Goal: Task Accomplishment & Management: Use online tool/utility

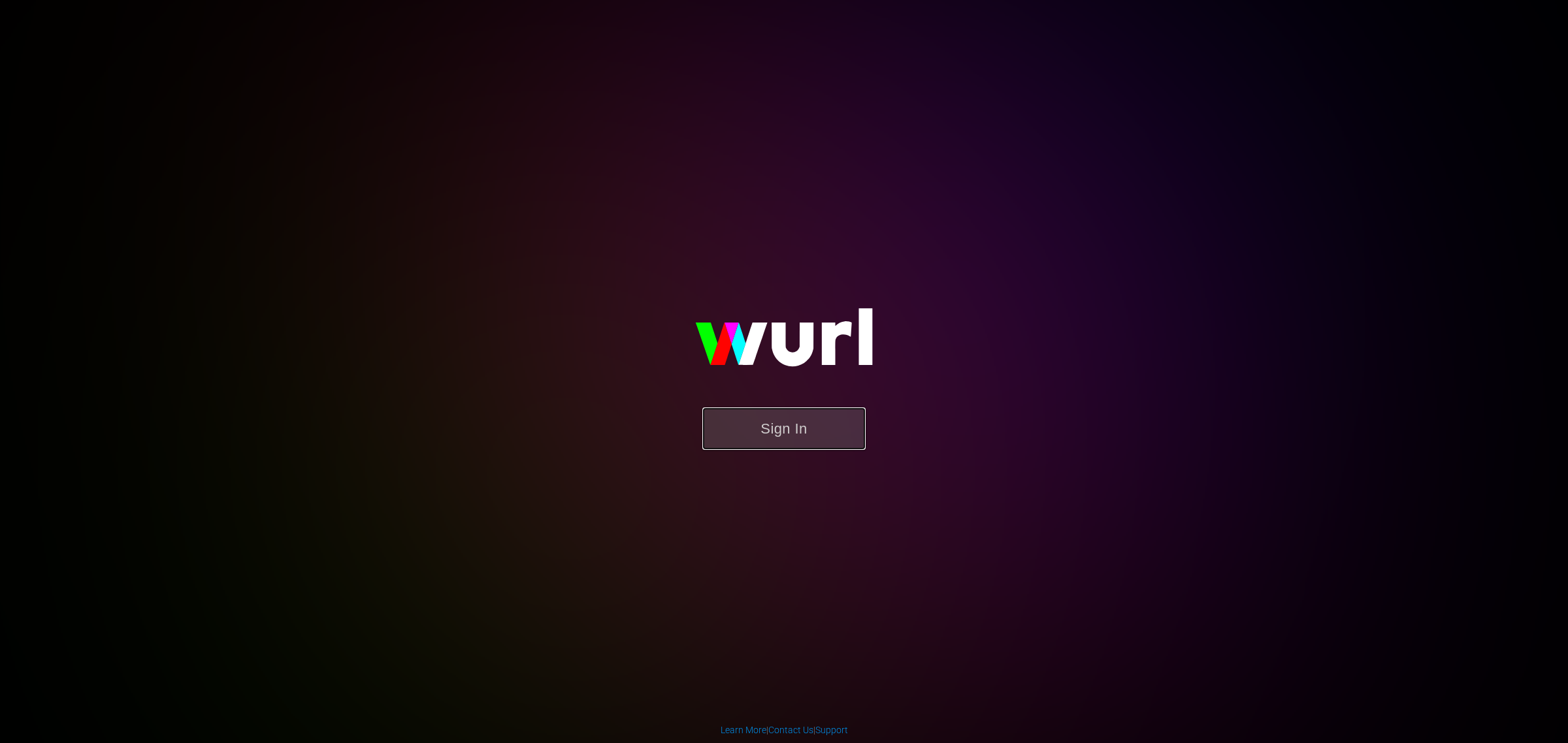
click at [759, 421] on button "Sign In" at bounding box center [784, 428] width 163 height 43
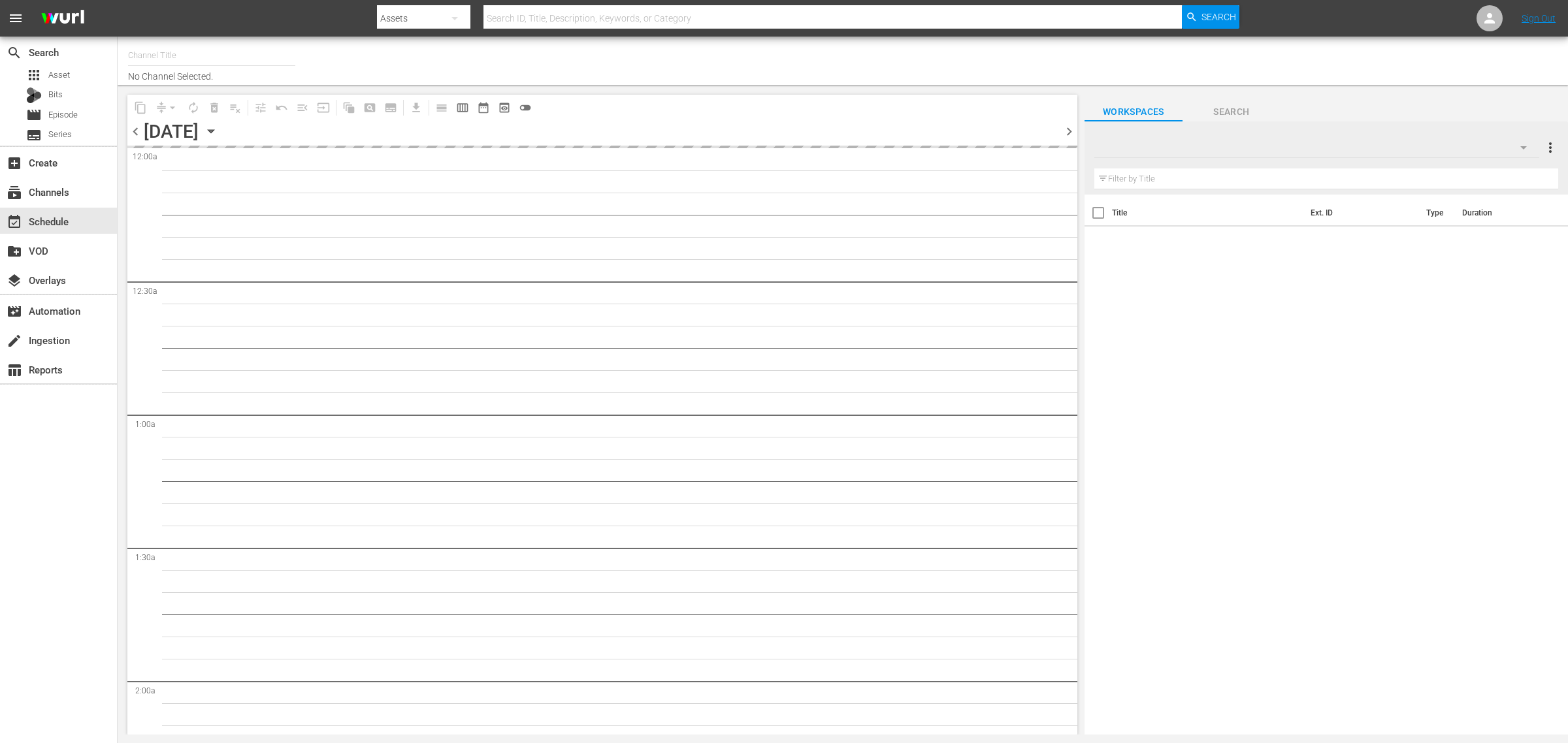
type input "Intl Tiny House Nation (1633)"
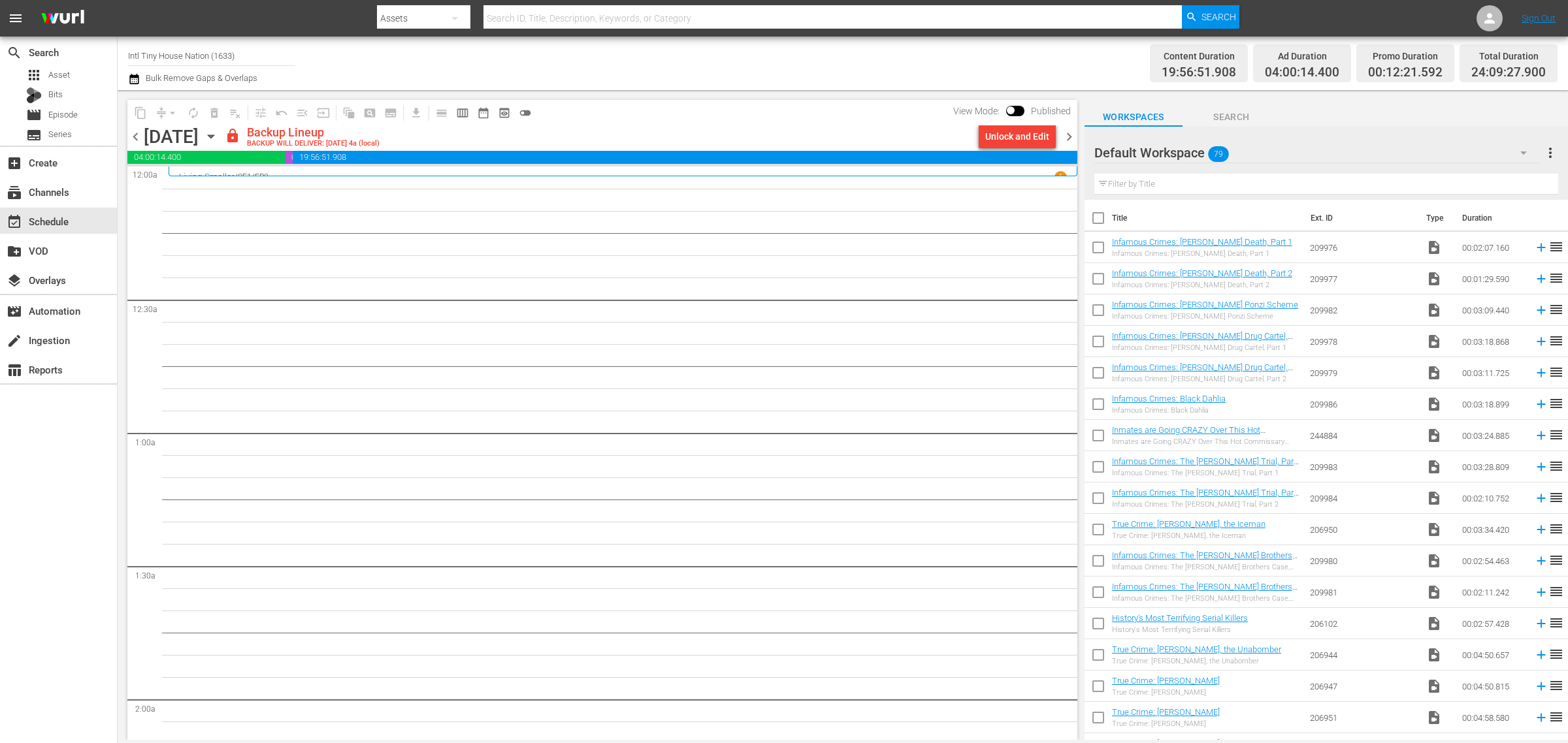
click at [132, 142] on span "chevron_left" at bounding box center [136, 136] width 16 height 16
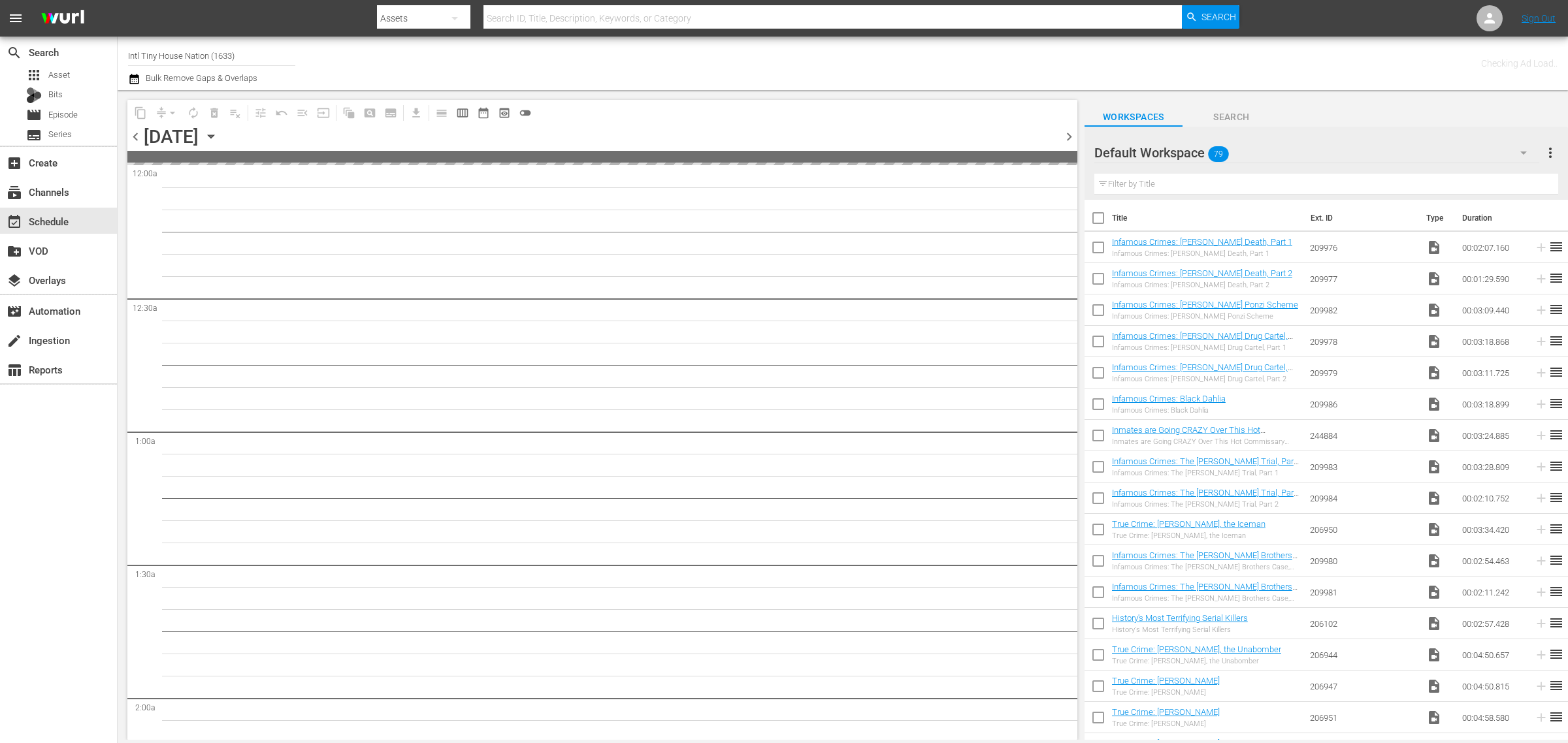
click at [743, 64] on div "Channel Title Intl Tiny House Nation (1633) Bulk Remove Gaps & Overlaps" at bounding box center [517, 63] width 780 height 47
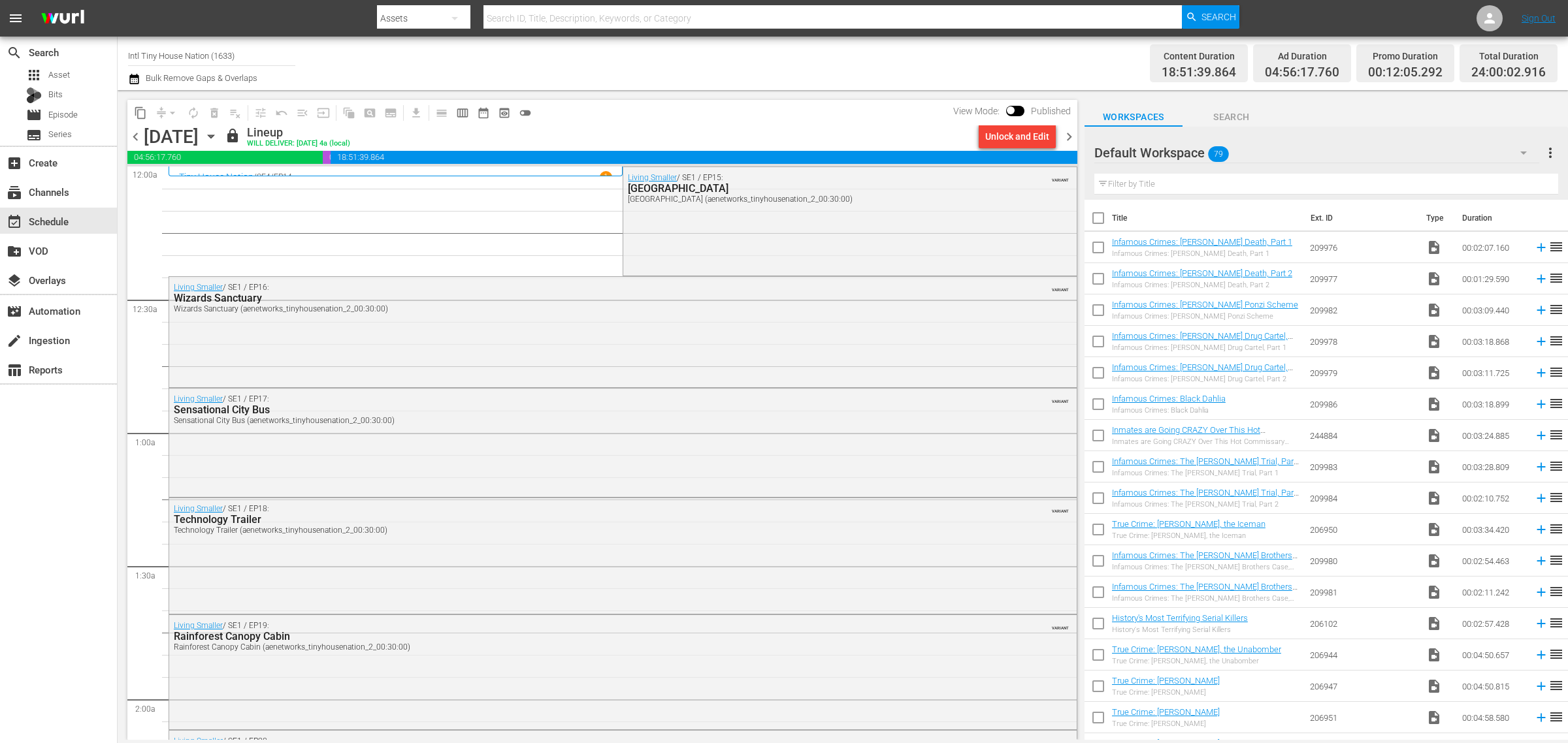
click at [1072, 134] on span "chevron_right" at bounding box center [1069, 136] width 16 height 16
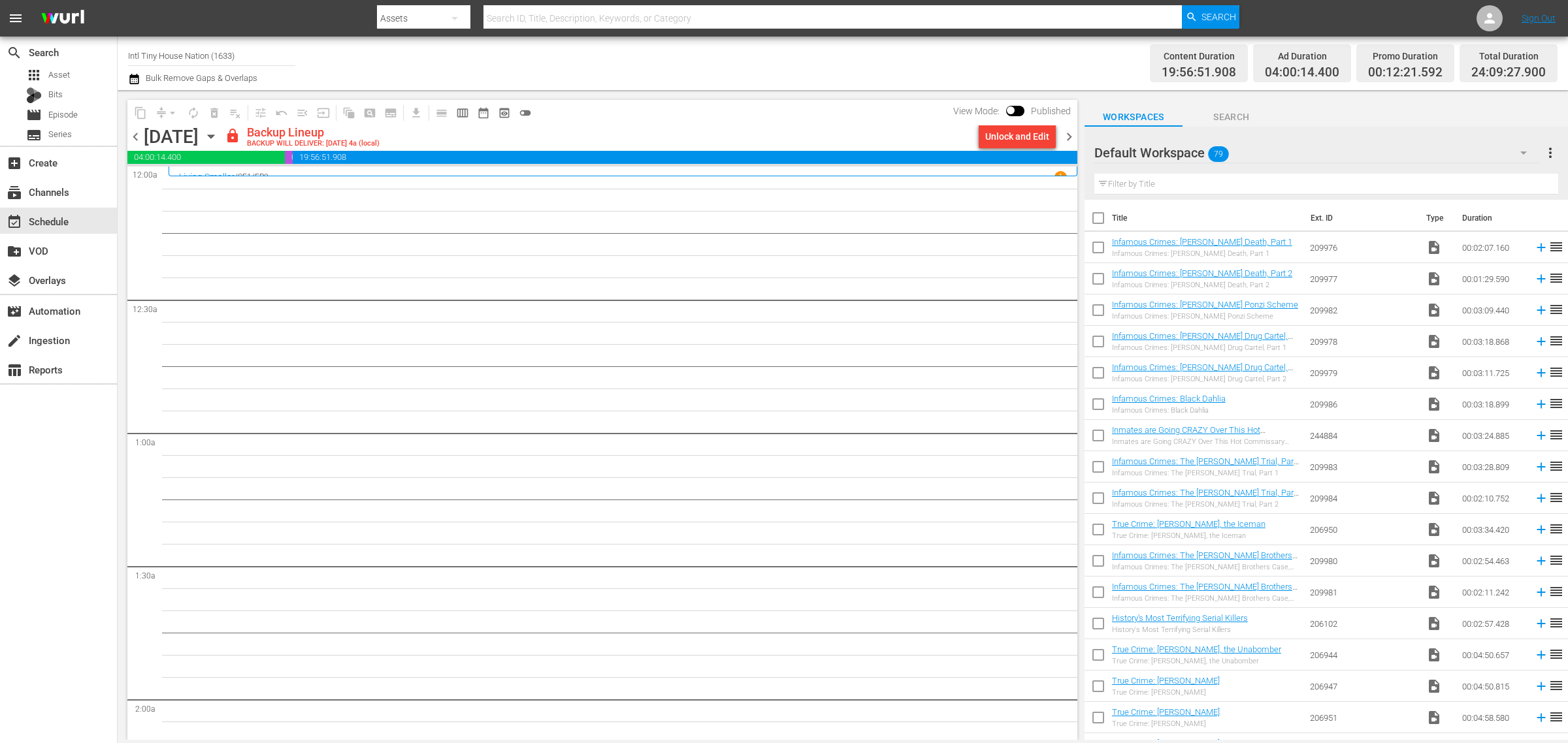
click at [1071, 135] on span "chevron_right" at bounding box center [1069, 136] width 16 height 16
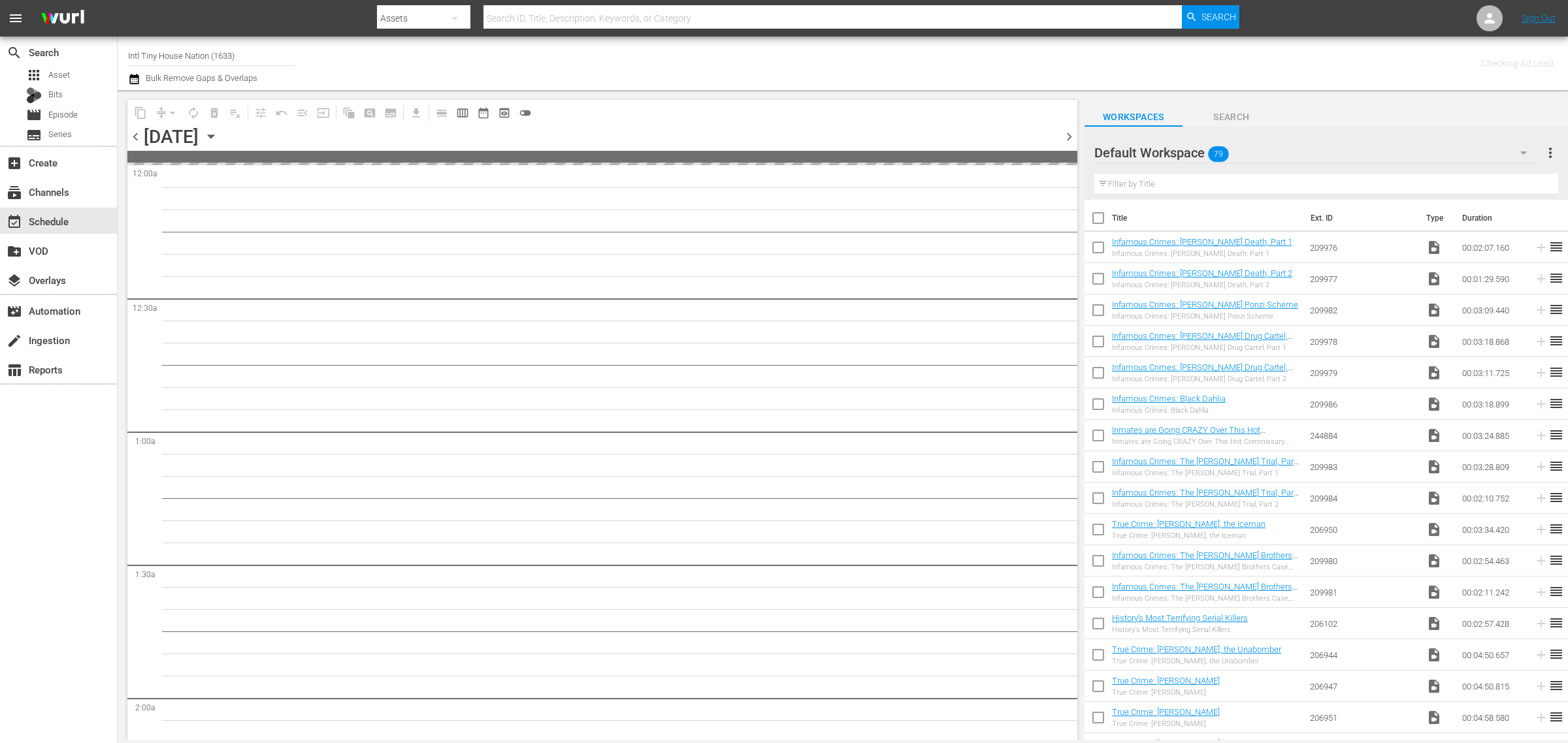
click at [777, 55] on div "Channel Title Intl Tiny House Nation (1633) Bulk Remove Gaps & Overlaps" at bounding box center [517, 63] width 780 height 47
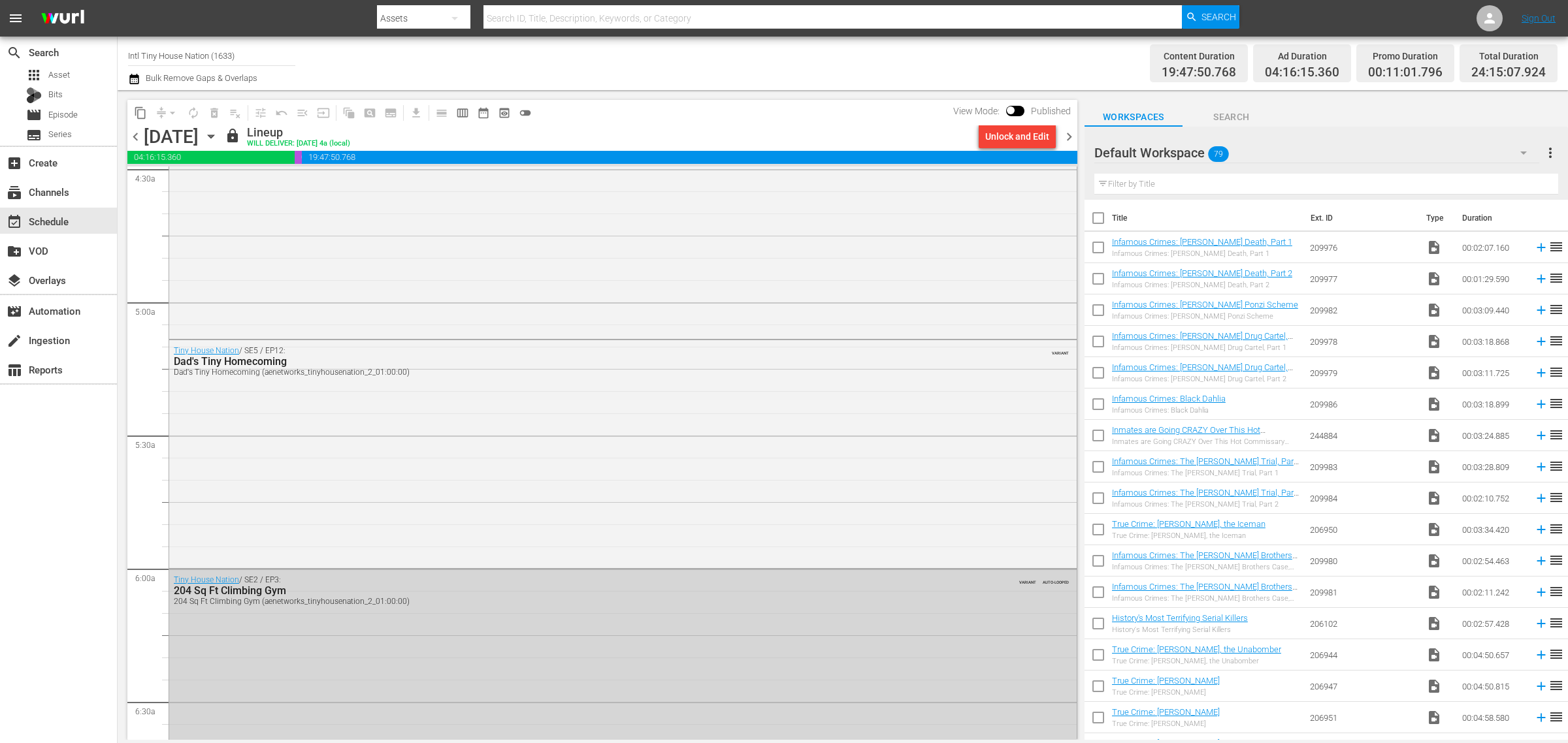
scroll to position [1224, 0]
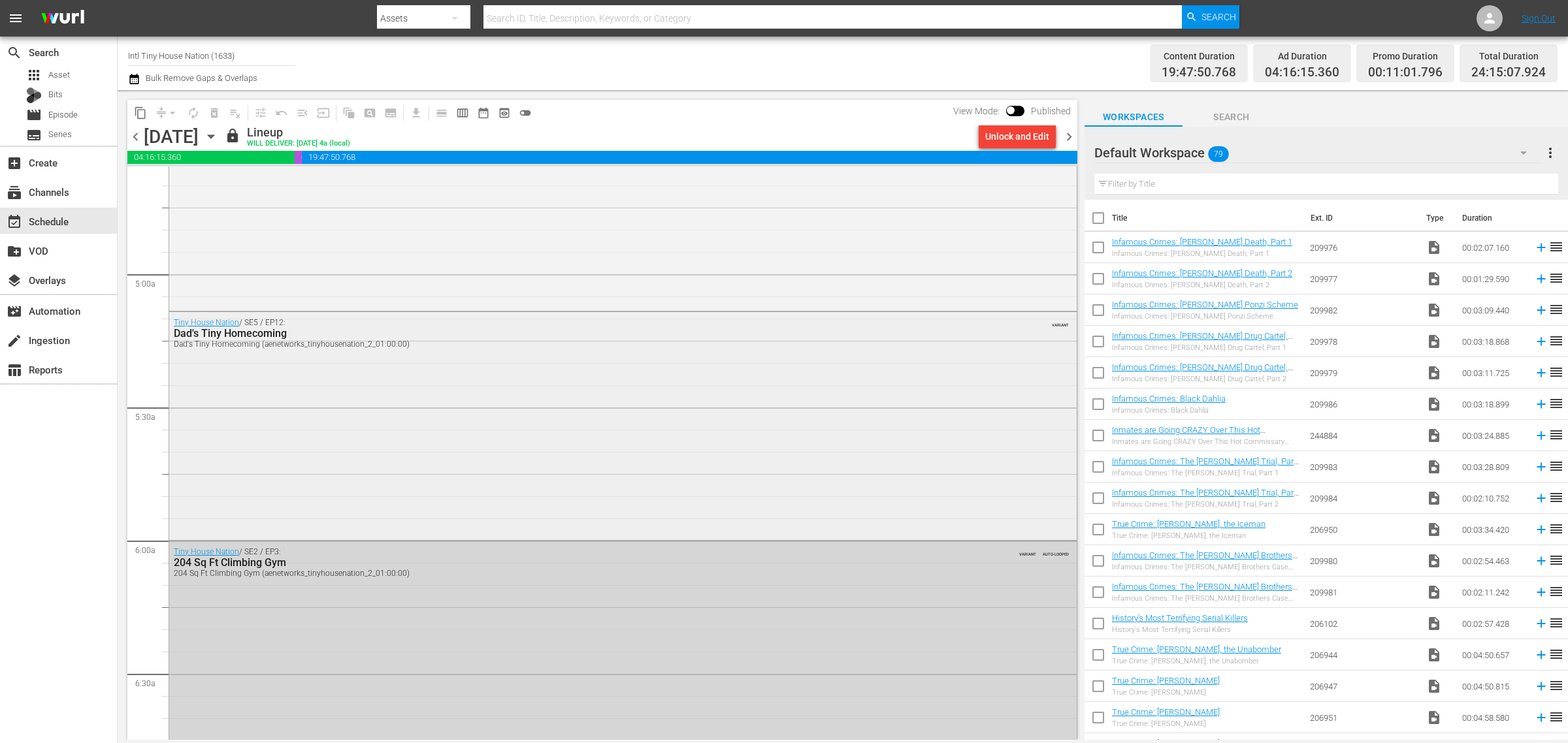
click at [503, 406] on div "Tiny House Nation / SE5 / EP12: Dad's Tiny Homecoming Dad's Tiny Homecoming (ae…" at bounding box center [623, 424] width 907 height 225
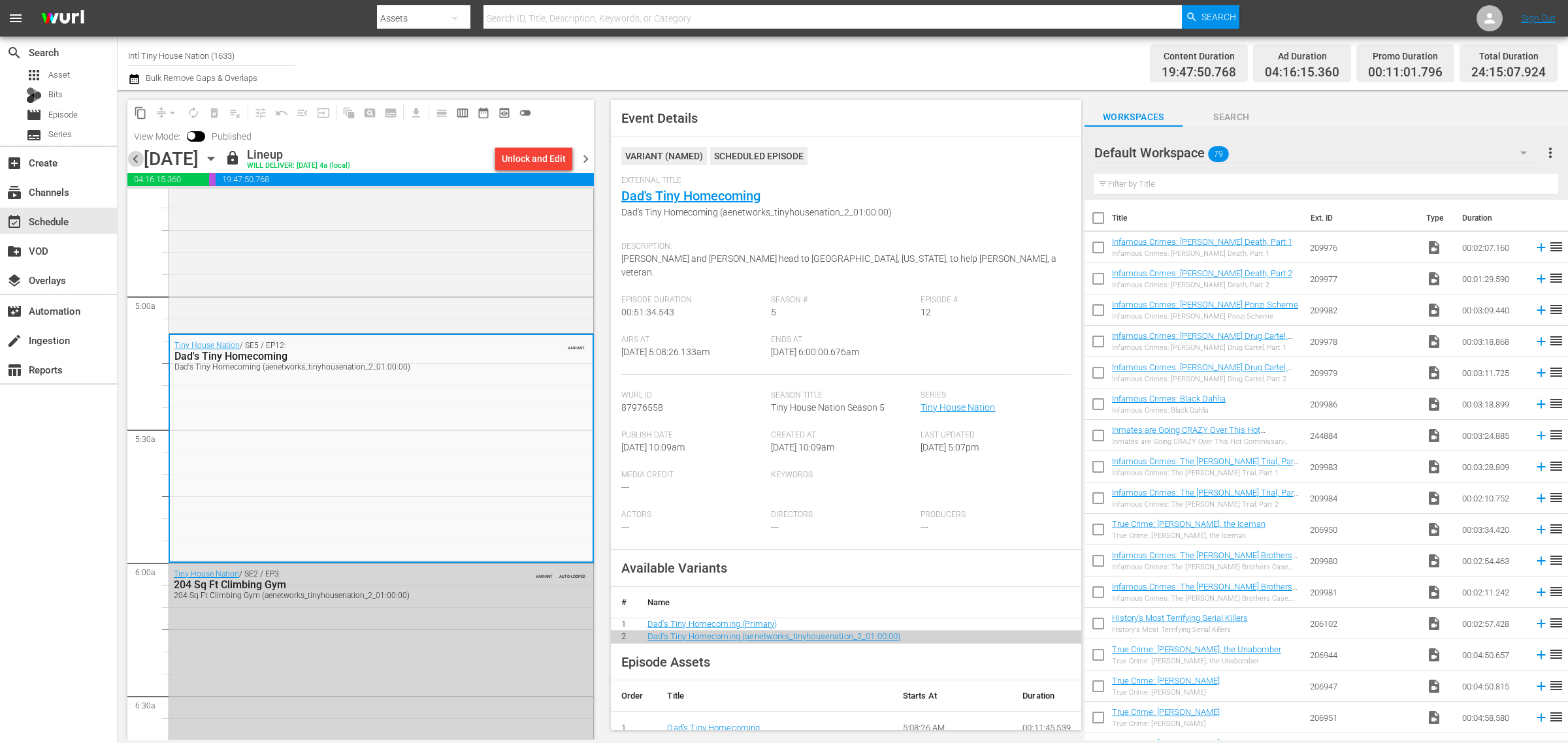
click at [135, 160] on span "chevron_left" at bounding box center [136, 159] width 16 height 16
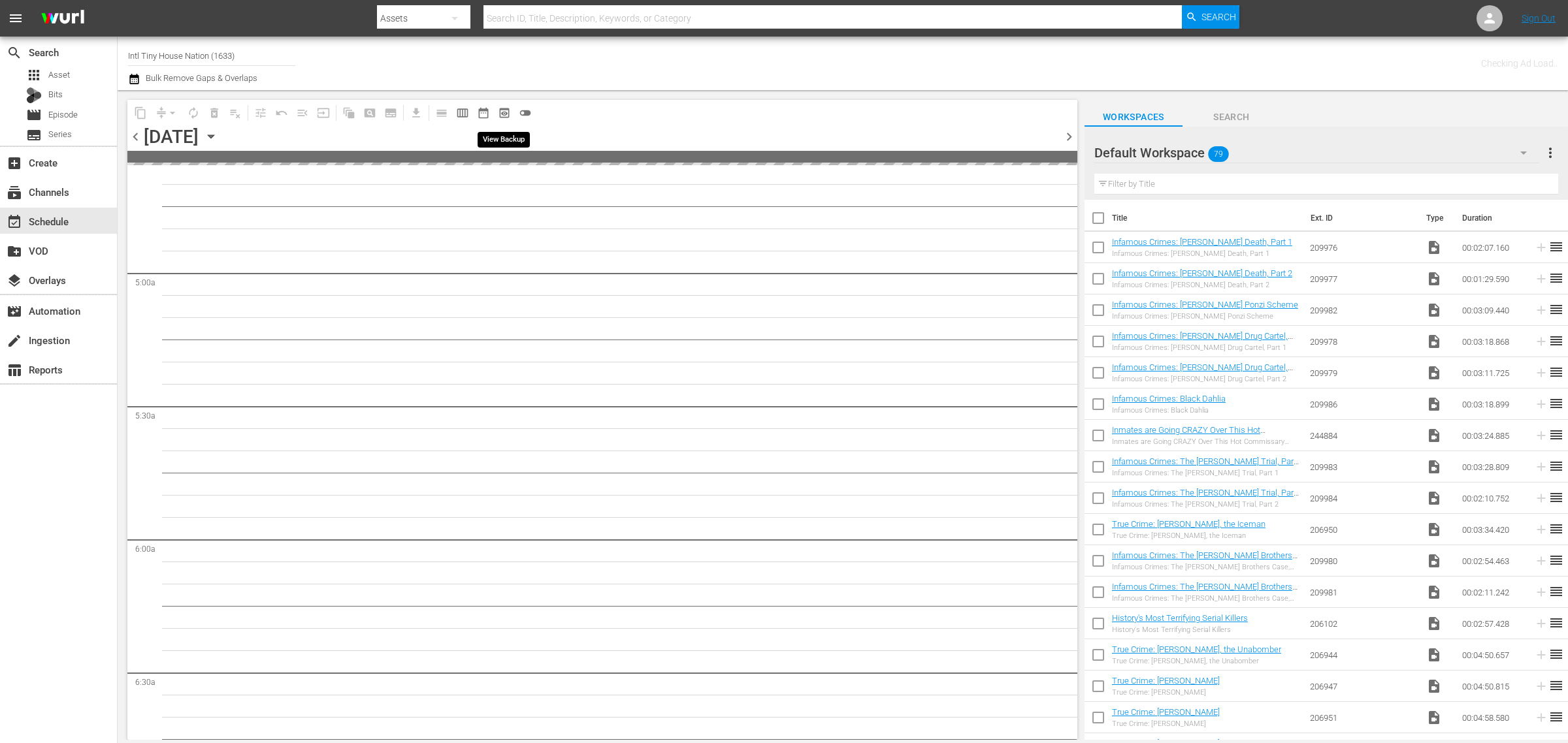
scroll to position [1313, 0]
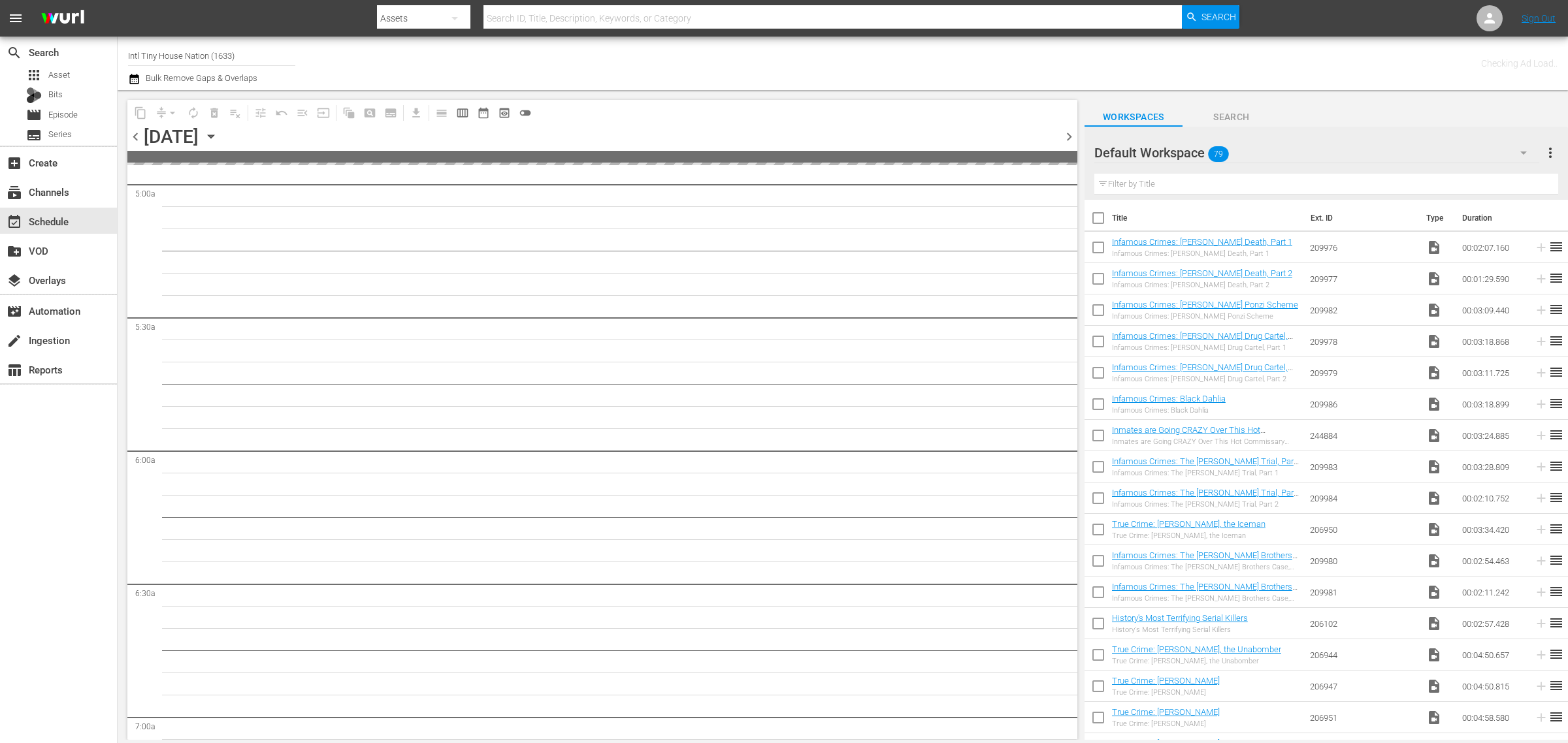
click at [753, 64] on div "Channel Title Intl Tiny House Nation (1633) Bulk Remove Gaps & Overlaps" at bounding box center [517, 63] width 780 height 47
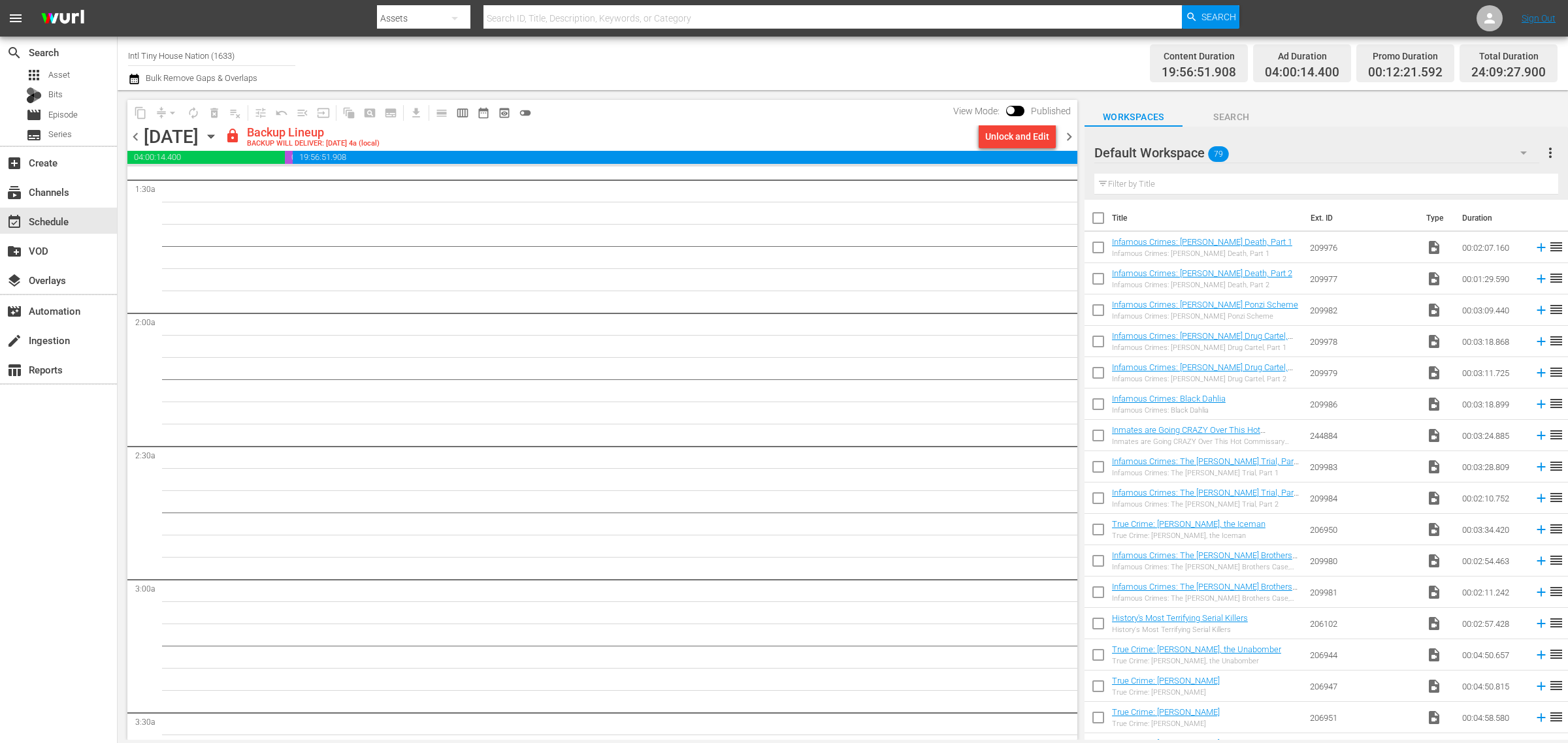
scroll to position [0, 0]
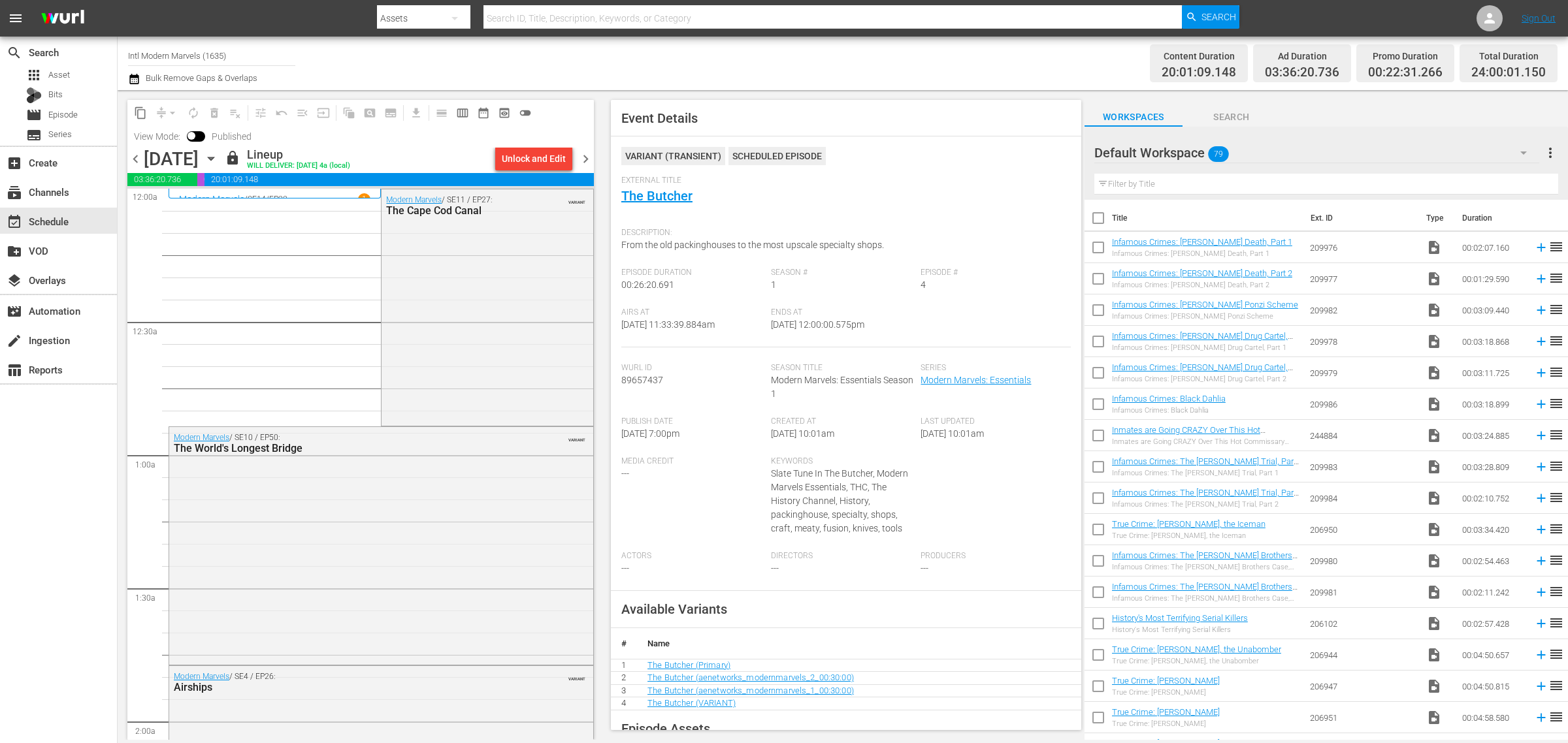
click at [768, 67] on div "Channel Title Intl Modern Marvels (1635) Bulk Remove Gaps & Overlaps" at bounding box center [517, 63] width 780 height 47
click at [584, 156] on span "chevron_right" at bounding box center [585, 159] width 16 height 16
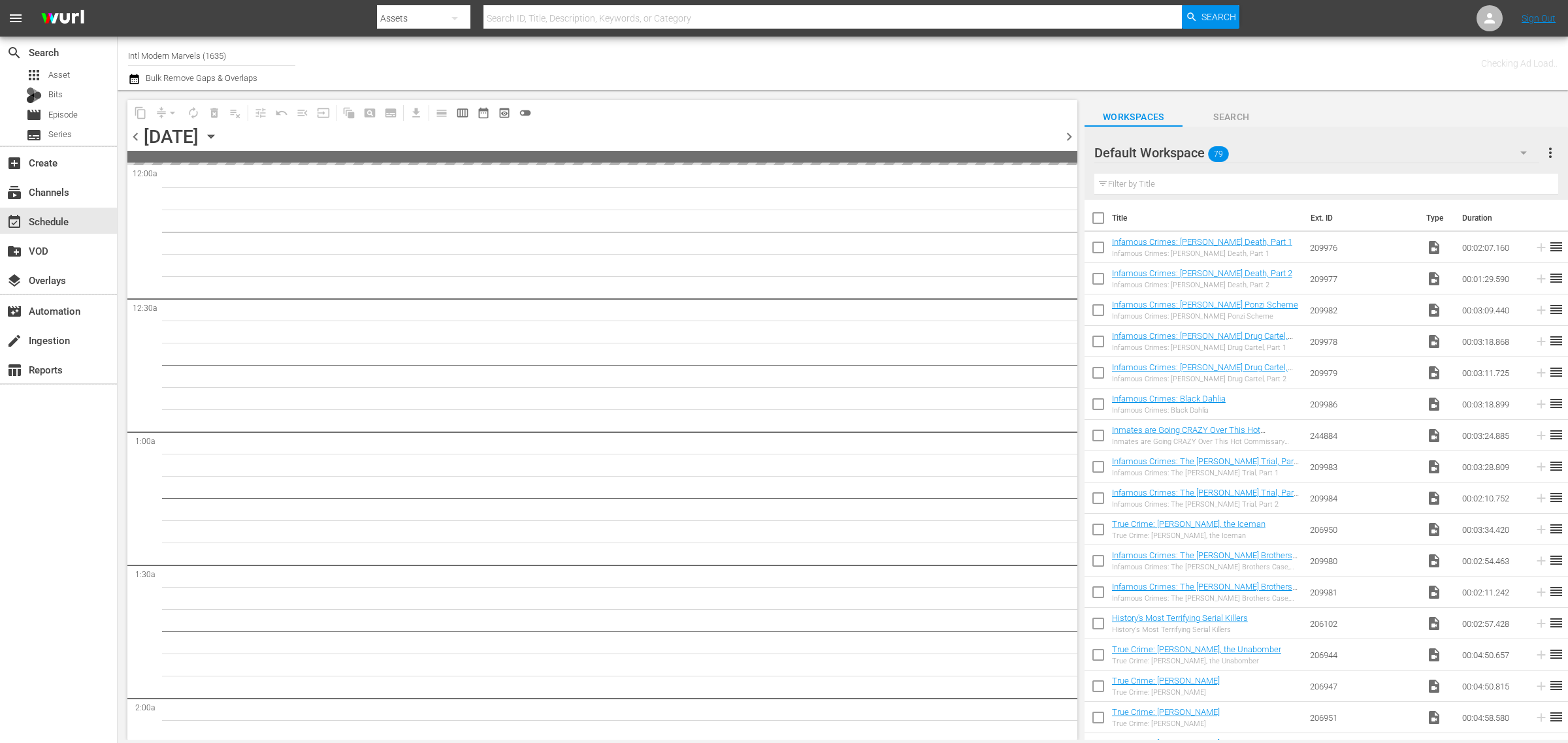
click at [817, 63] on div "Channel Title Intl Modern Marvels (1635) Bulk Remove Gaps & Overlaps" at bounding box center [517, 63] width 780 height 47
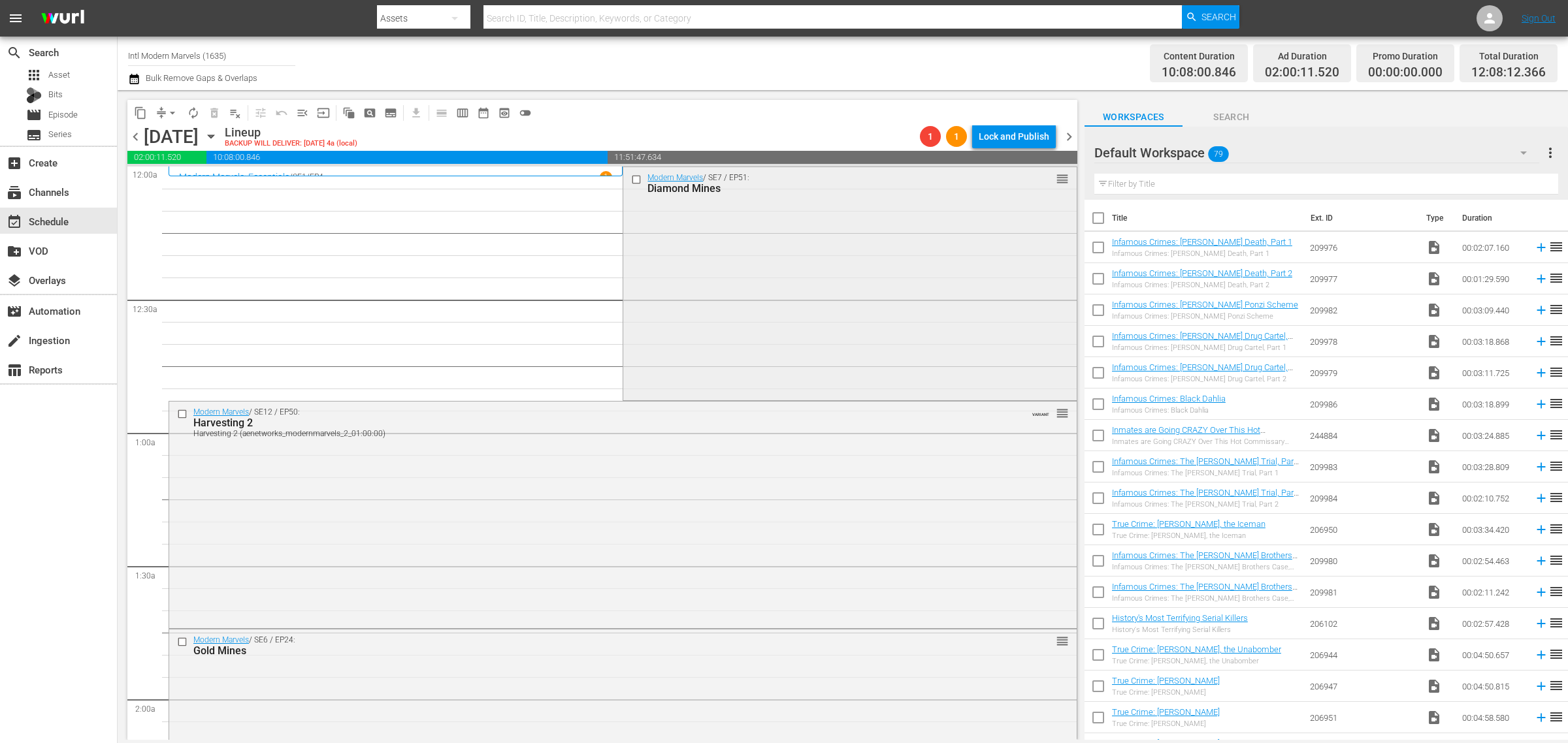
click at [808, 357] on div "Modern Marvels / SE7 / EP51: Diamond Mines reorder" at bounding box center [849, 282] width 453 height 230
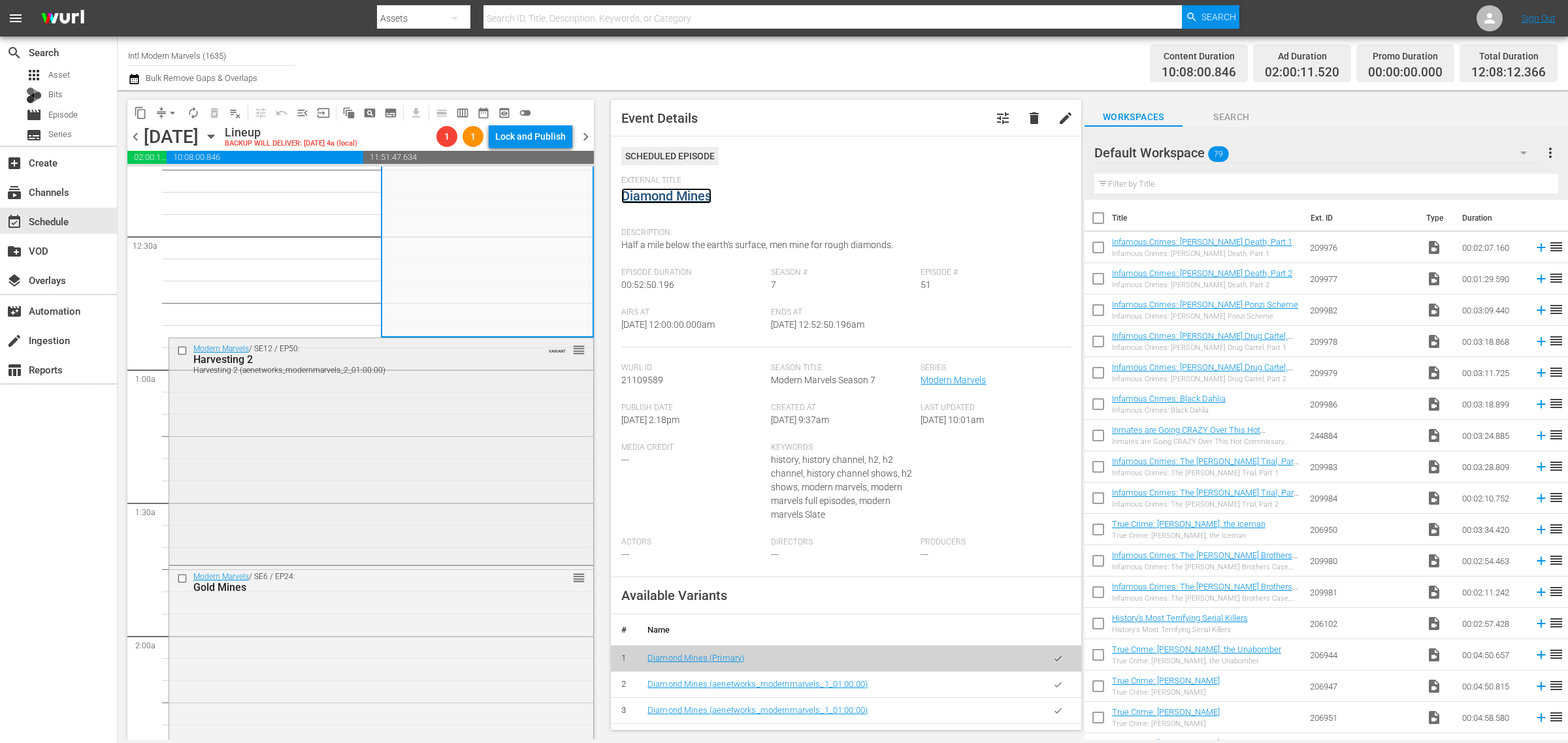
scroll to position [327, 0]
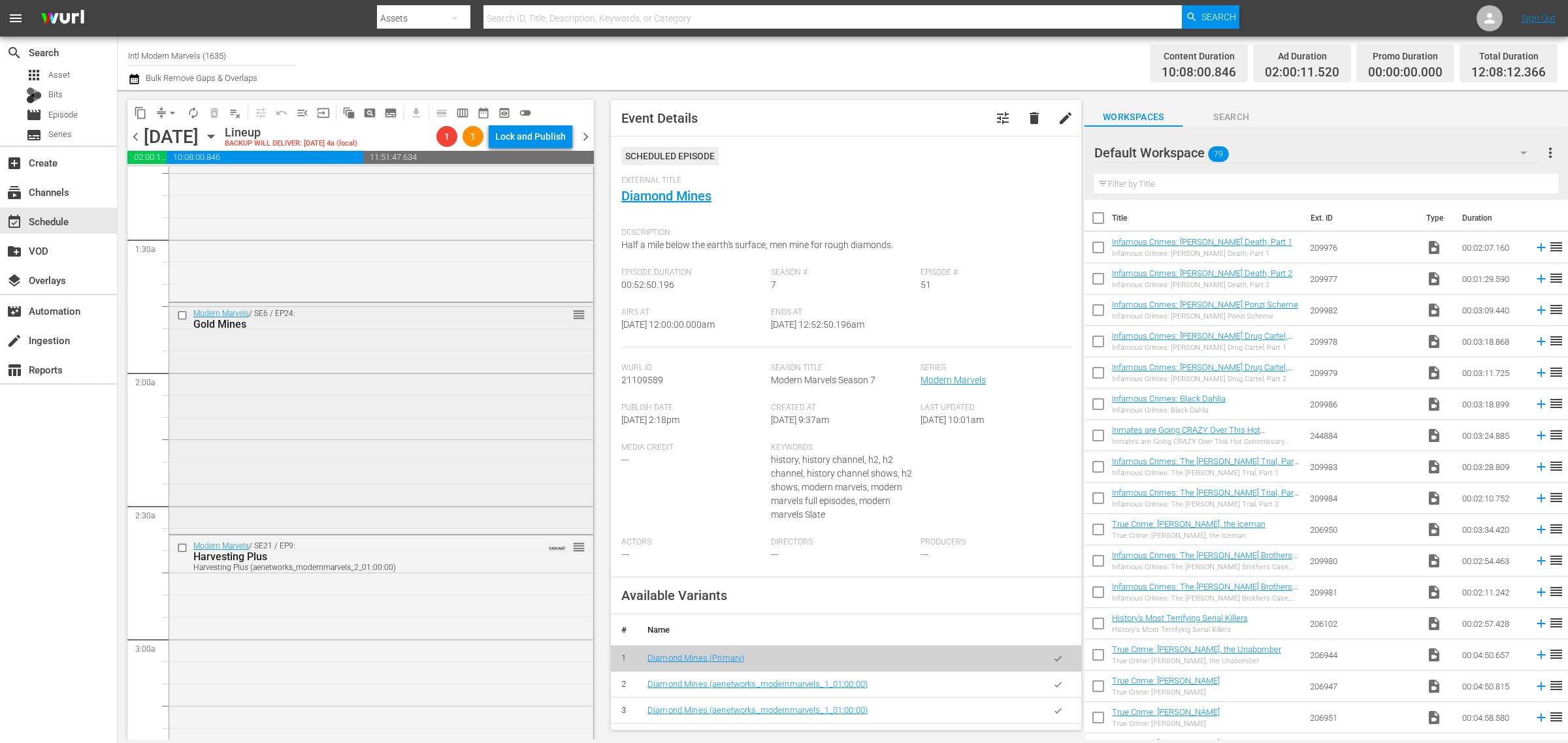
click at [400, 346] on div "Modern Marvels / SE6 / EP24: Gold Mines reorder" at bounding box center [381, 417] width 424 height 229
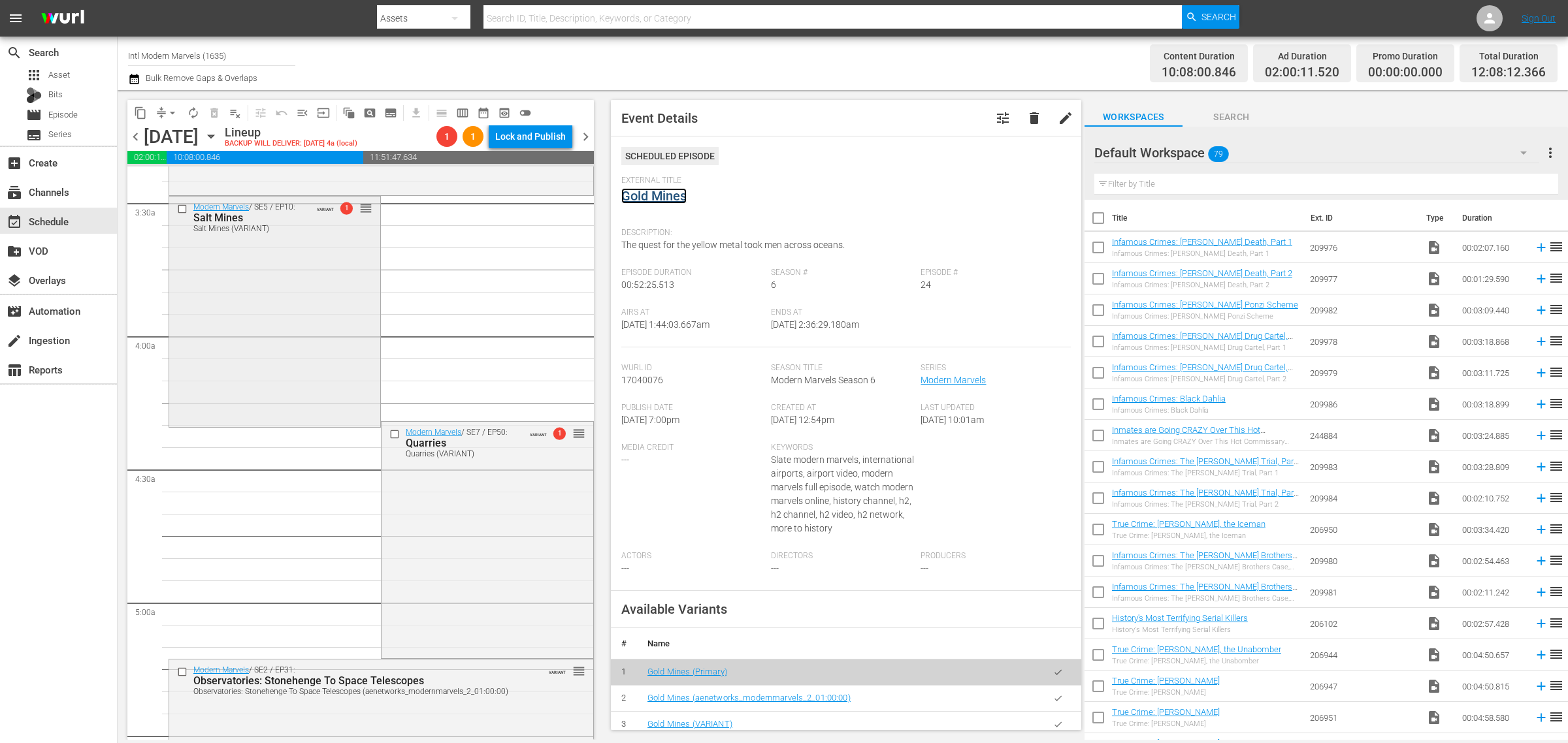
scroll to position [898, 0]
click at [223, 333] on div "Modern Marvels / SE5 / EP10: Salt Mines Salt Mines (VARIANT) VARIANT 1 reorder" at bounding box center [275, 308] width 211 height 229
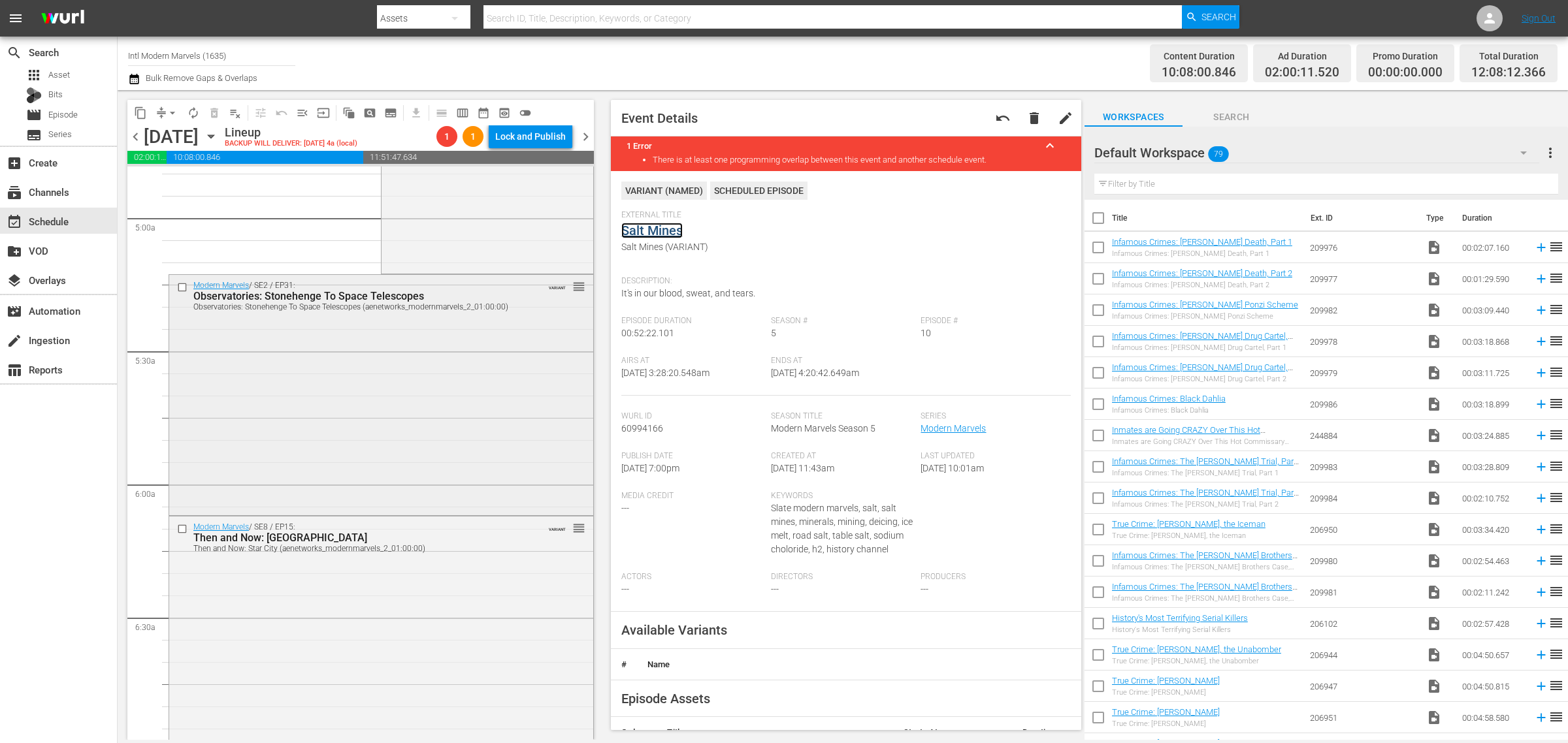
scroll to position [1305, 0]
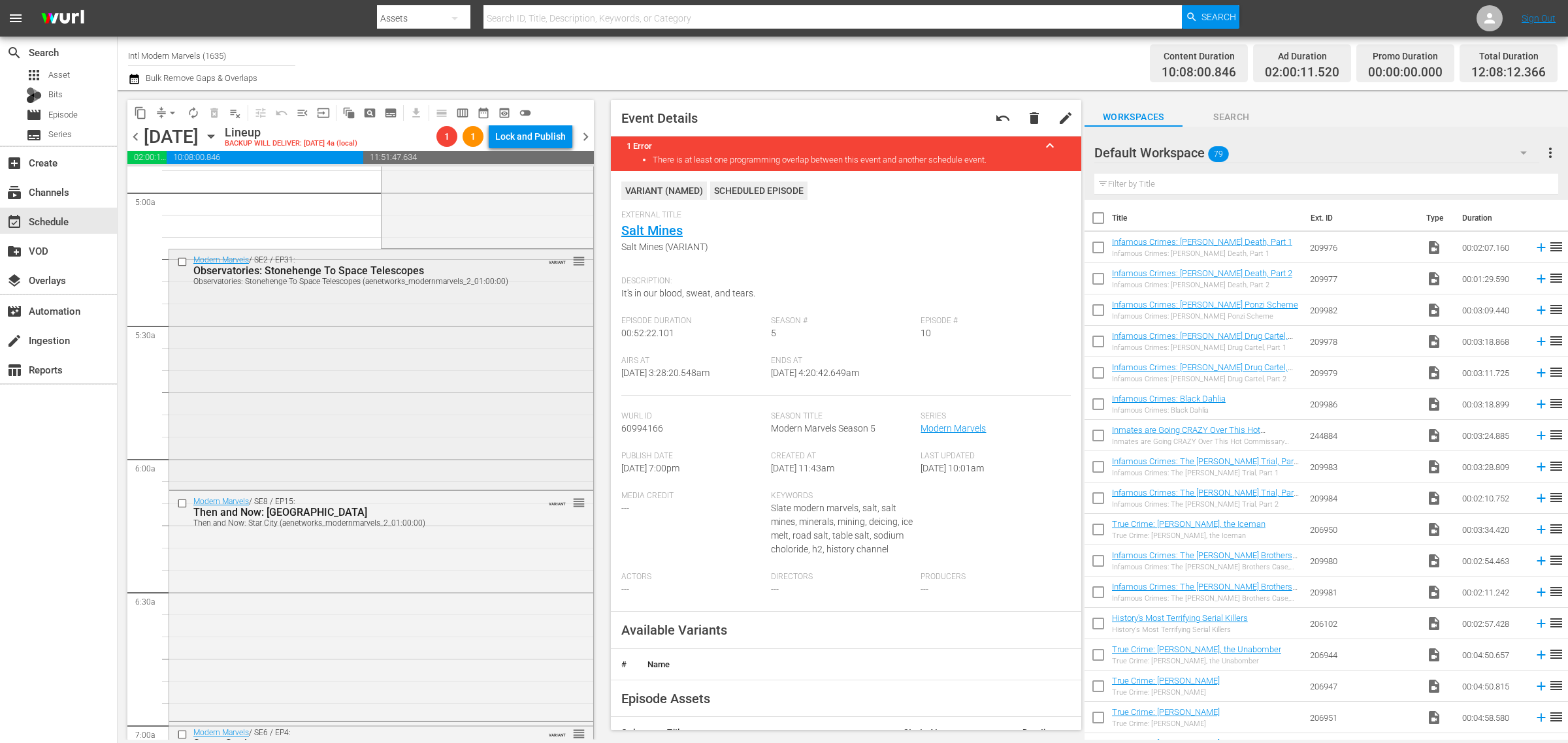
click at [366, 321] on div "Modern Marvels / SE2 / EP31: Observatories: Stonehenge To Space Telescopes Obse…" at bounding box center [381, 368] width 424 height 238
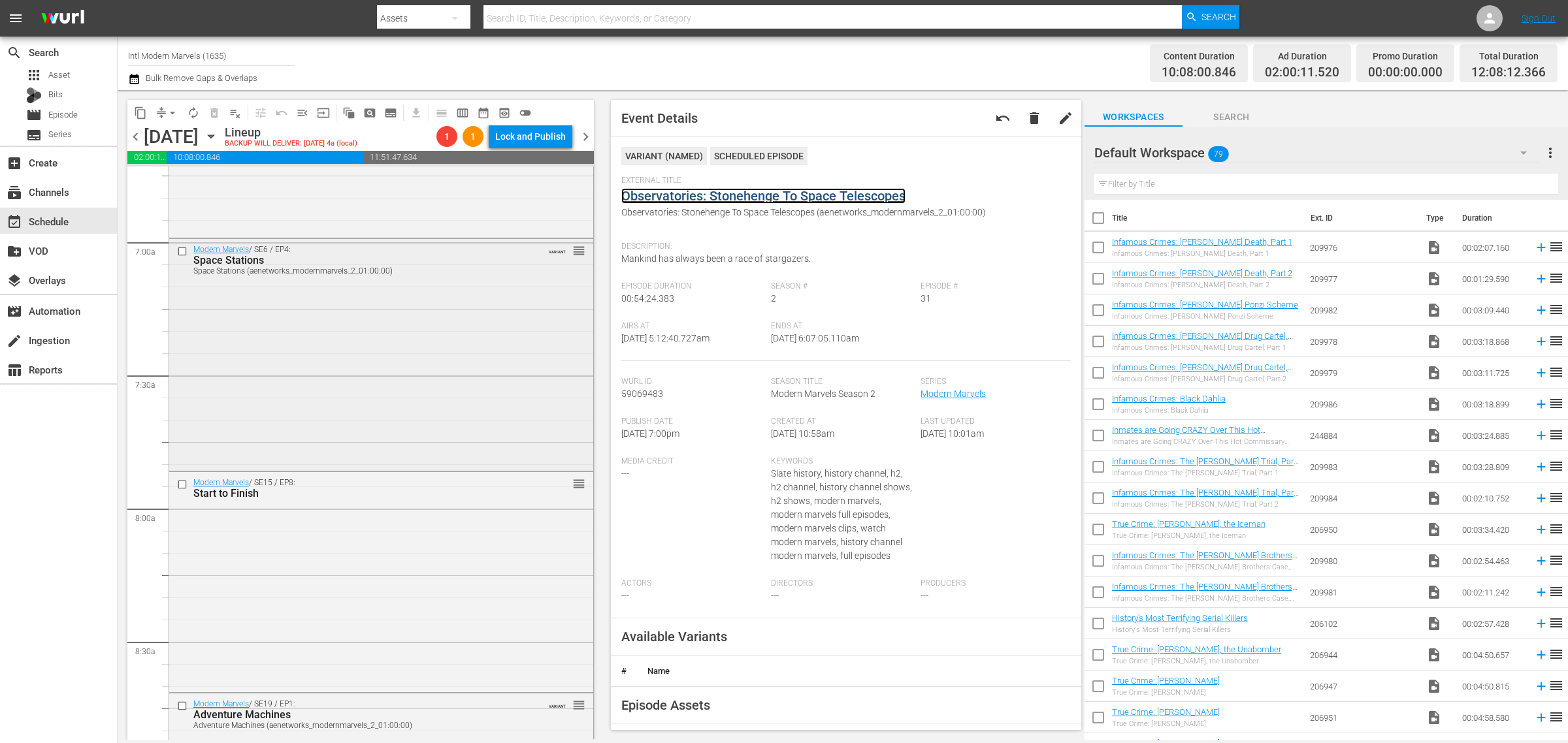
scroll to position [1795, 0]
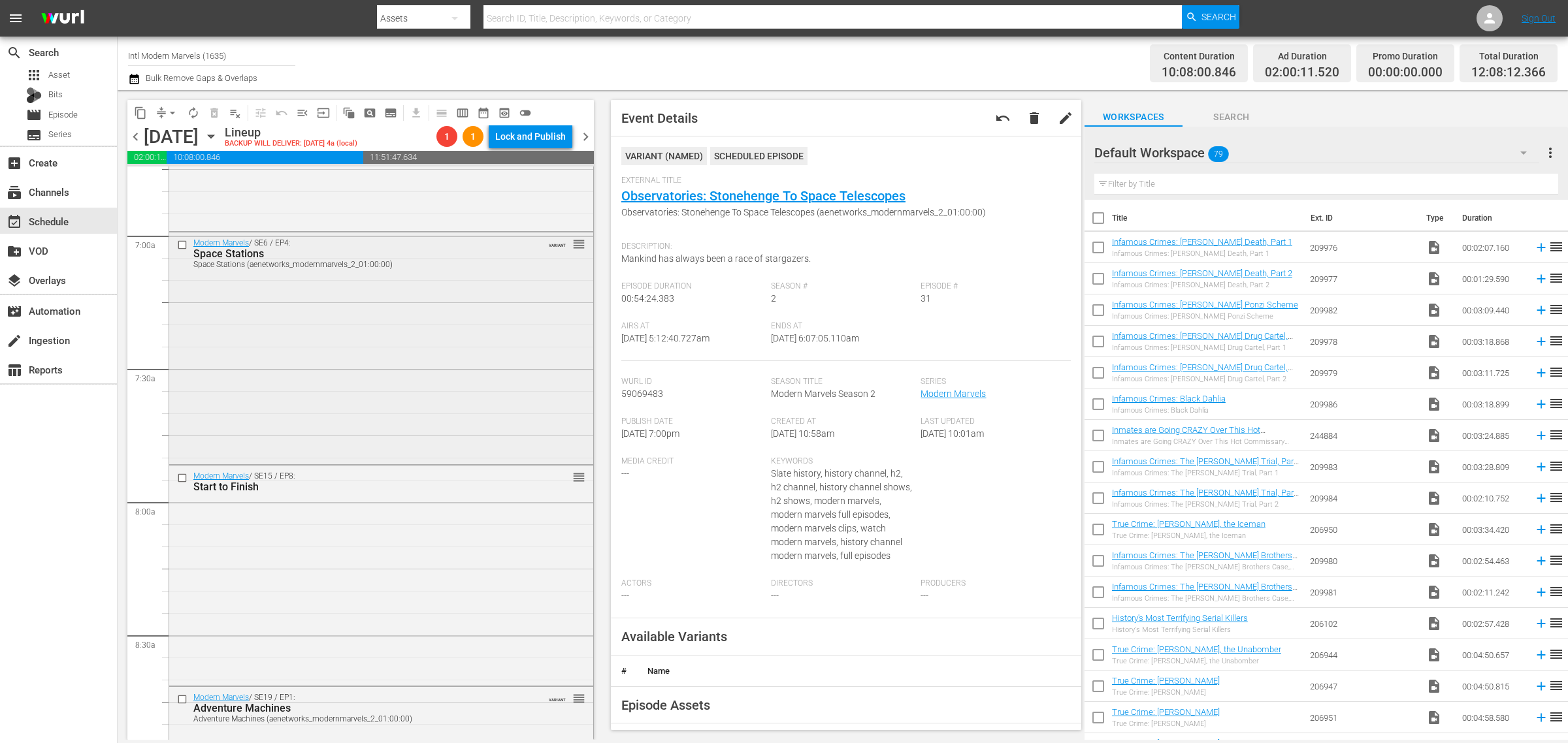
click at [303, 347] on div "Modern Marvels / SE6 / EP4: Space Stations Space Stations (aenetworks_modernmar…" at bounding box center [381, 347] width 424 height 229
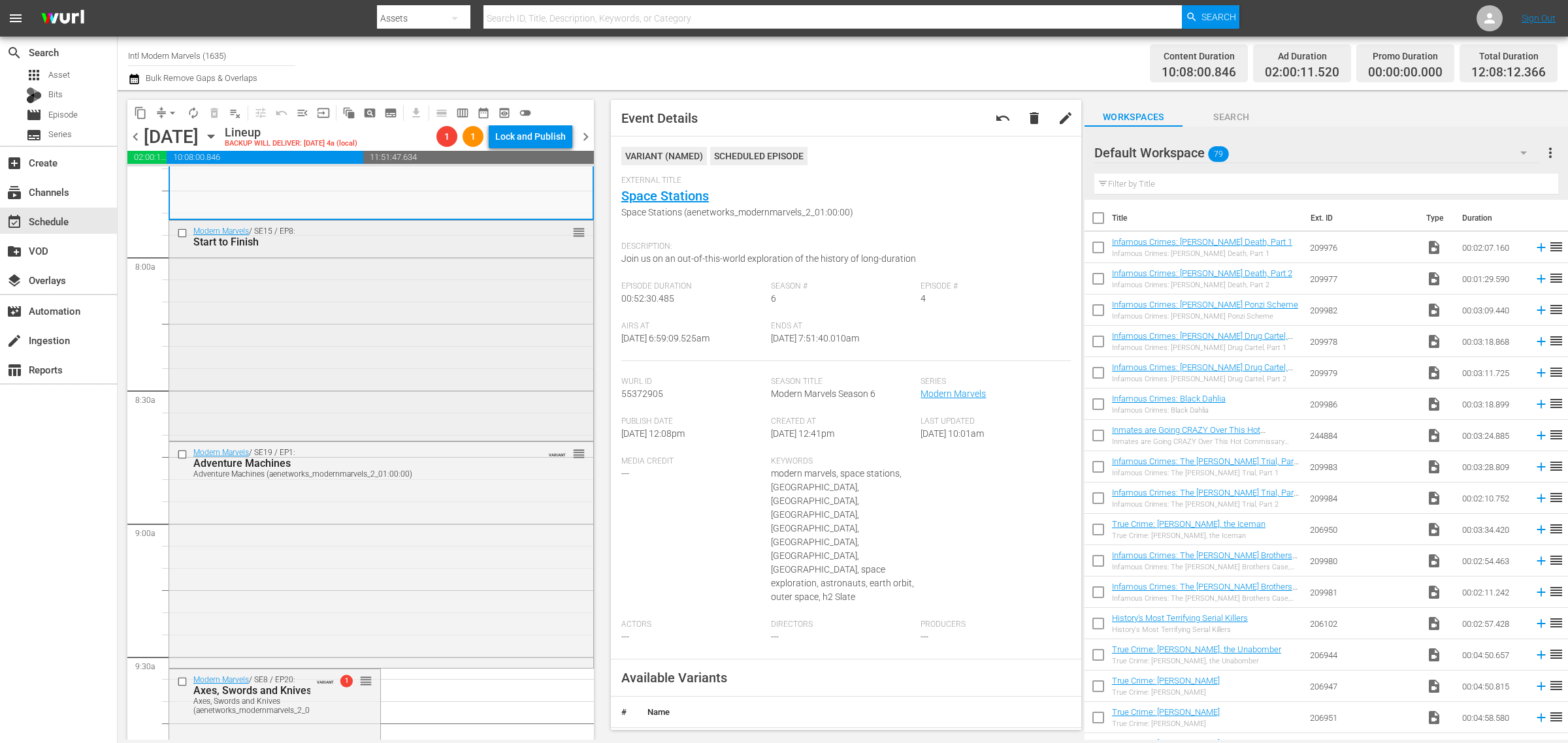
click at [340, 352] on div "Modern Marvels / SE15 / EP8: Start to Finish reorder" at bounding box center [381, 329] width 424 height 217
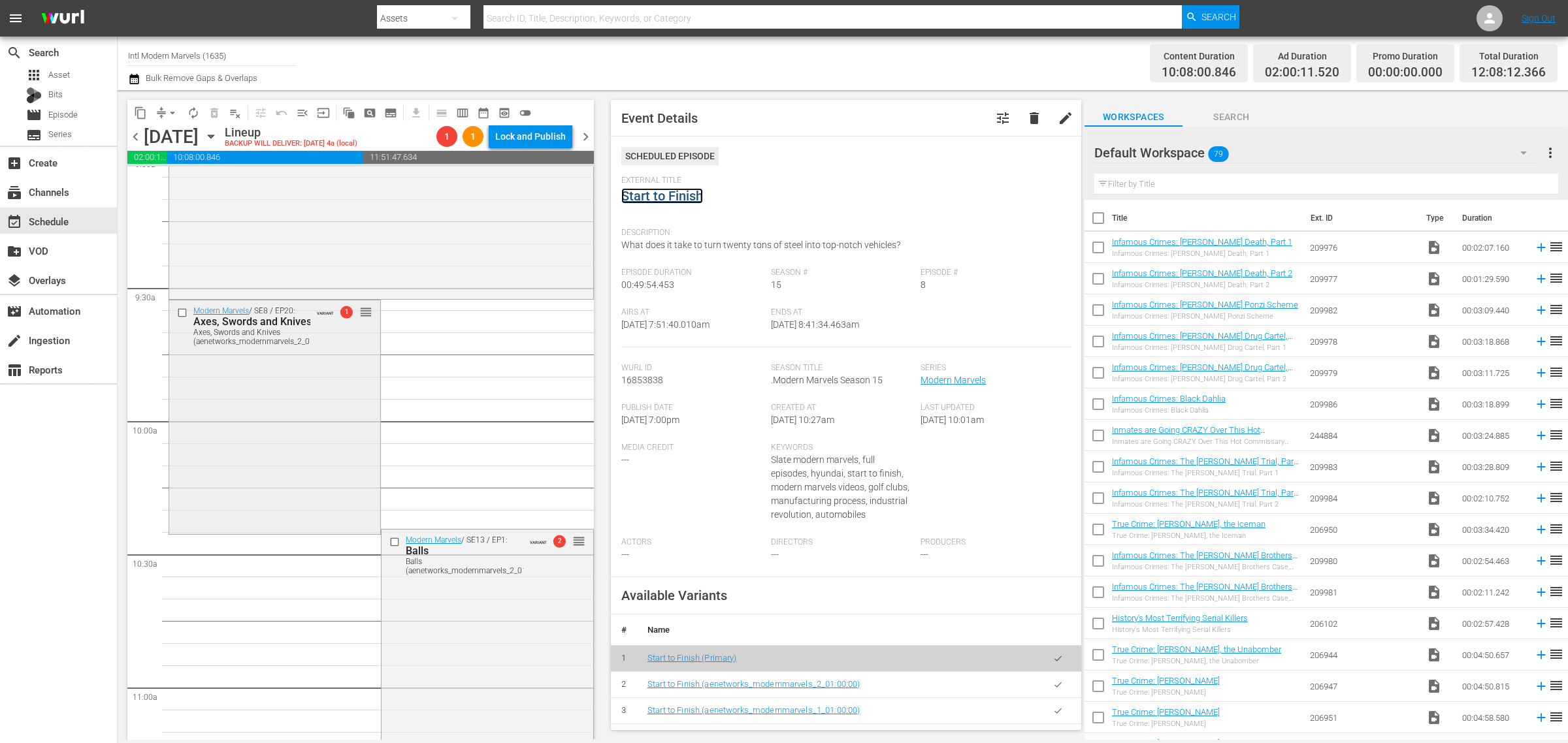
scroll to position [2448, 0]
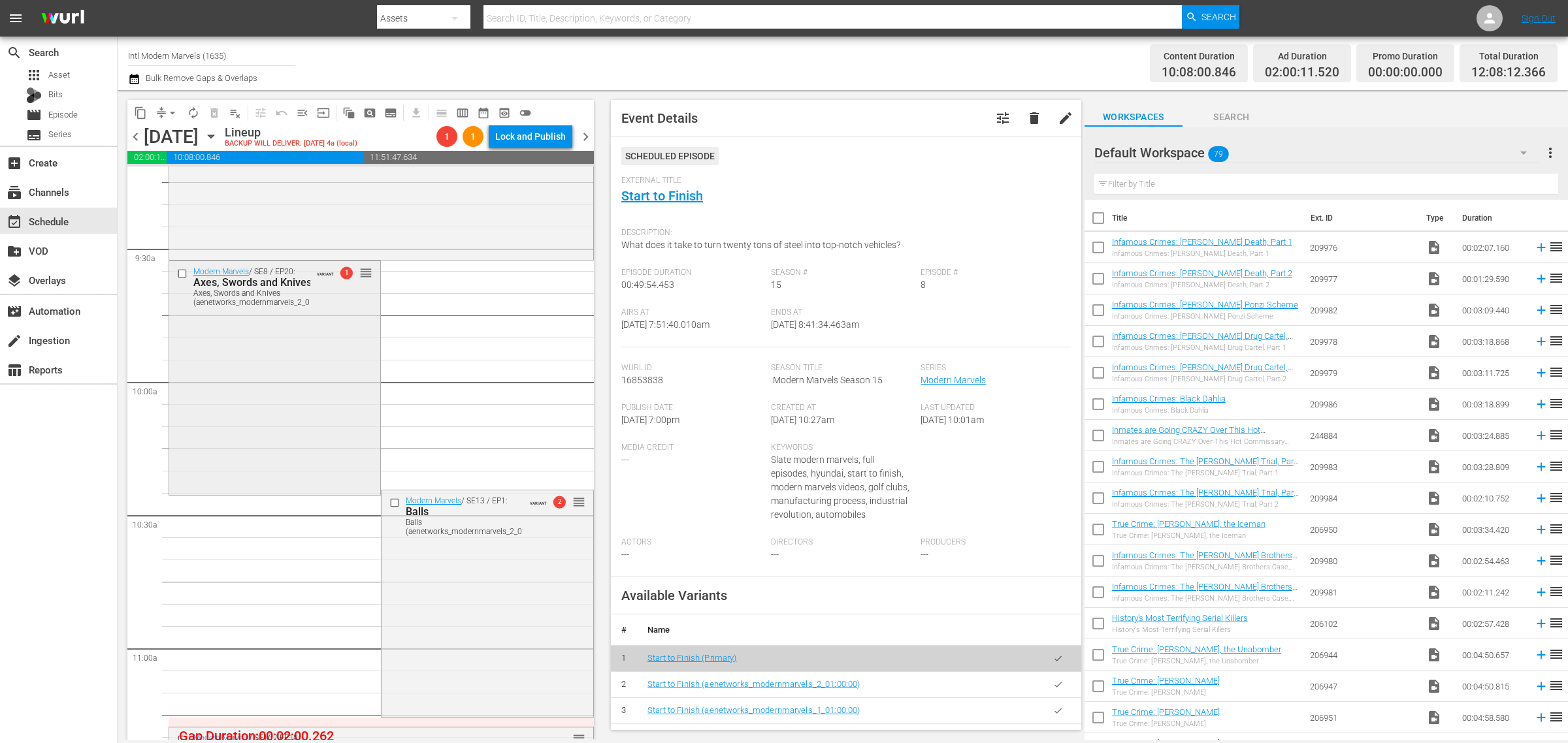
click at [282, 419] on div "Modern Marvels / SE8 / EP20: Axes, Swords and Knives Axes, Swords and Knives (a…" at bounding box center [275, 376] width 211 height 232
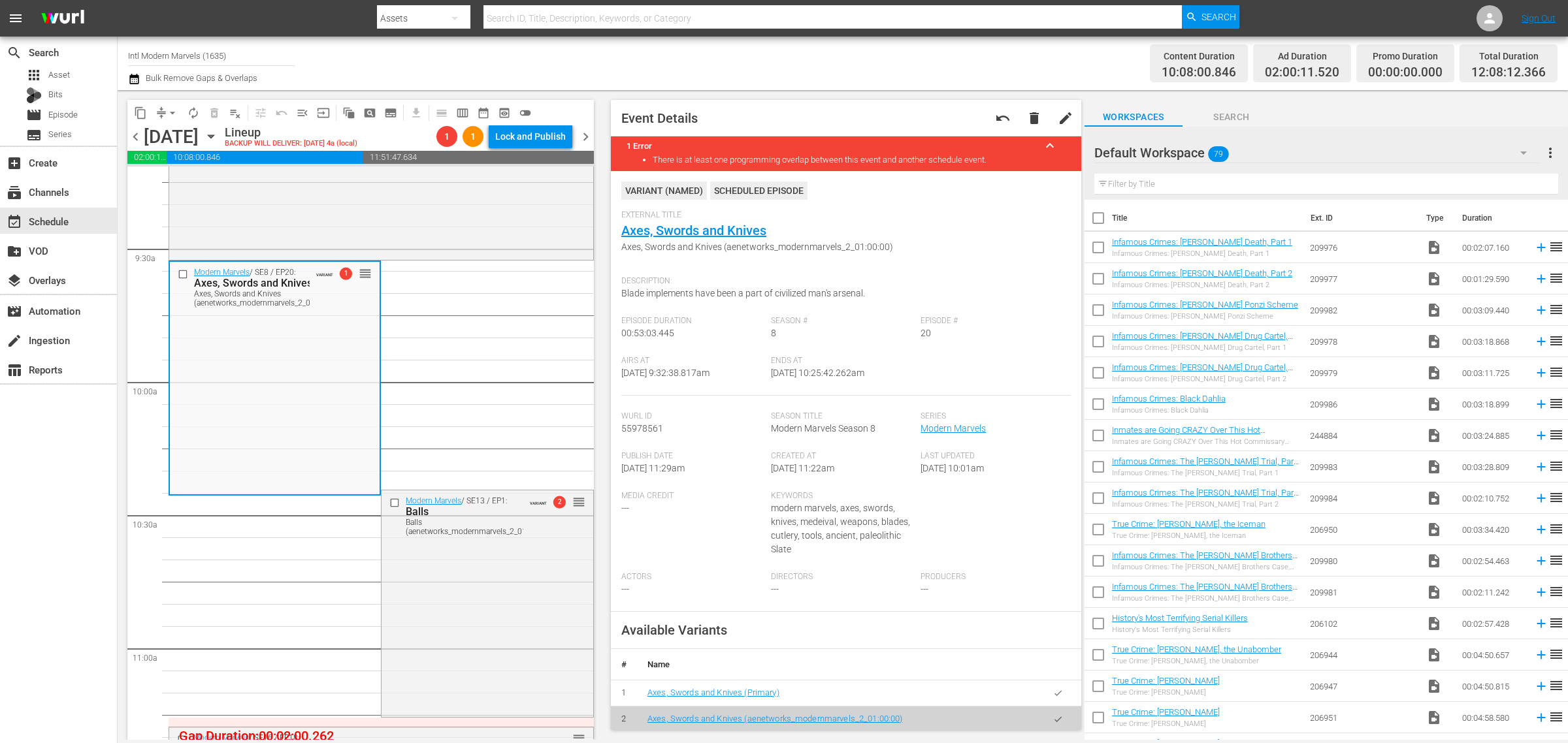
click at [898, 229] on div "External Title Axes, Swords and Knives Axes, Swords and Knives (aenetworks_mode…" at bounding box center [846, 240] width 450 height 59
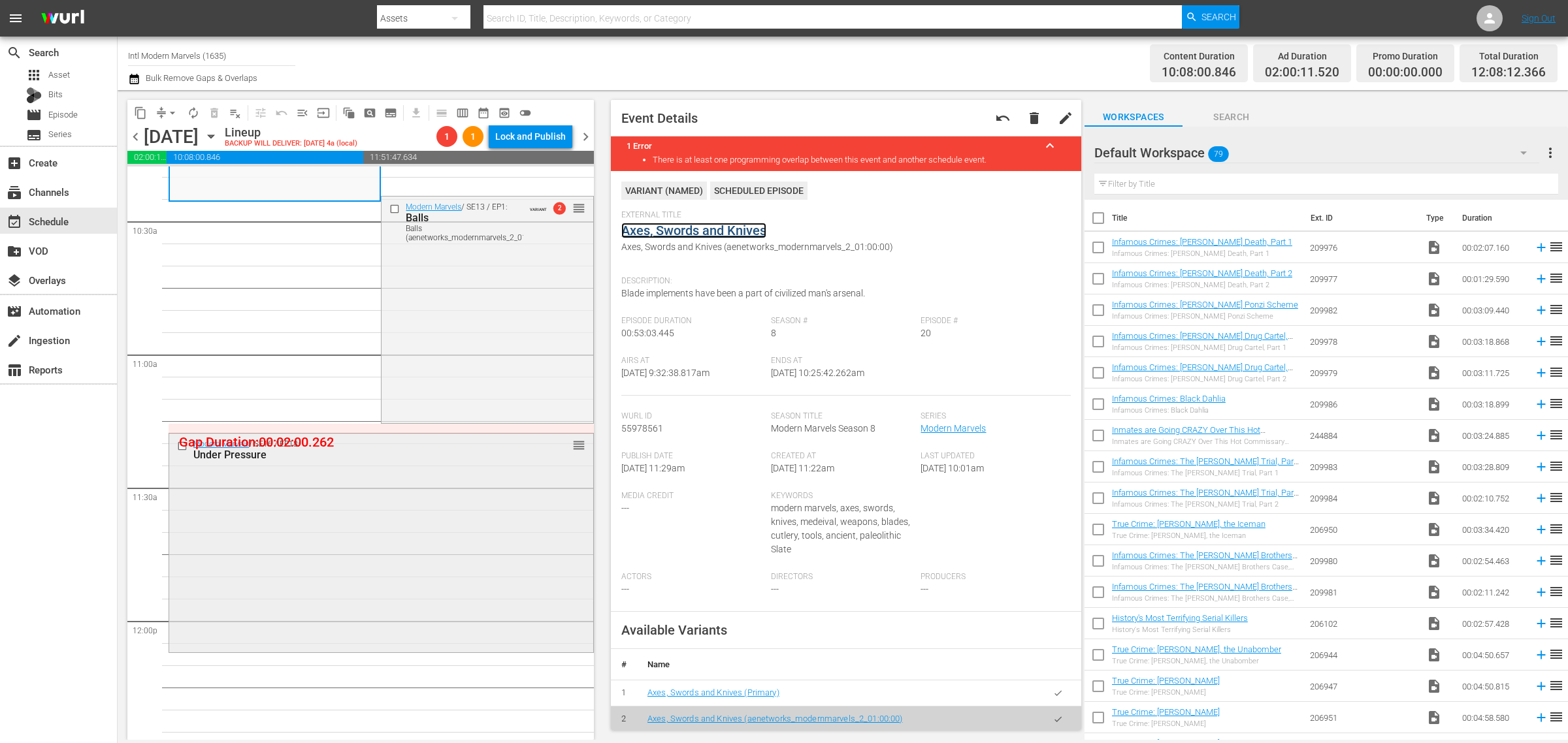
scroll to position [2937, 0]
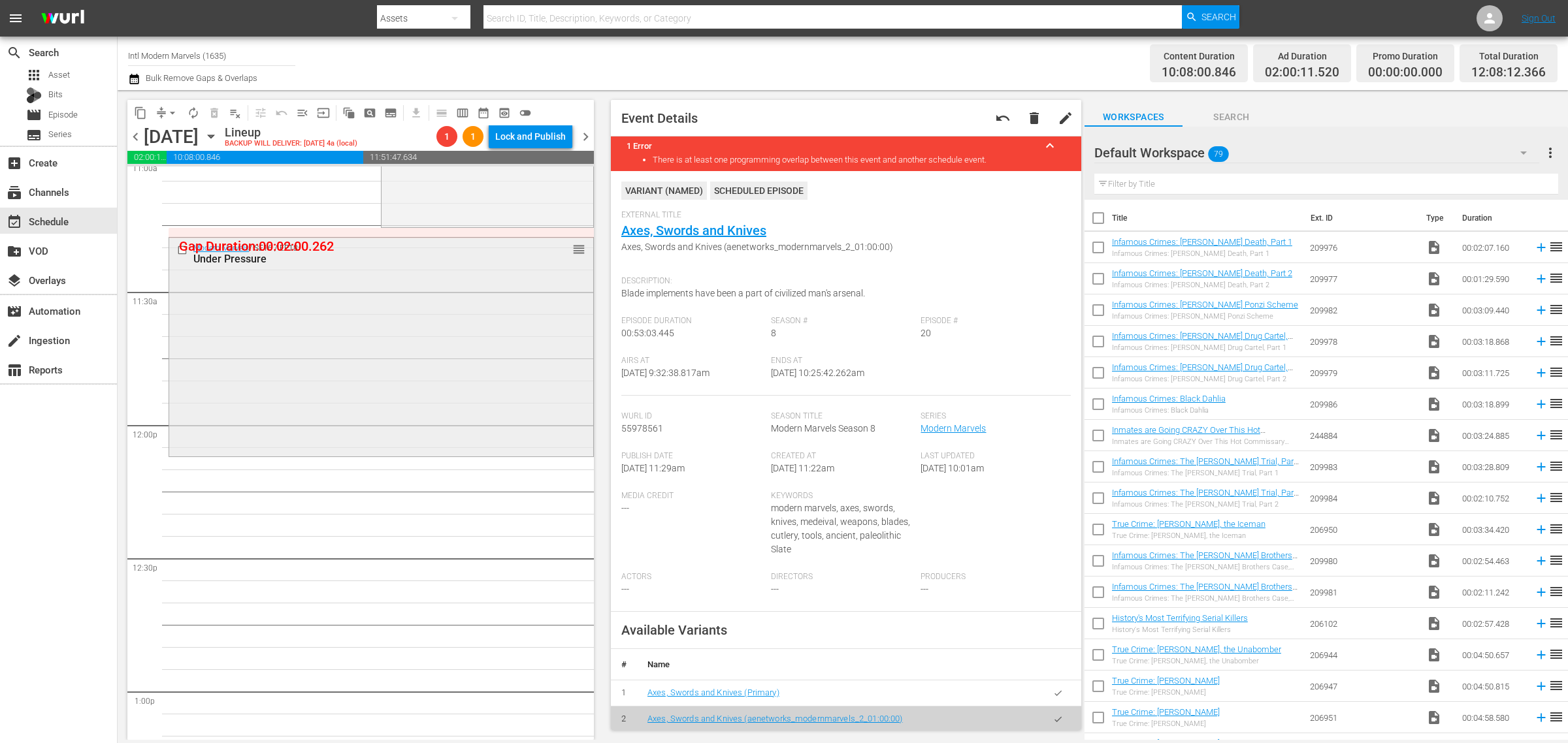
click at [320, 342] on div "Modern Marvels / SE16 / EP18: Under Pressure reorder" at bounding box center [381, 346] width 424 height 217
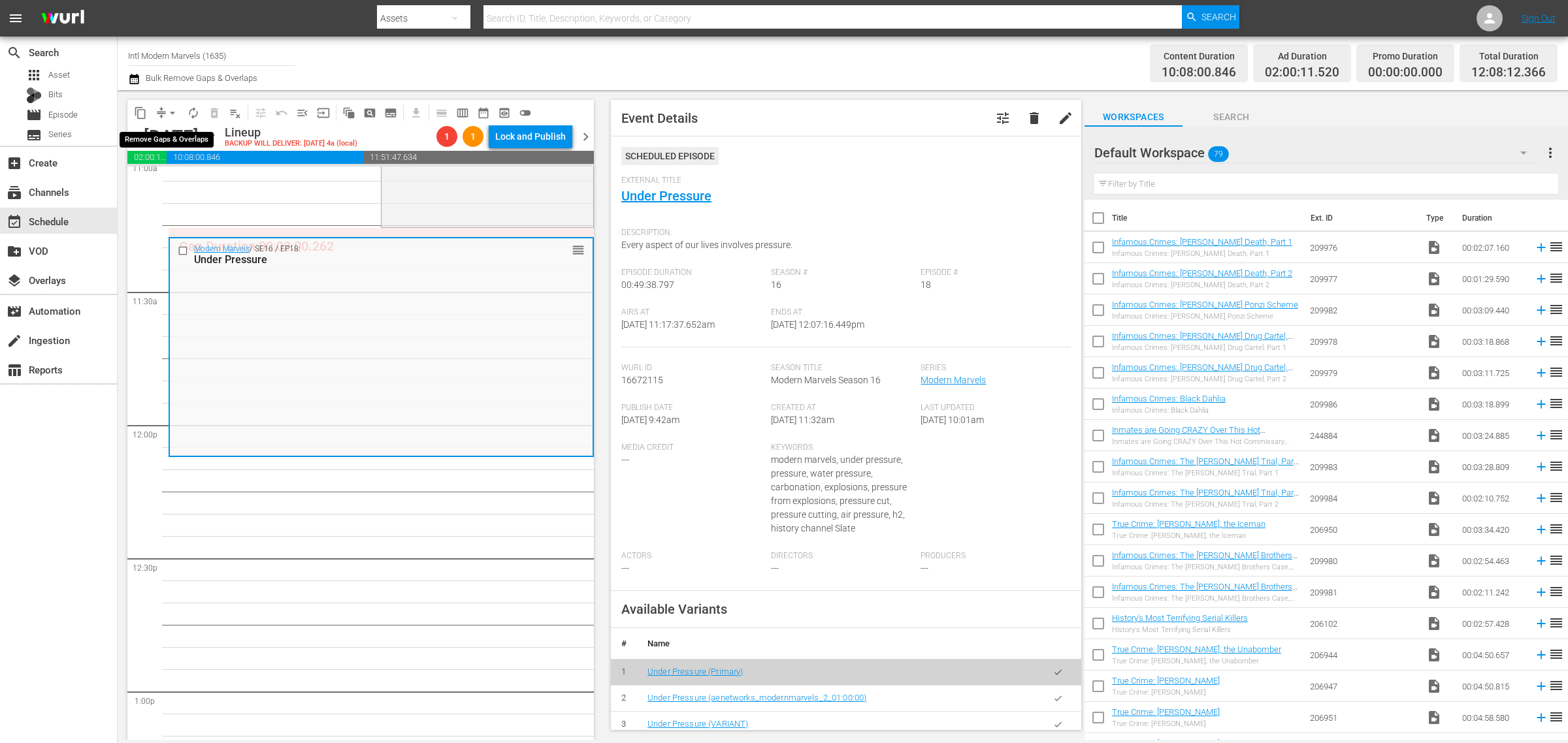
click at [173, 110] on span "arrow_drop_down" at bounding box center [173, 113] width 13 height 13
click at [165, 132] on li "Align to Midnight" at bounding box center [173, 138] width 137 height 22
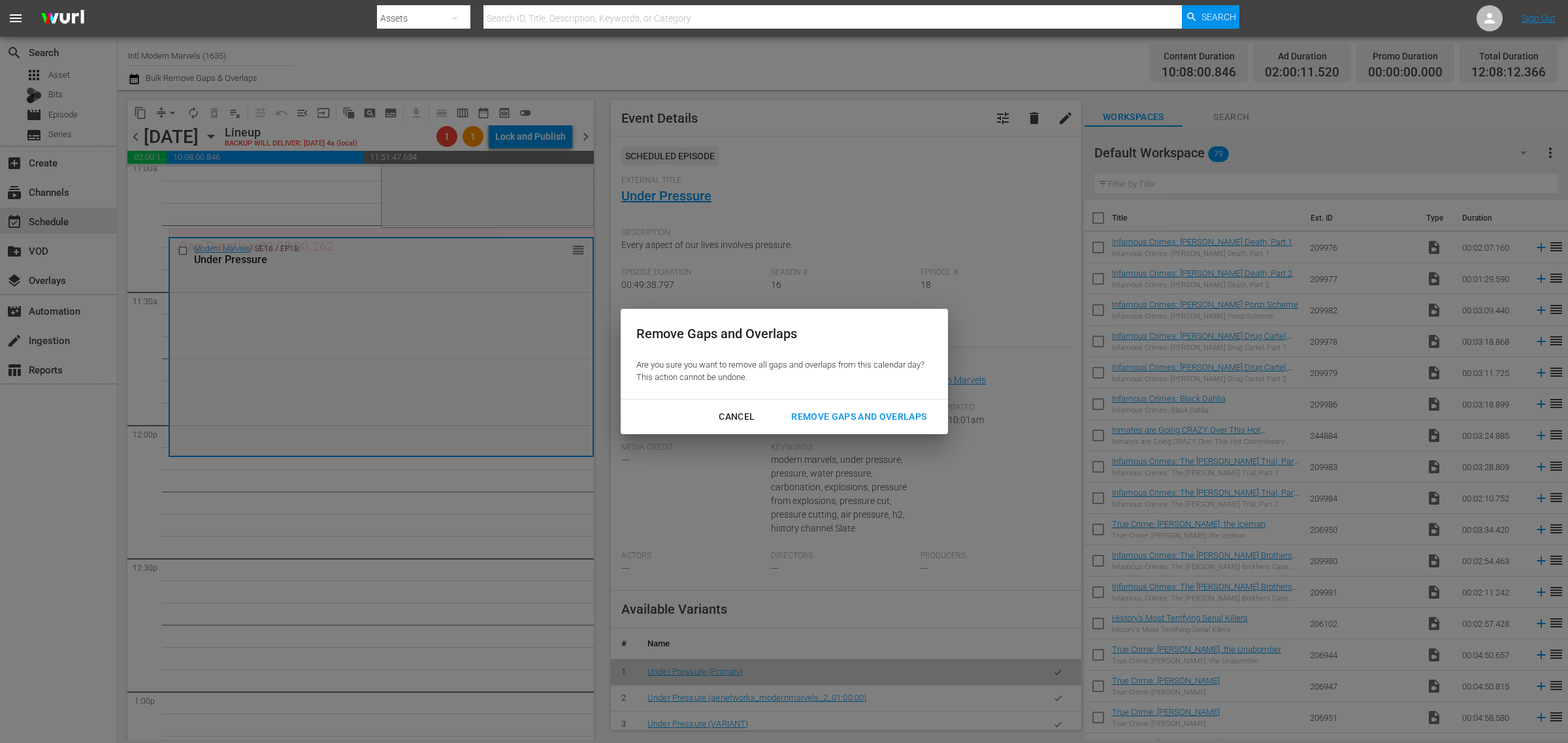
click at [825, 412] on div "Remove Gaps and Overlaps" at bounding box center [858, 416] width 156 height 16
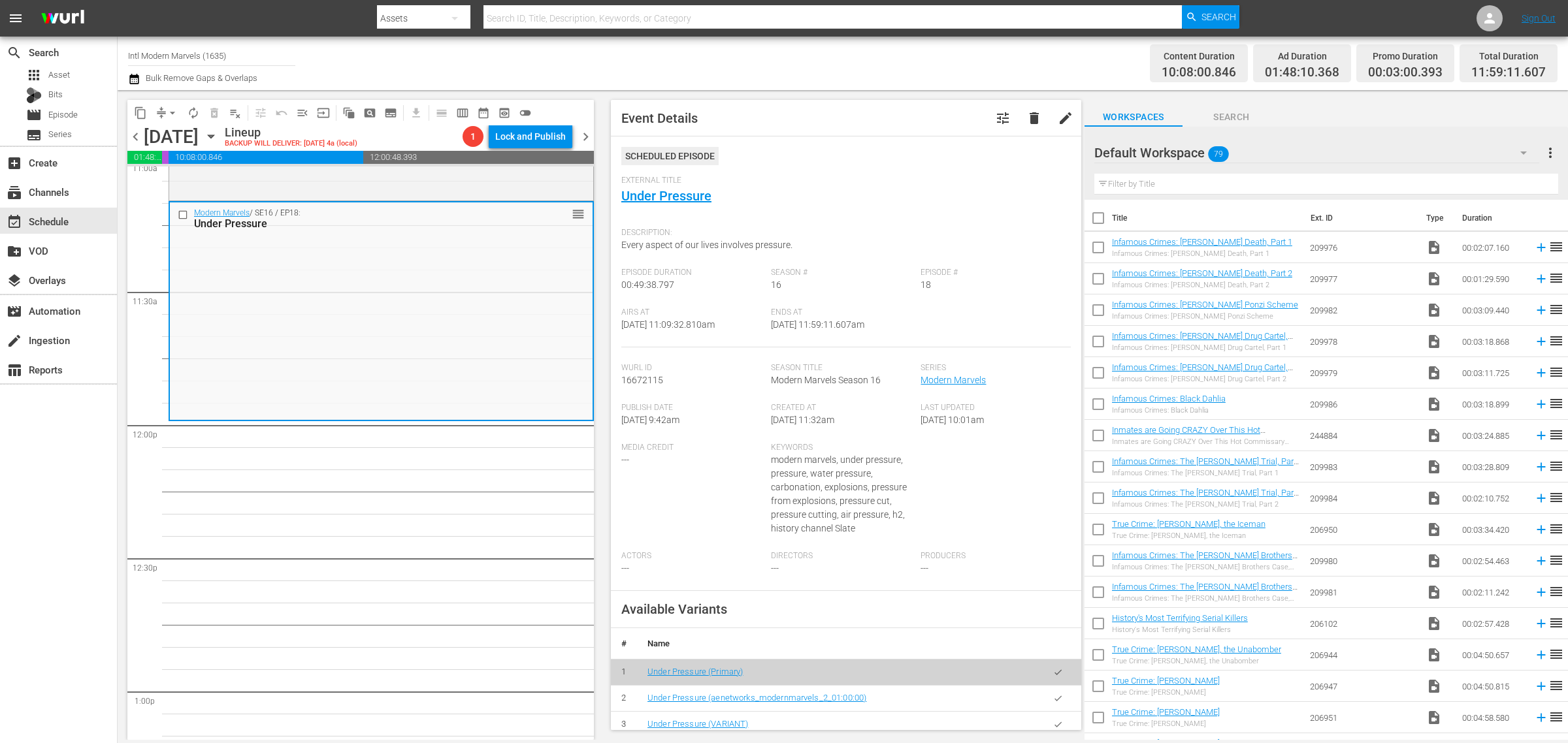
click at [874, 55] on div "Channel Title Intl Modern Marvels (1635) Bulk Remove Gaps & Overlaps" at bounding box center [517, 63] width 780 height 47
click at [172, 108] on span "arrow_drop_down" at bounding box center [173, 113] width 13 height 13
click at [167, 136] on li "Align to Midnight" at bounding box center [173, 138] width 137 height 22
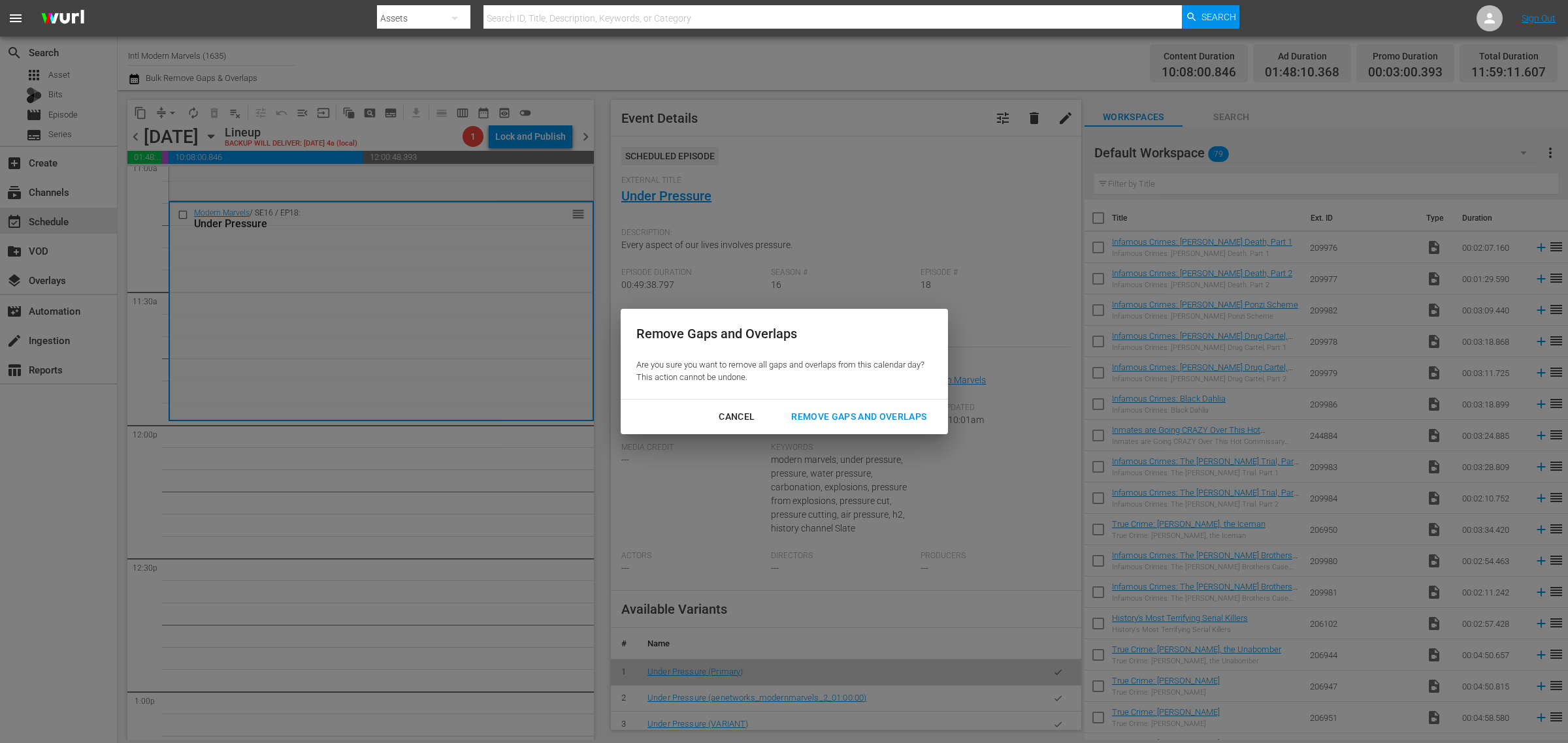
click at [864, 419] on div "Remove Gaps and Overlaps" at bounding box center [858, 416] width 156 height 16
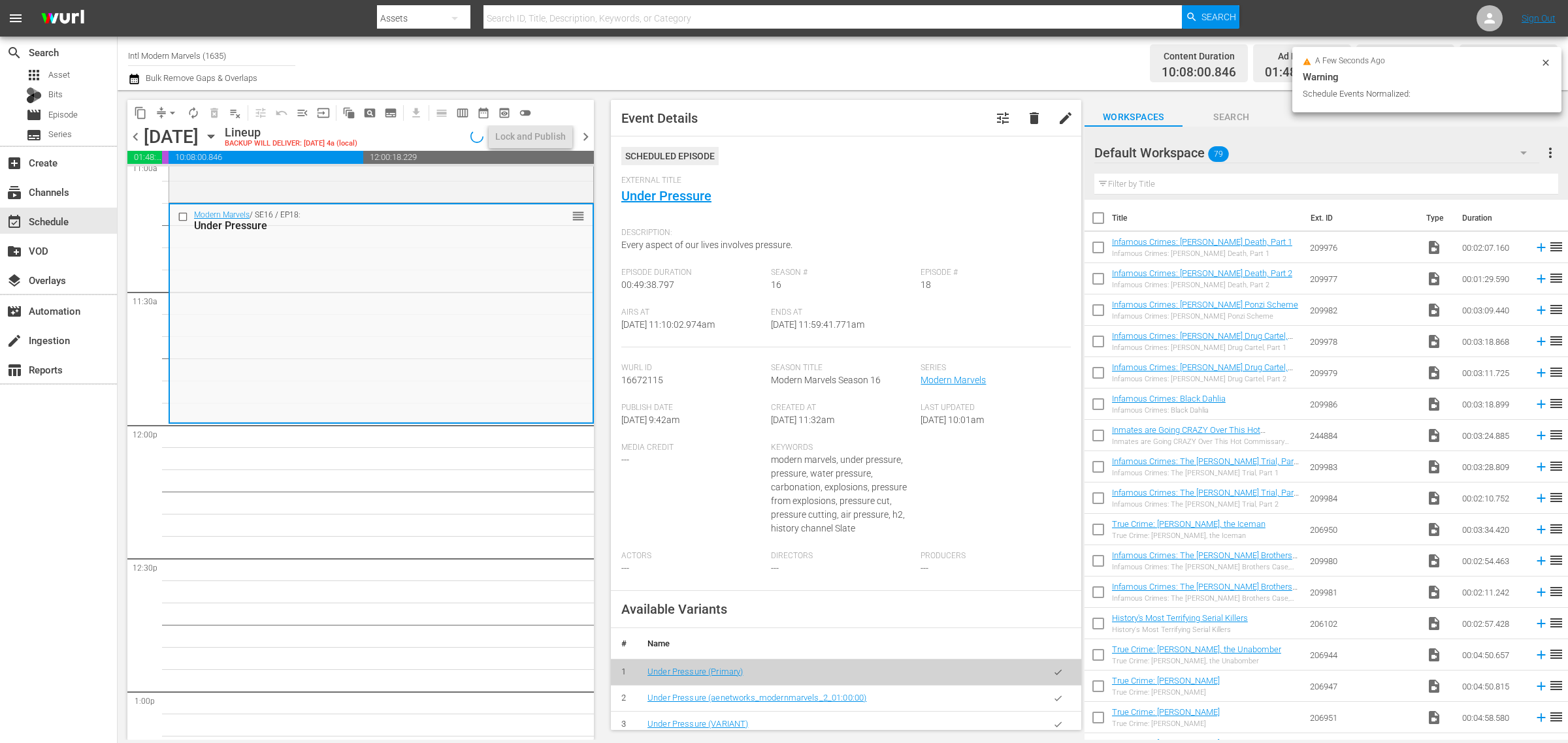
scroll to position [2916, 0]
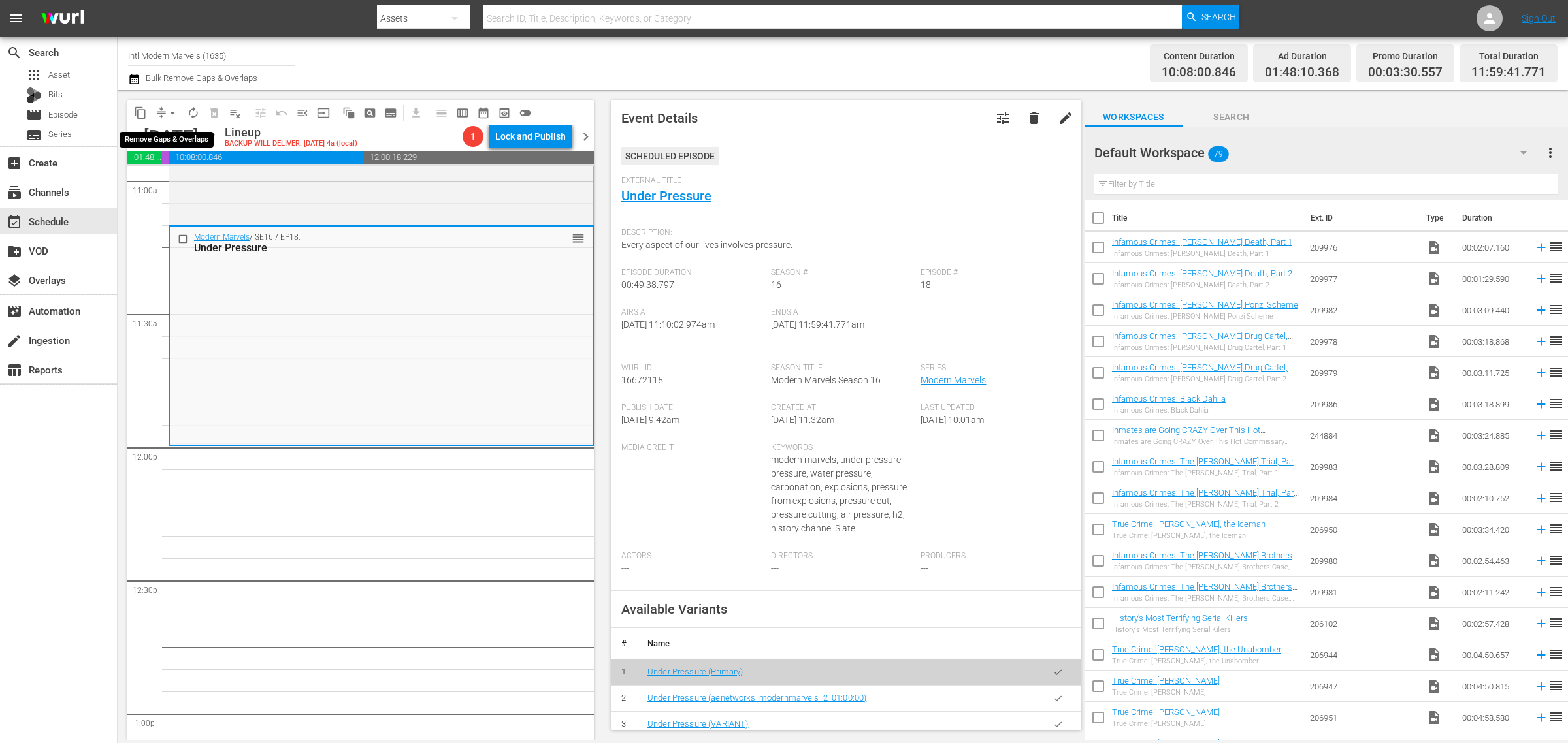
click at [173, 114] on span "arrow_drop_down" at bounding box center [173, 113] width 13 height 13
click at [174, 137] on li "Align to Midnight" at bounding box center [173, 138] width 137 height 22
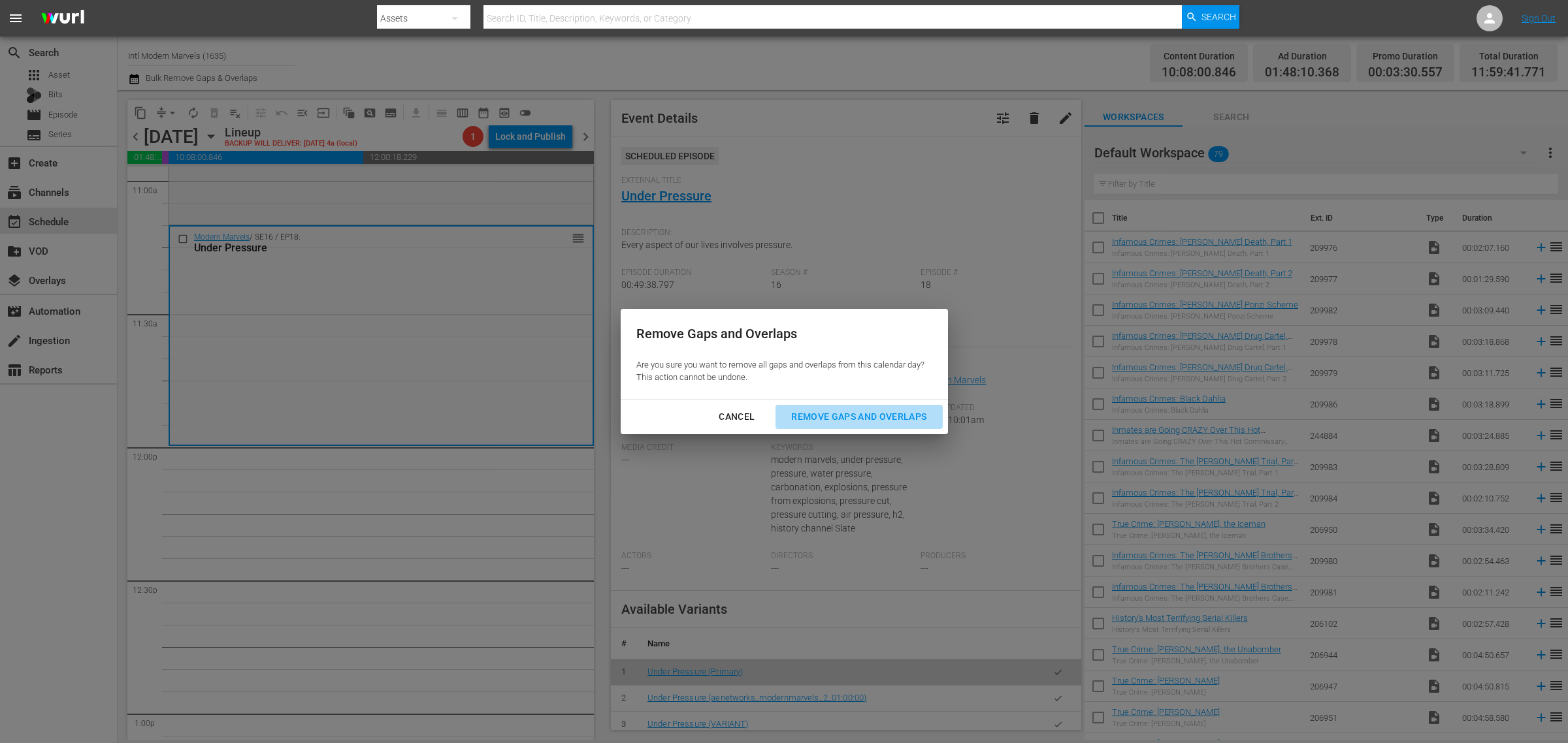
click at [832, 416] on div "Remove Gaps and Overlaps" at bounding box center [858, 416] width 156 height 16
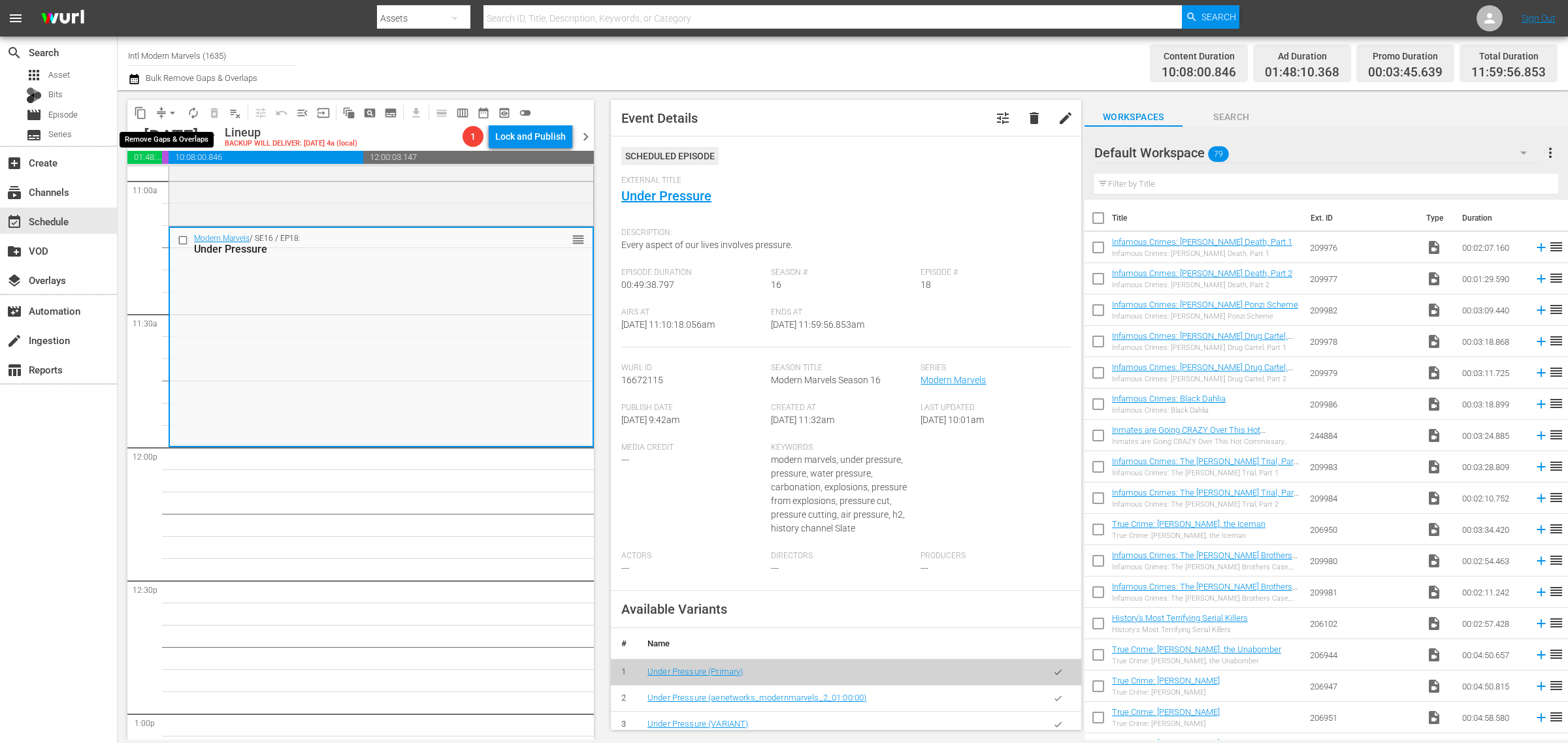
click at [170, 116] on span "arrow_drop_down" at bounding box center [173, 113] width 13 height 13
click at [177, 134] on li "Align to Midnight" at bounding box center [173, 138] width 137 height 22
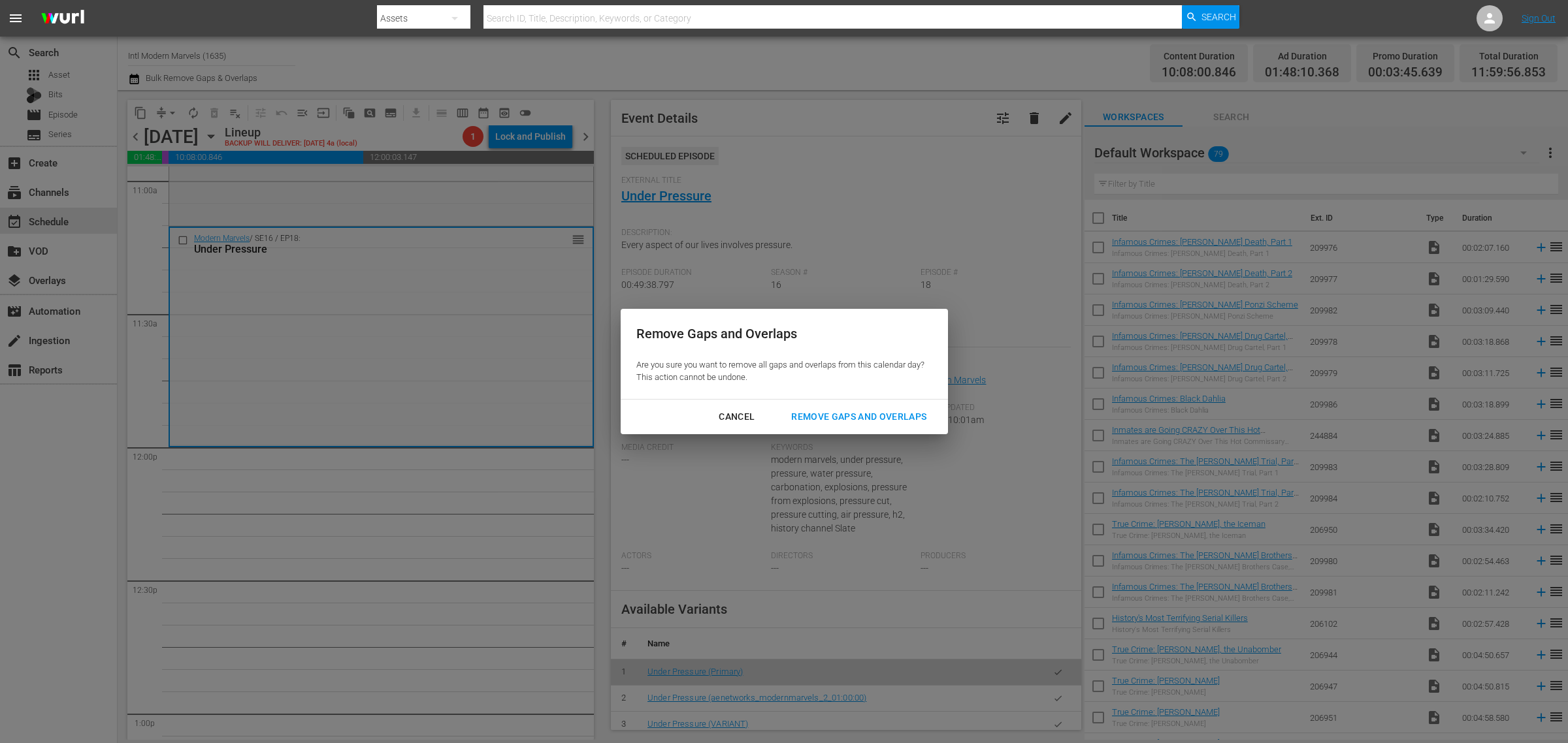
drag, startPoint x: 854, startPoint y: 415, endPoint x: 884, endPoint y: 350, distance: 71.6
click at [853, 415] on div "Remove Gaps and Overlaps" at bounding box center [858, 416] width 156 height 16
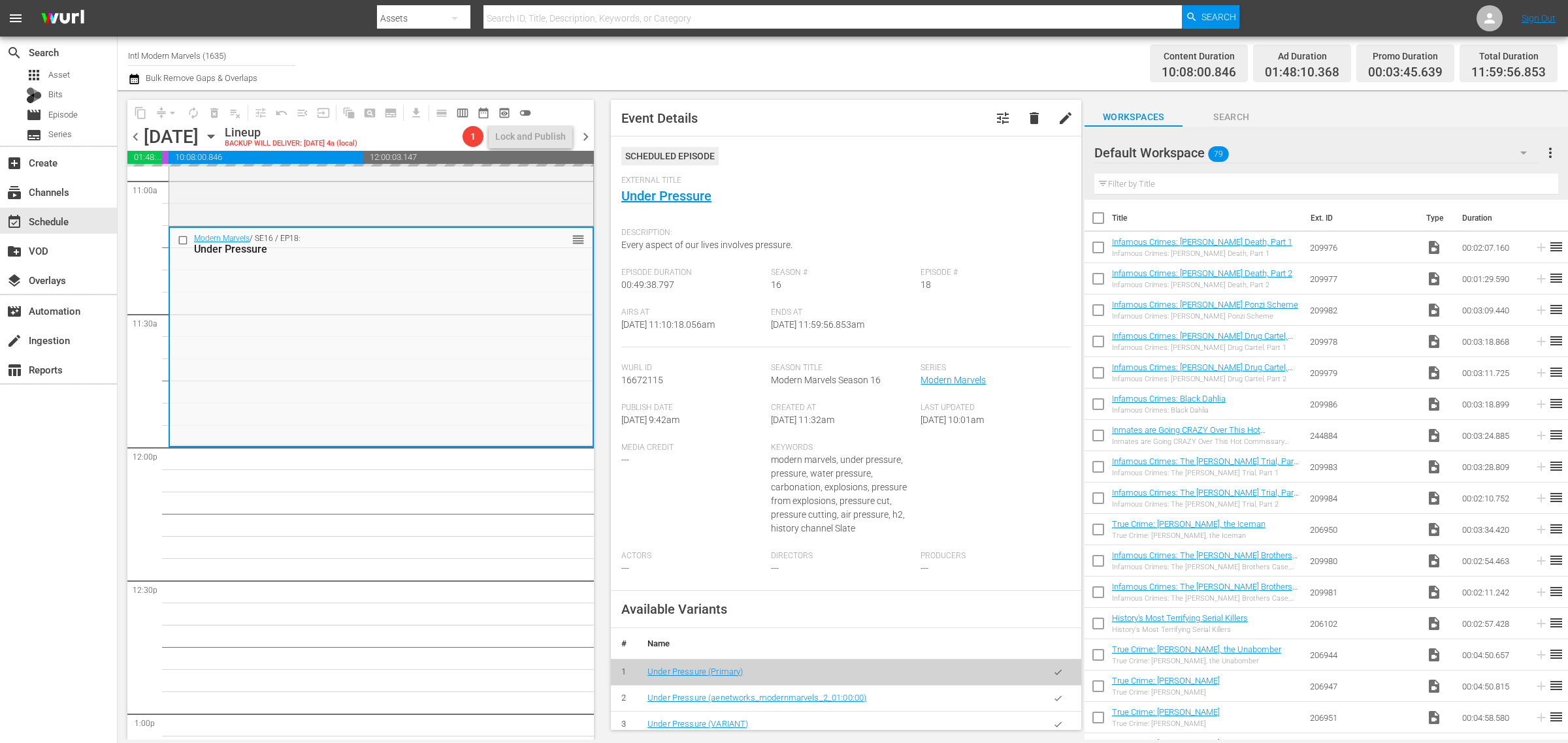
click at [833, 49] on div "Channel Title Intl Modern Marvels (1635) Bulk Remove Gaps & Overlaps" at bounding box center [517, 63] width 780 height 47
click at [191, 111] on span "autorenew_outlined" at bounding box center [193, 113] width 13 height 13
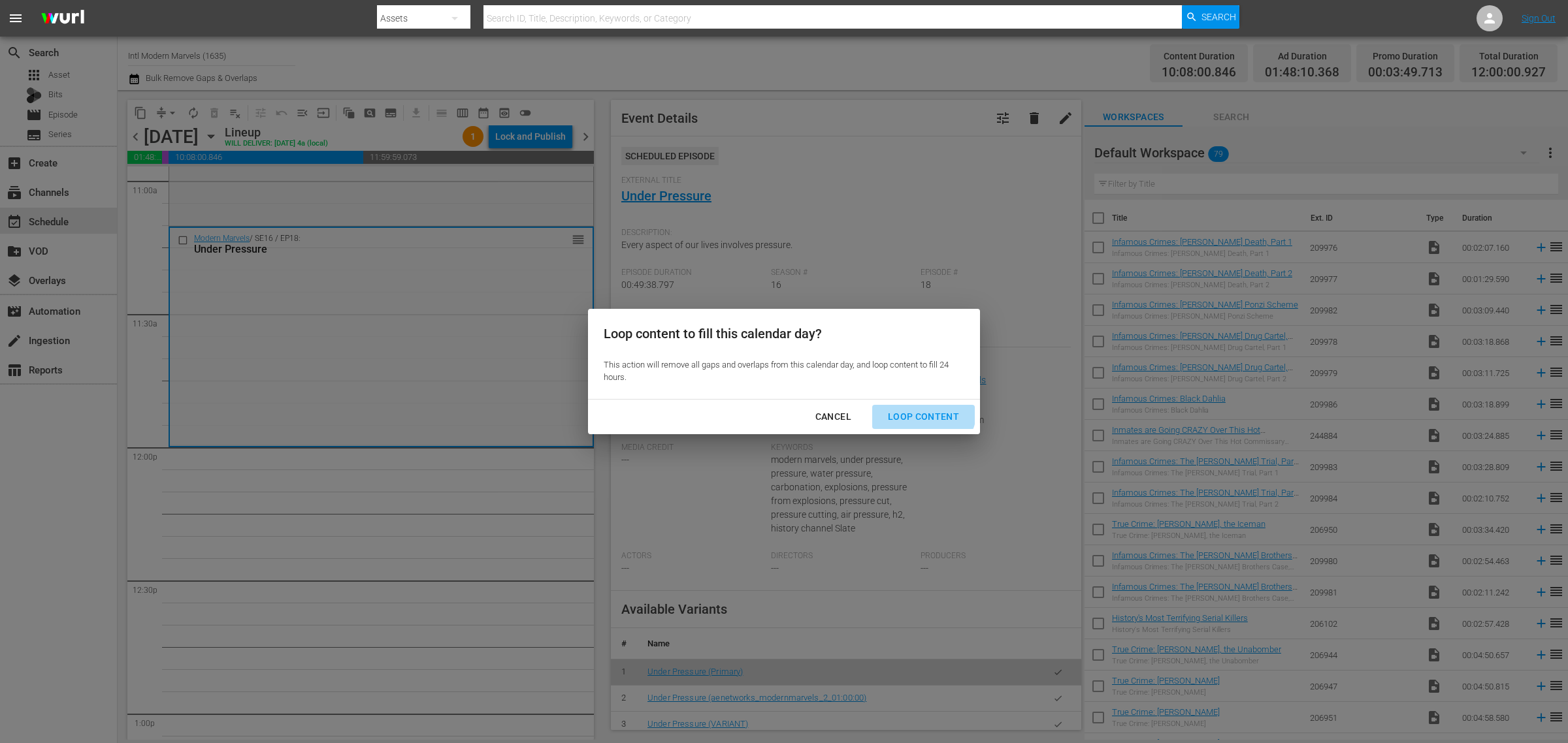
click at [921, 412] on div "Loop Content" at bounding box center [923, 416] width 92 height 16
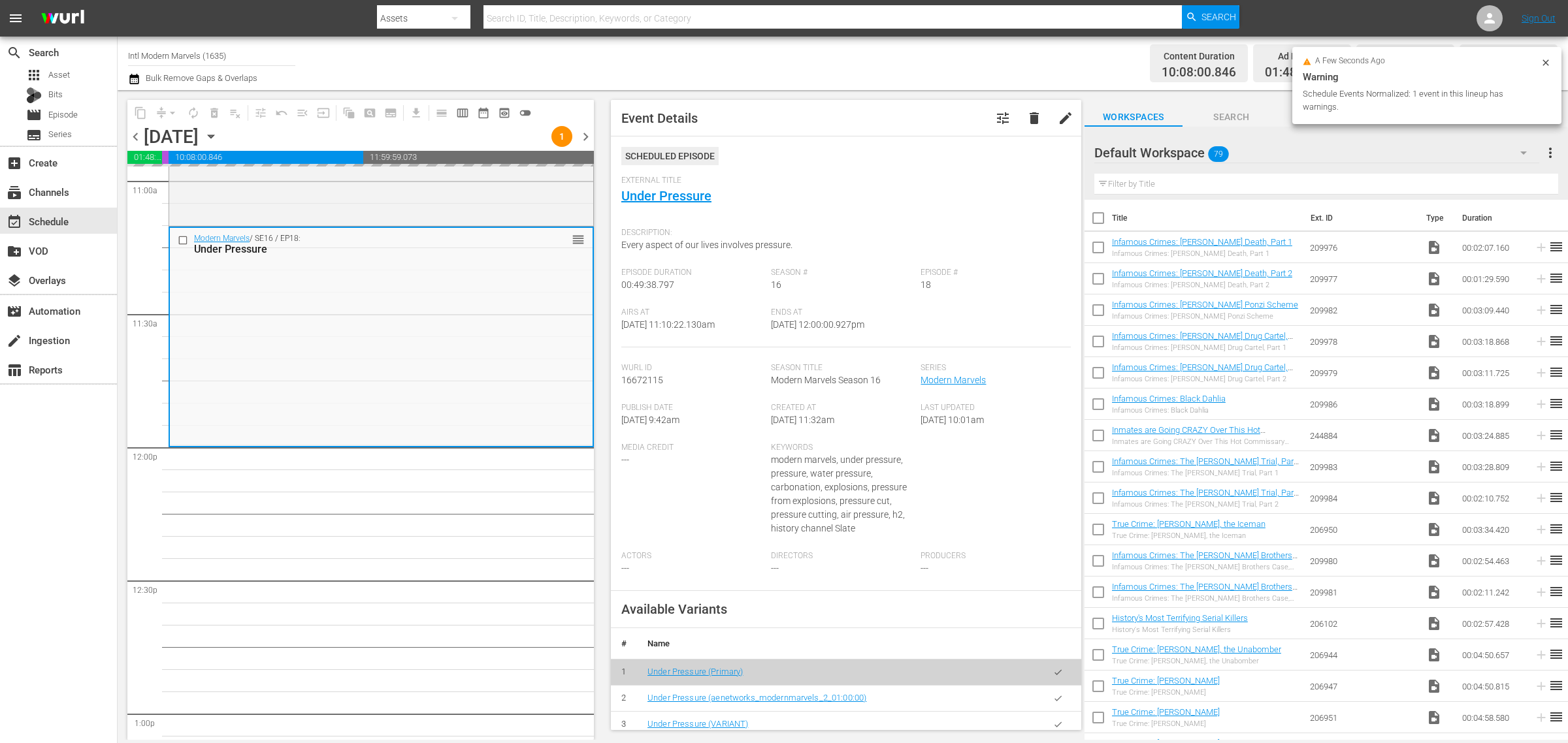
click at [846, 51] on div "Channel Title Intl Modern Marvels (1635) Bulk Remove Gaps & Overlaps" at bounding box center [517, 63] width 780 height 47
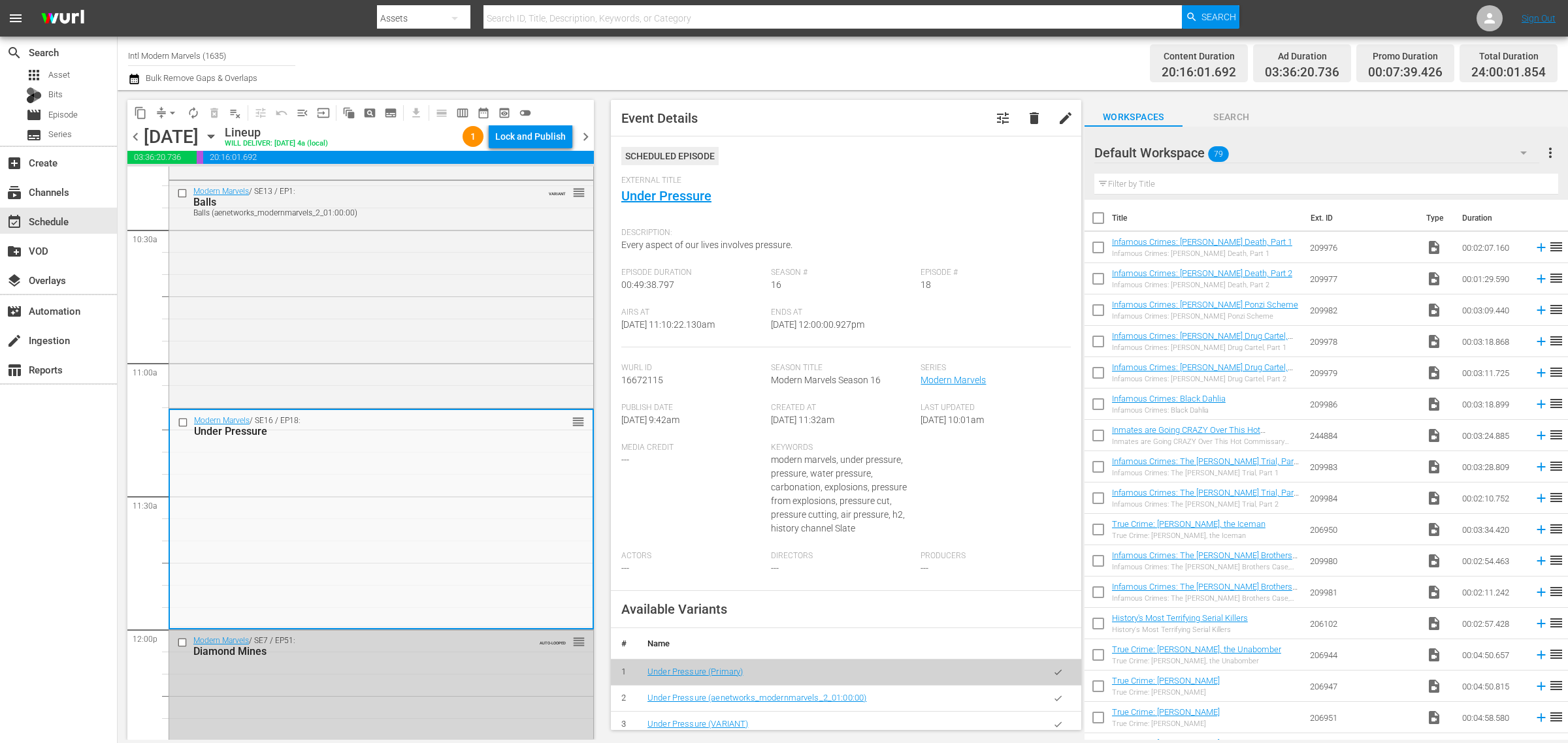
scroll to position [0, 0]
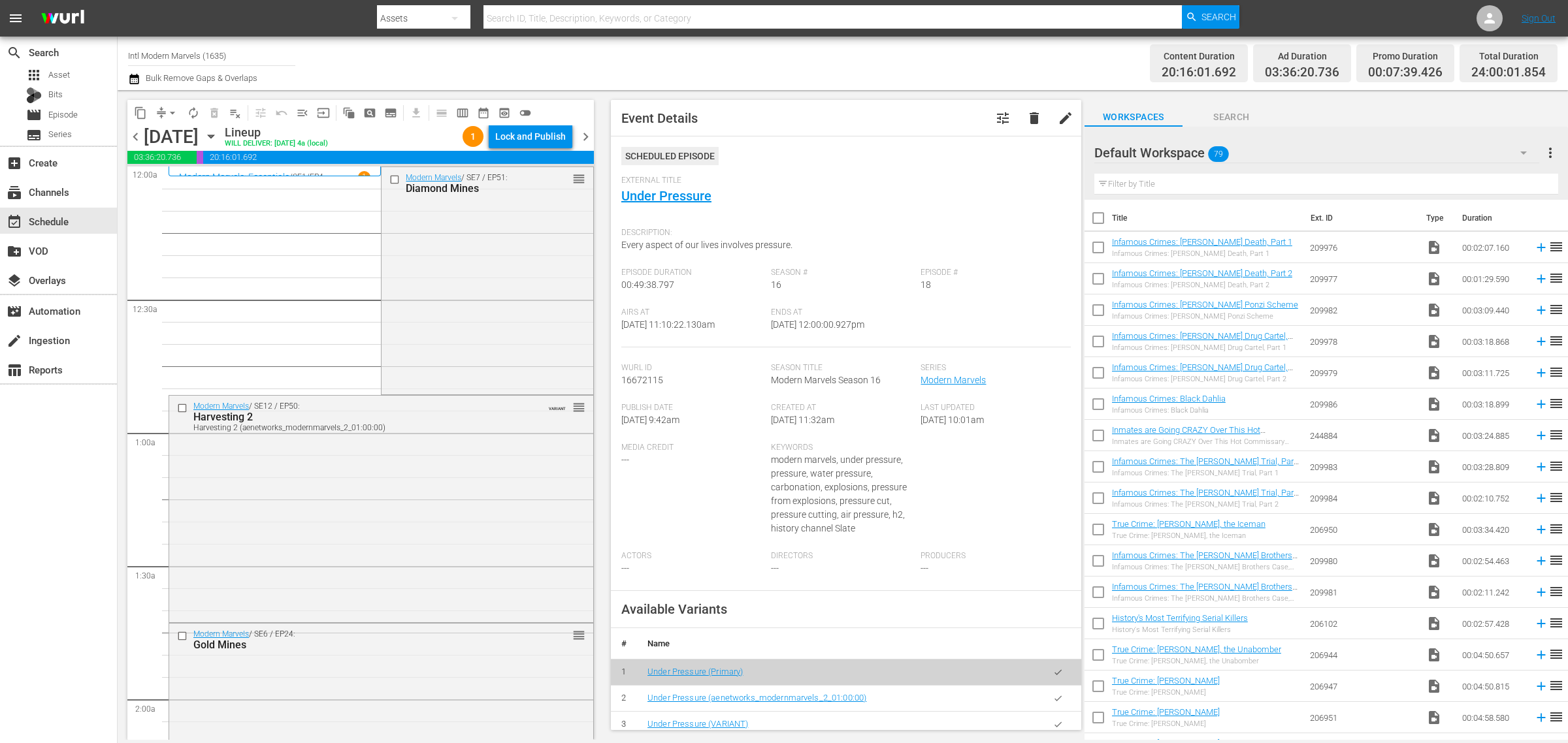
click at [674, 57] on div "Channel Title Intl Modern Marvels (1635) Bulk Remove Gaps & Overlaps" at bounding box center [517, 63] width 780 height 47
click at [537, 135] on div "Lock and Publish" at bounding box center [531, 136] width 71 height 23
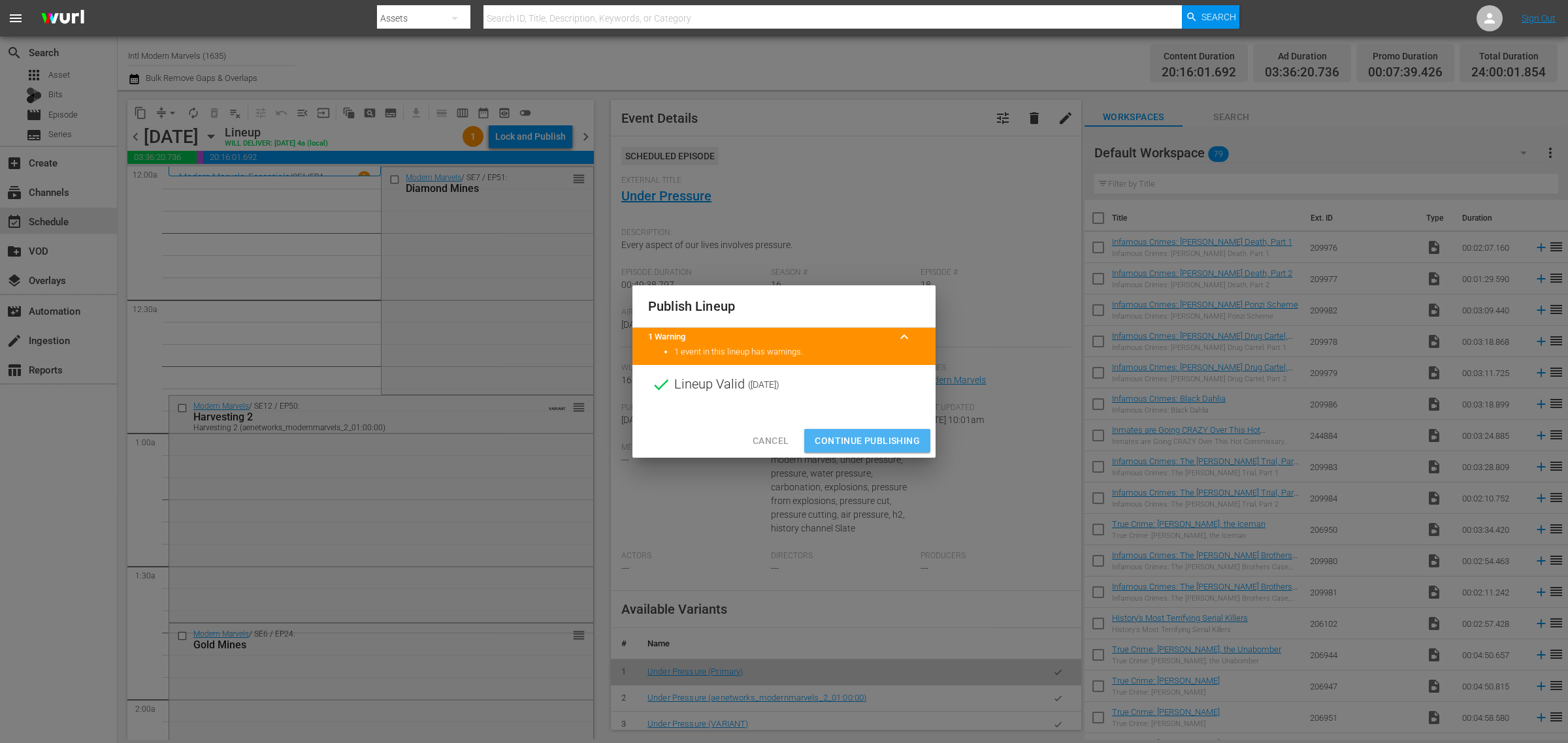
click at [896, 443] on span "Continue Publishing" at bounding box center [867, 441] width 105 height 16
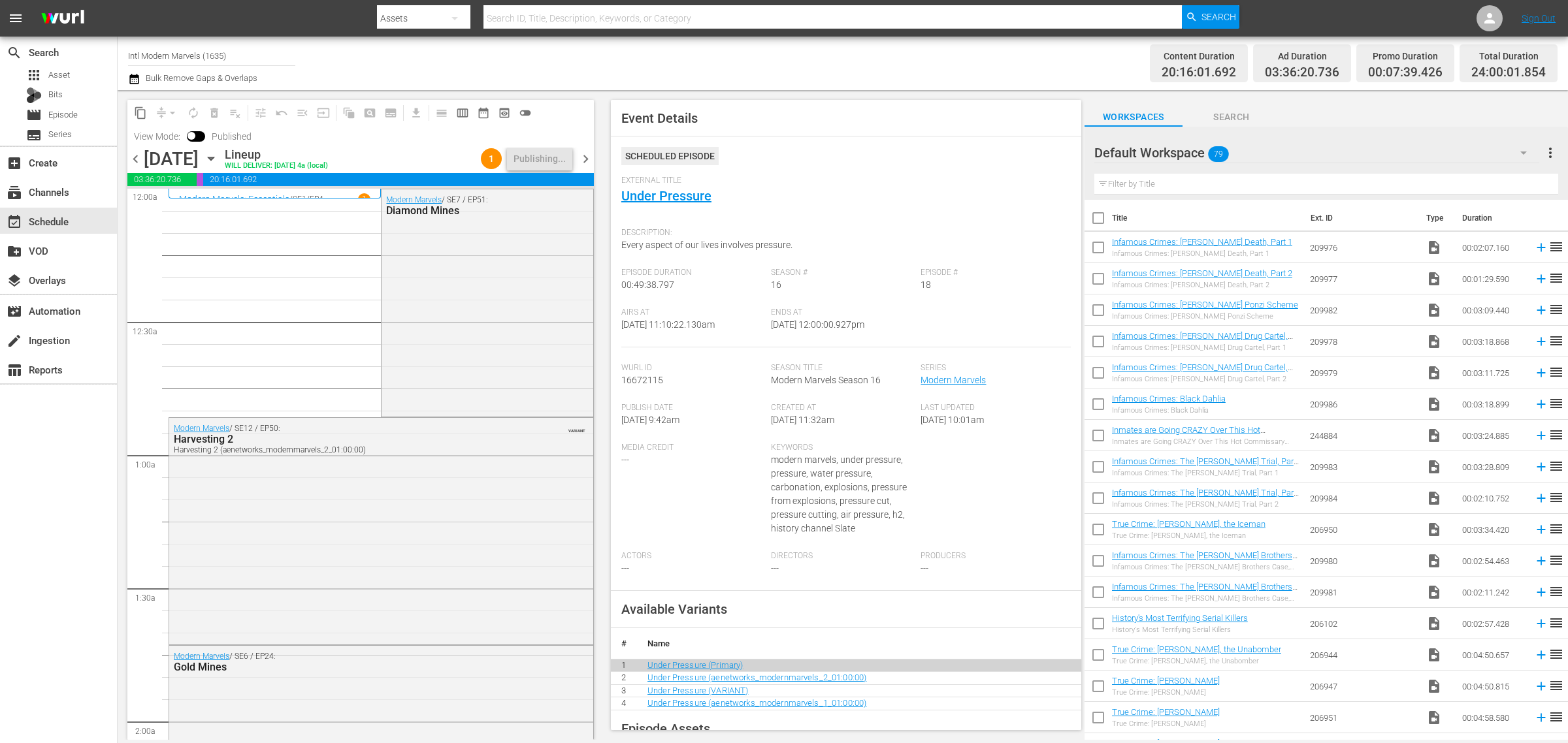
click at [882, 72] on div "Channel Title Intl Modern Marvels (1635) Bulk Remove Gaps & Overlaps" at bounding box center [517, 63] width 780 height 47
click at [713, 51] on div "Channel Title Intl Modern Marvels (1635) Bulk Remove Gaps & Overlaps" at bounding box center [517, 63] width 780 height 47
click at [843, 47] on div "Channel Title Intl Modern Marvels (1635) Bulk Remove Gaps & Overlaps" at bounding box center [517, 63] width 780 height 47
click at [811, 71] on div "Channel Title Intl Modern Marvels (1635) Bulk Remove Gaps & Overlaps" at bounding box center [517, 63] width 780 height 47
click at [748, 67] on div "Channel Title Intl Modern Marvels (1635) Bulk Remove Gaps & Overlaps" at bounding box center [517, 63] width 780 height 47
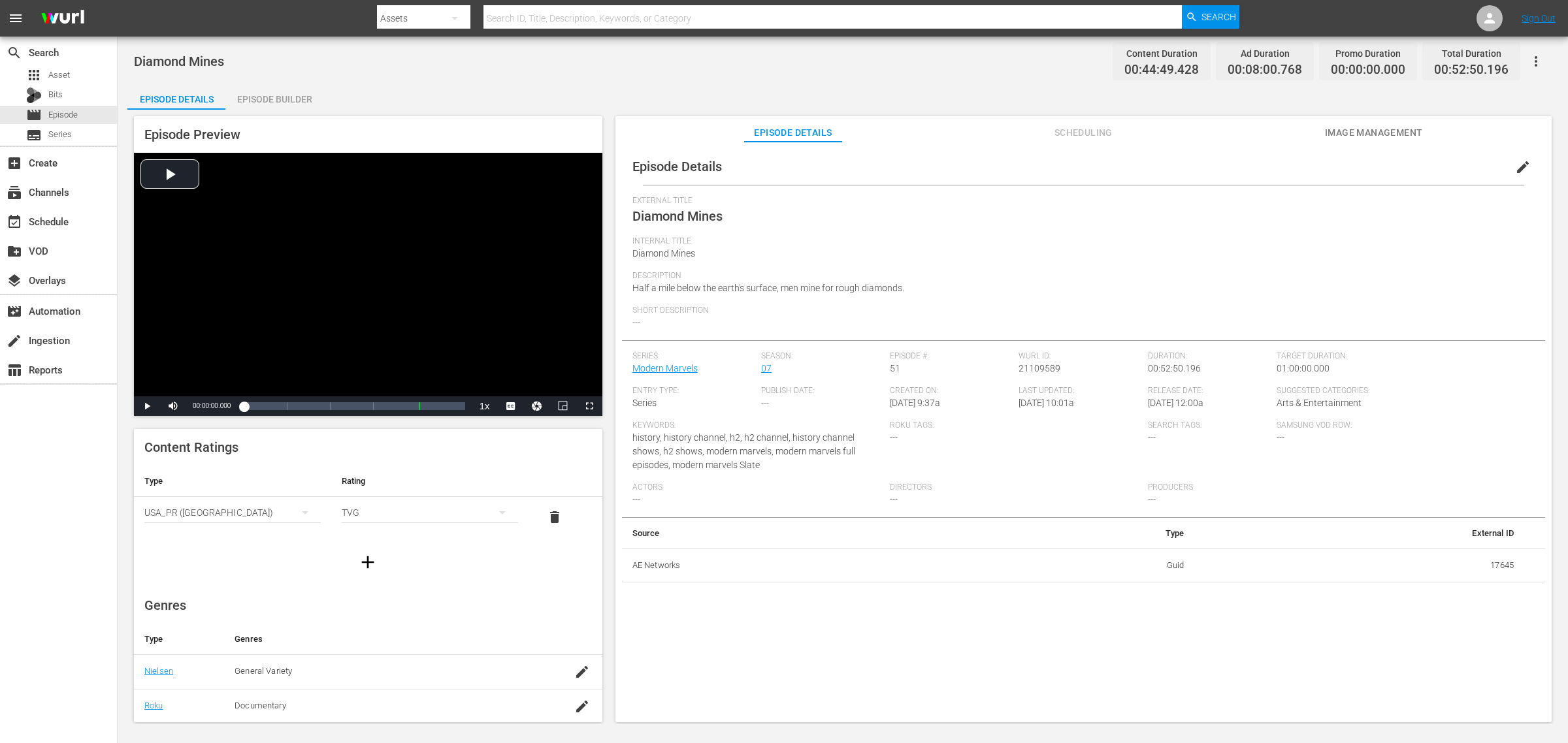
click at [286, 98] on div "Episode Builder" at bounding box center [275, 99] width 98 height 31
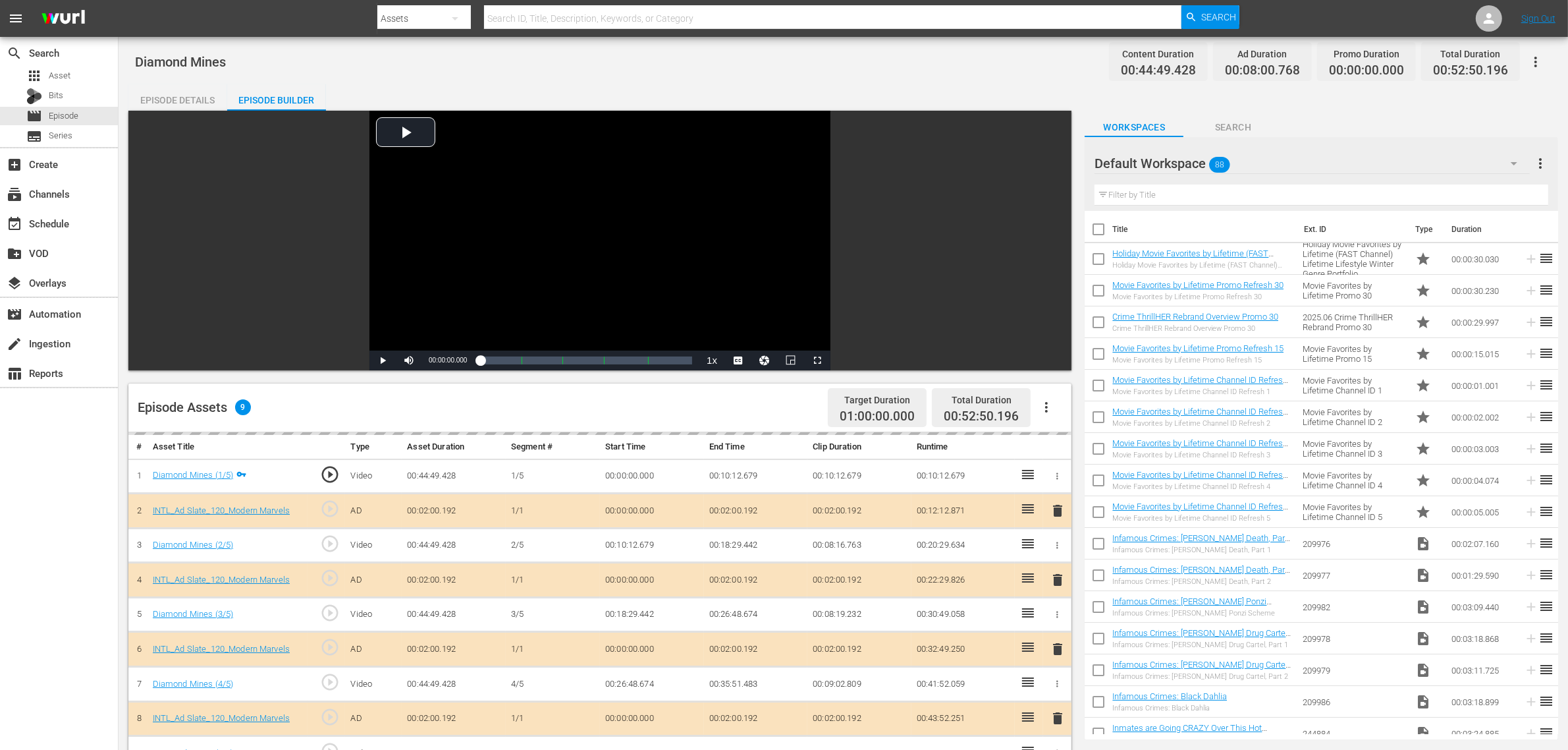
click at [750, 79] on div "Diamond Mines Content Duration 00:44:49.428 Ad Duration 00:08:00.768 Promo Dura…" at bounding box center [843, 565] width 1450 height 1056
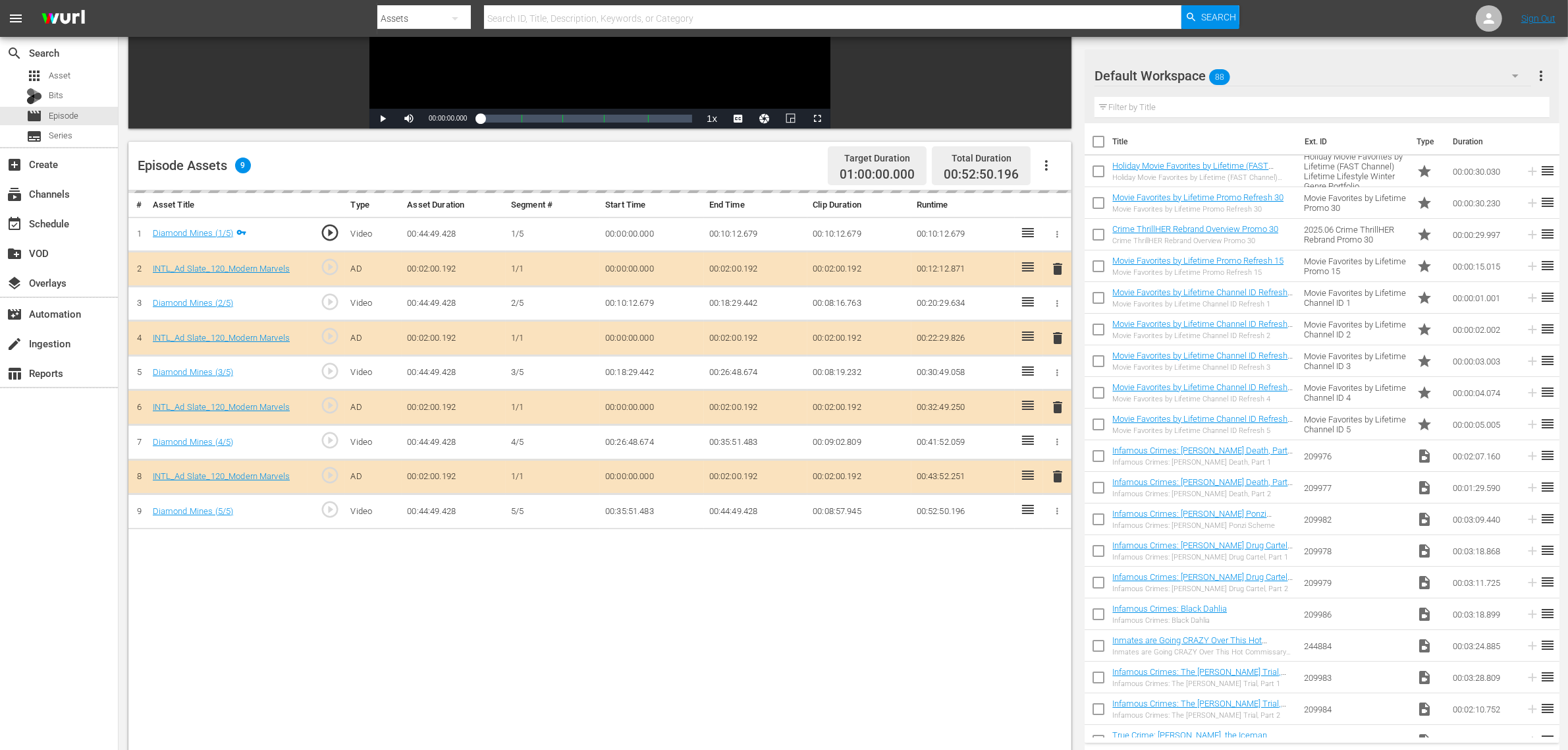
scroll to position [247, 0]
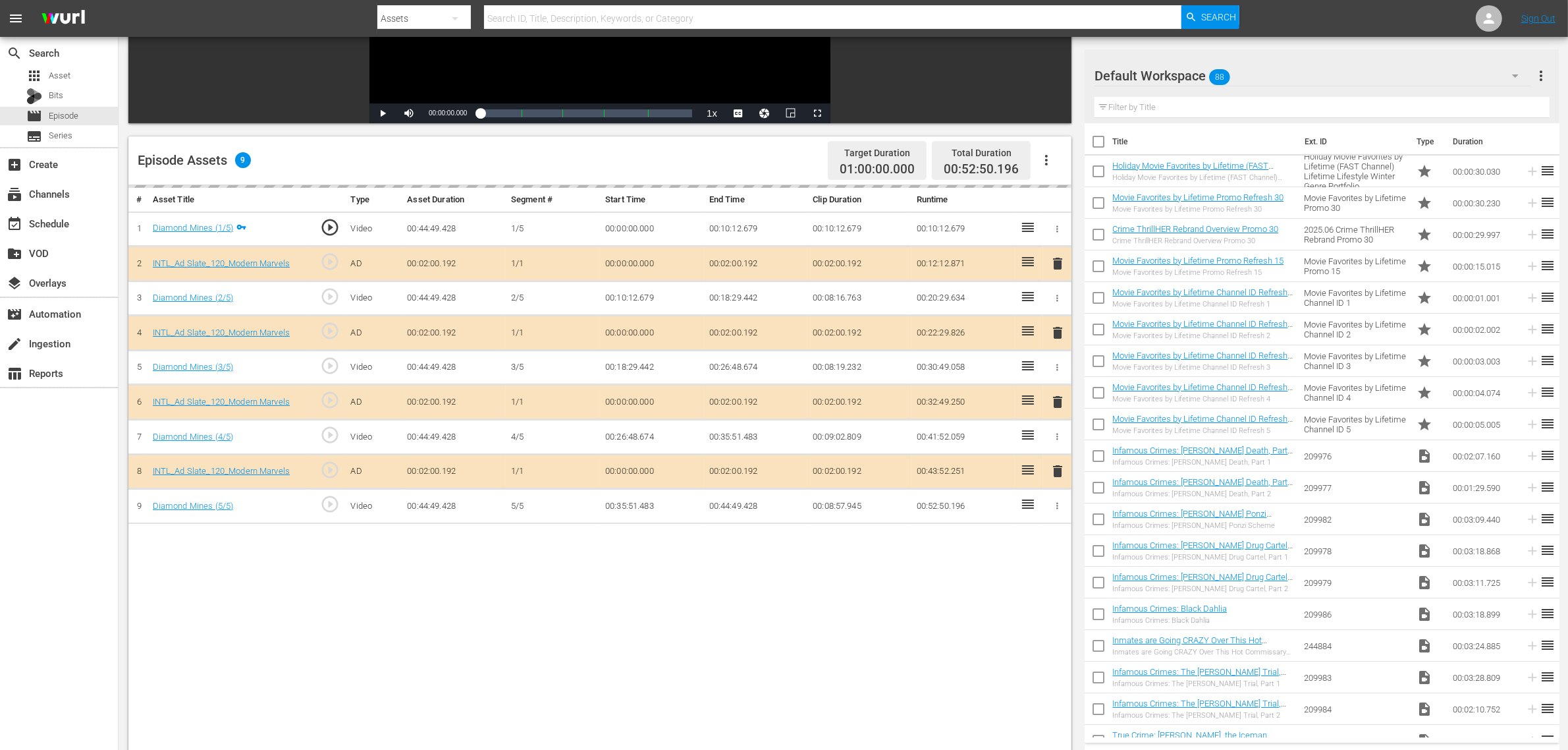
click at [1264, 71] on div "Default Workspace 88" at bounding box center [1312, 76] width 436 height 37
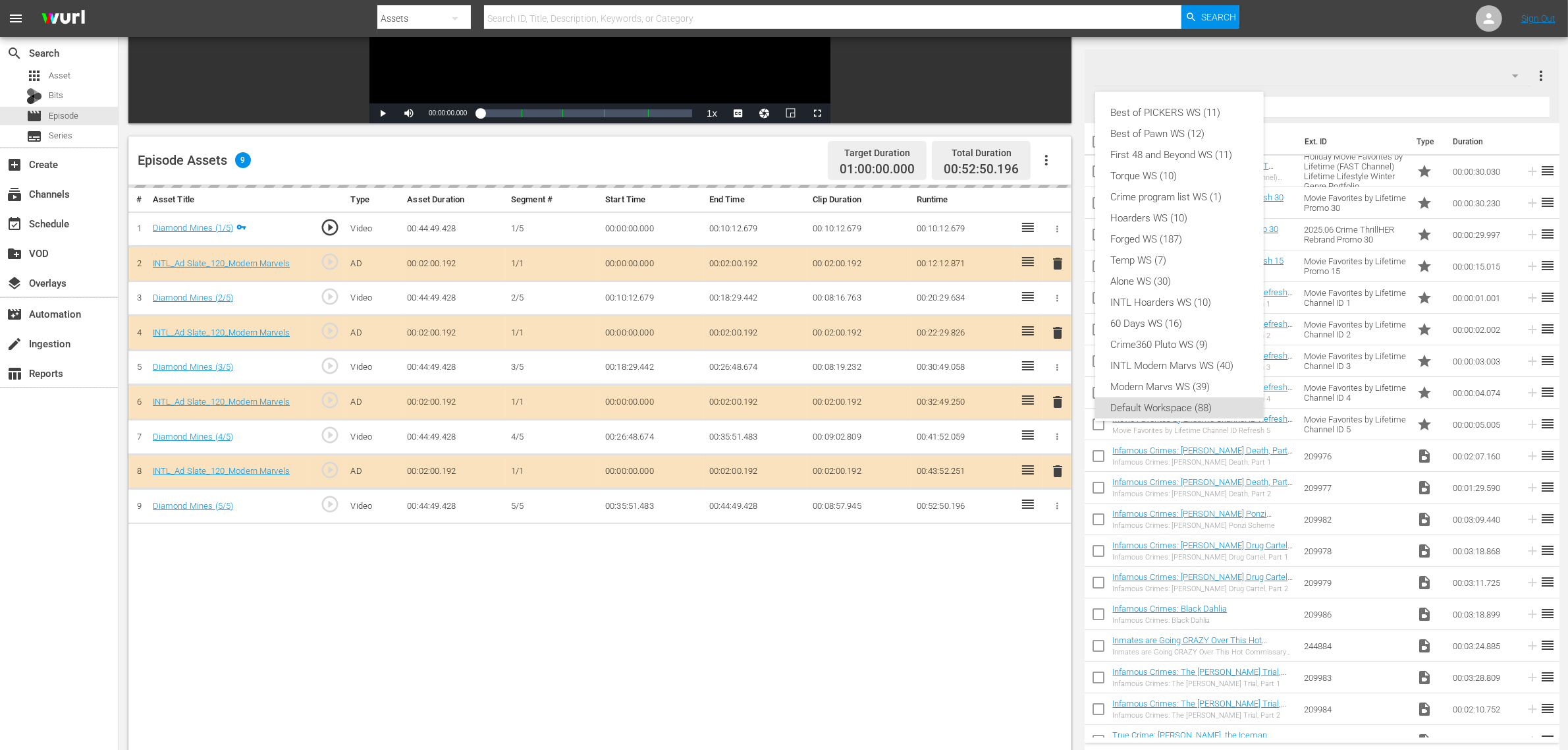
scroll to position [8, 0]
click at [1146, 358] on div "INTL Modern Marvs WS (40)" at bounding box center [1179, 358] width 137 height 21
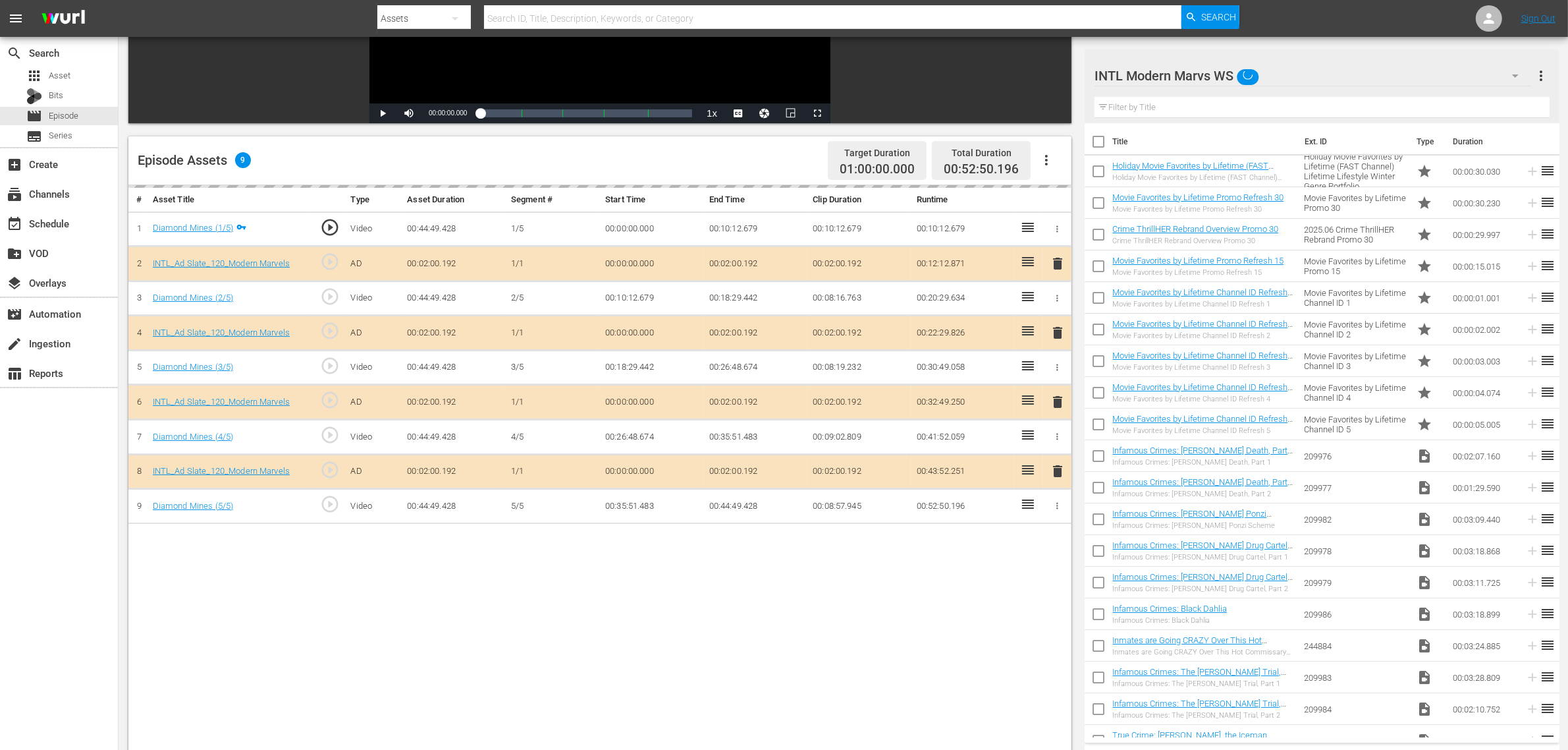
click at [580, 541] on div "# Asset Title Type Asset Duration Segment # Start Time End Time Clip Duration R…" at bounding box center [600, 511] width 943 height 651
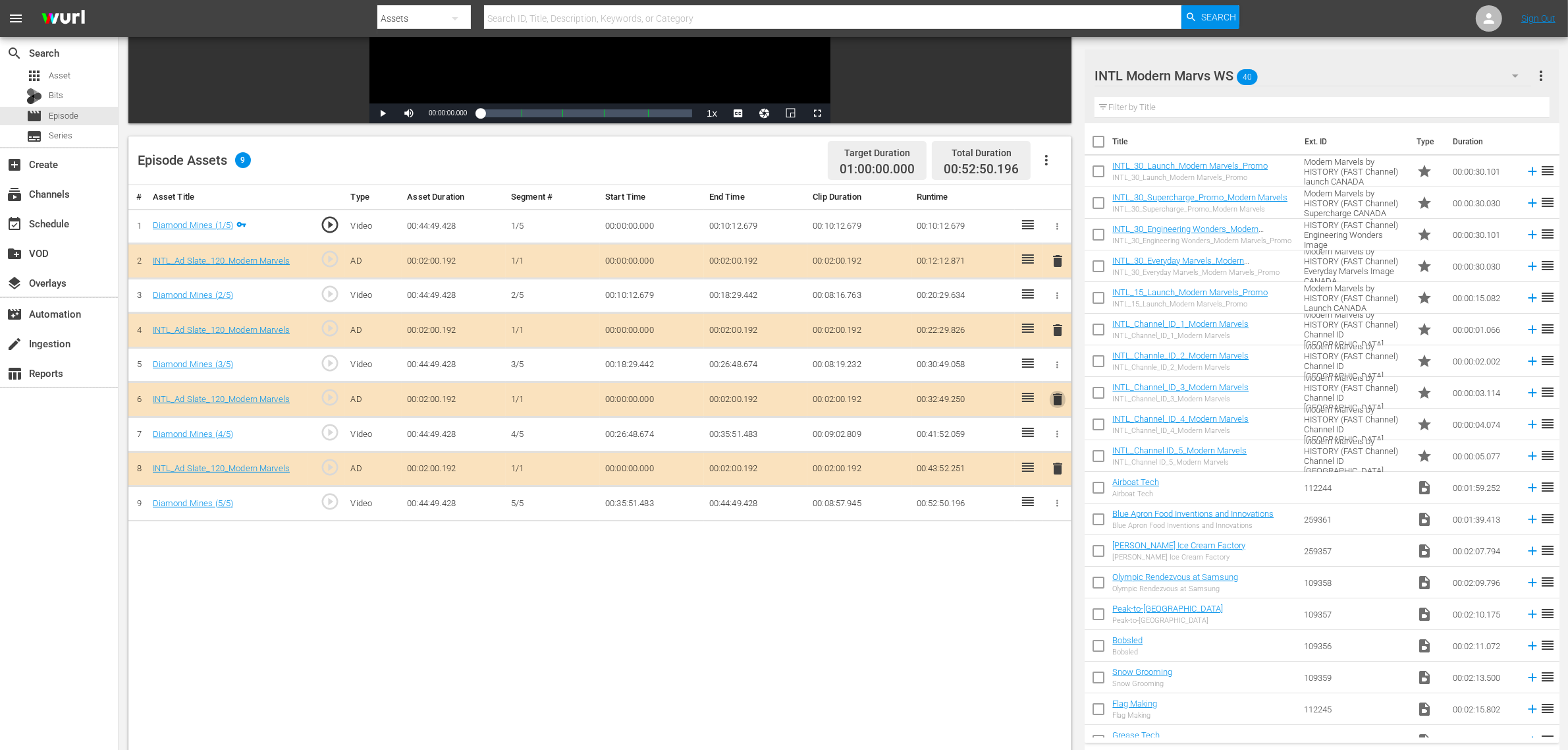
click at [1058, 400] on span "delete" at bounding box center [1058, 399] width 16 height 16
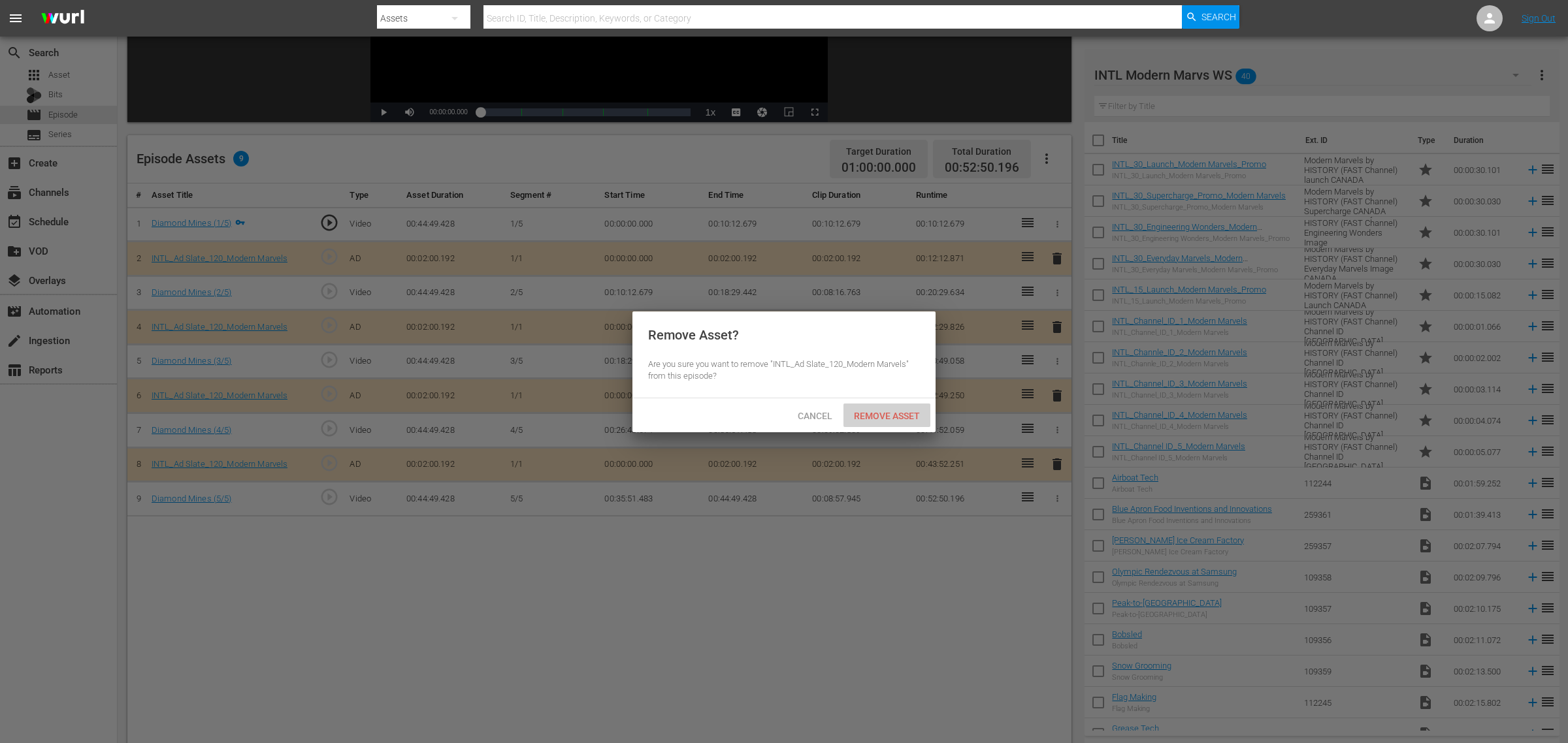
click at [896, 412] on span "Remove Asset" at bounding box center [886, 416] width 87 height 10
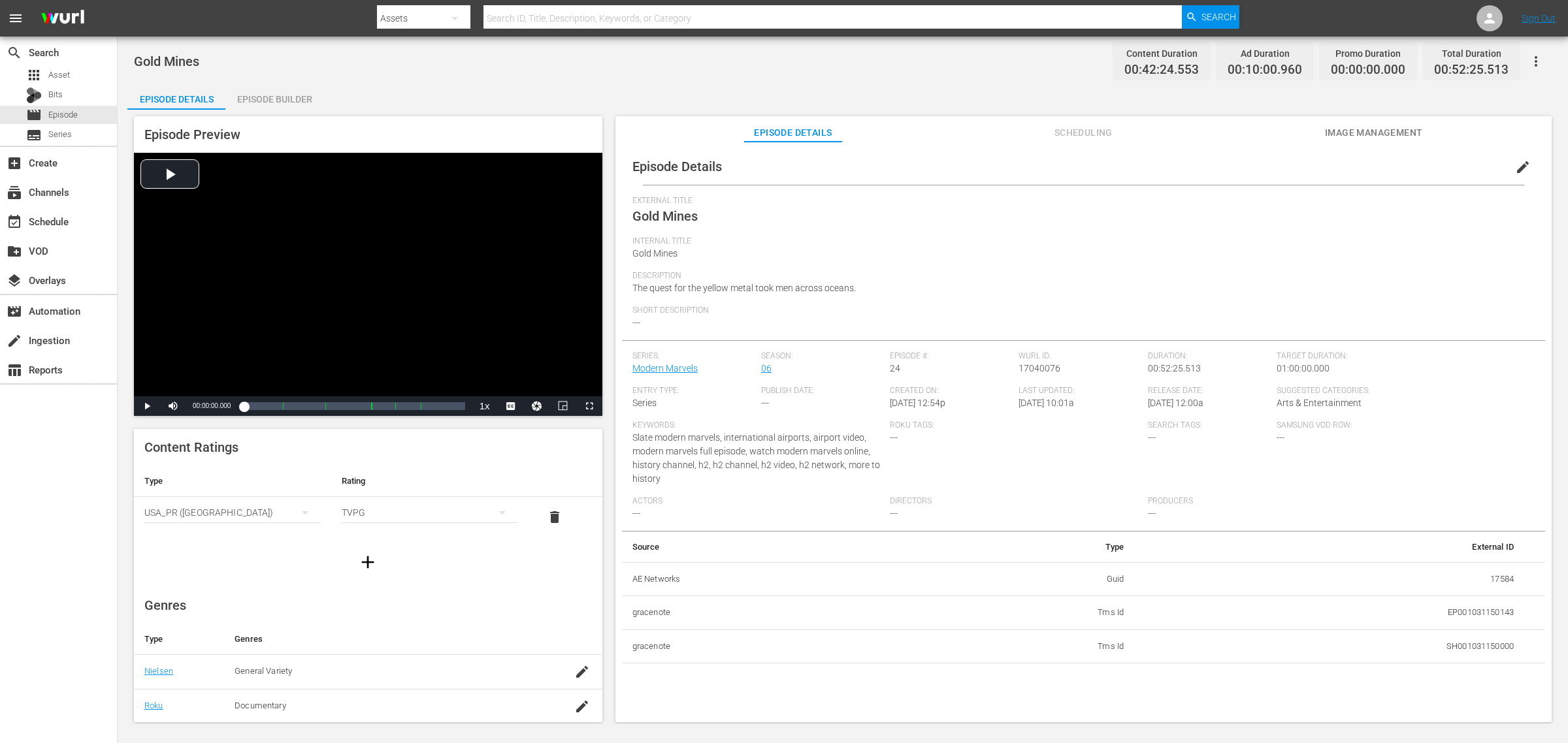
click at [281, 99] on div "Episode Builder" at bounding box center [275, 99] width 98 height 31
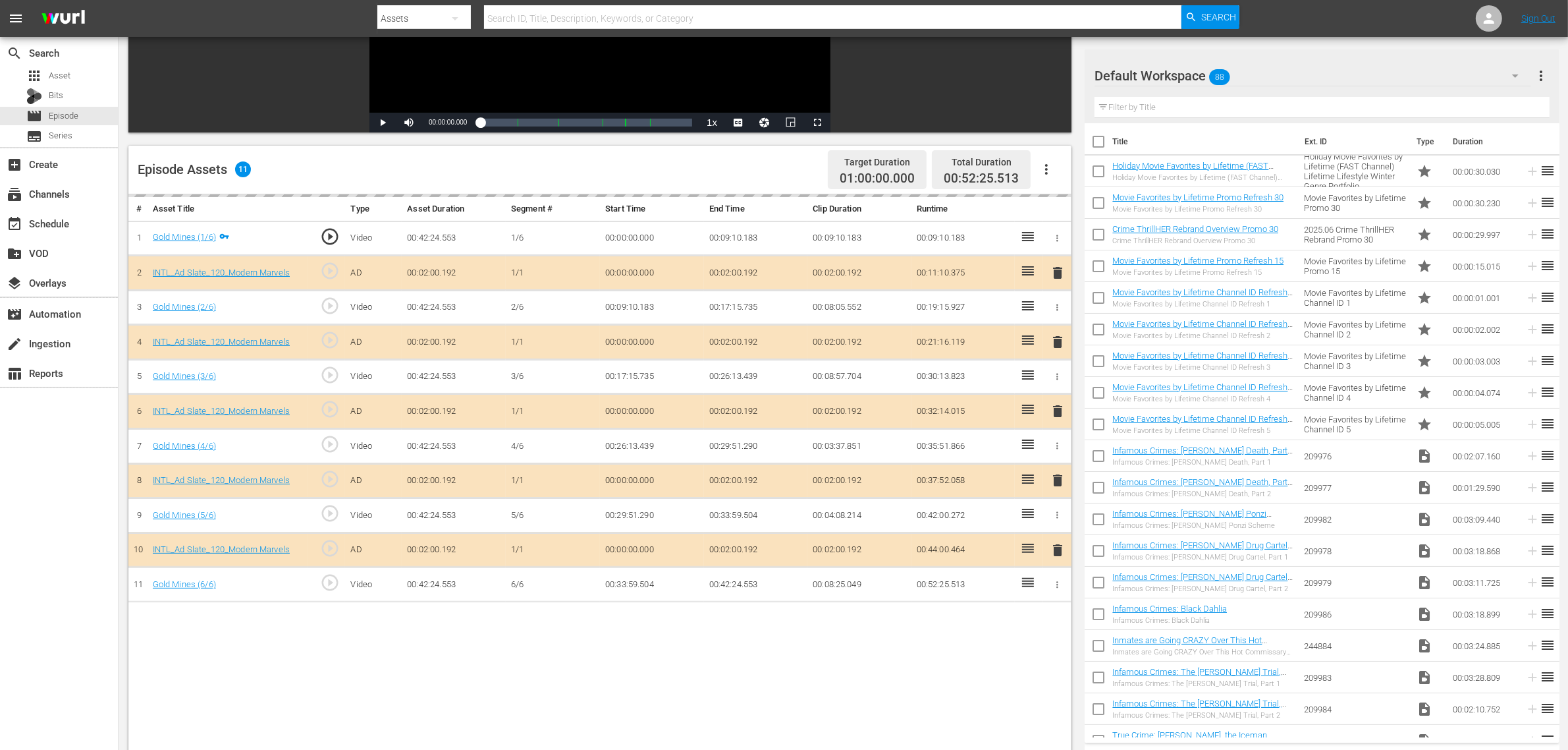
scroll to position [247, 0]
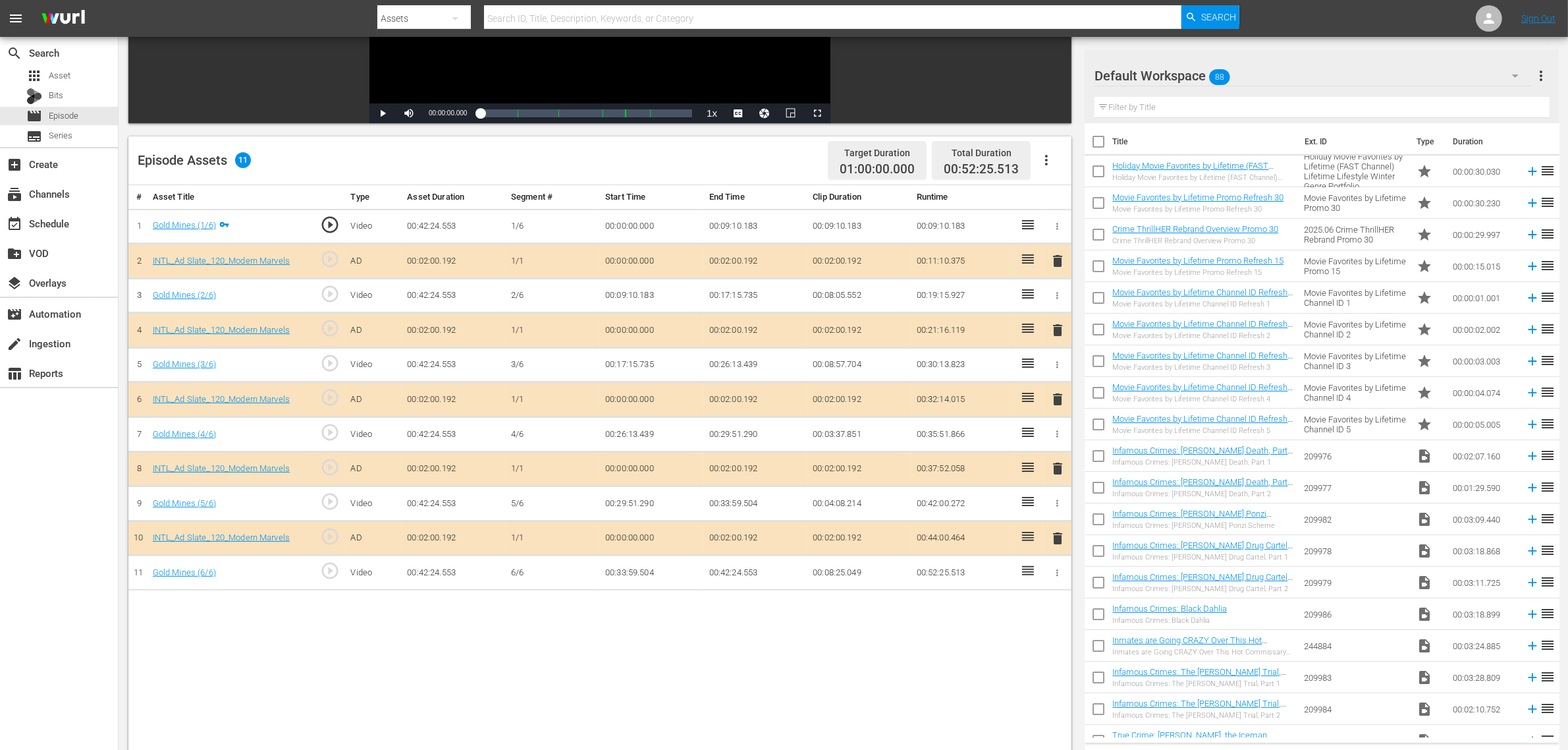
click at [1264, 79] on div "Default Workspace 88" at bounding box center [1312, 76] width 436 height 37
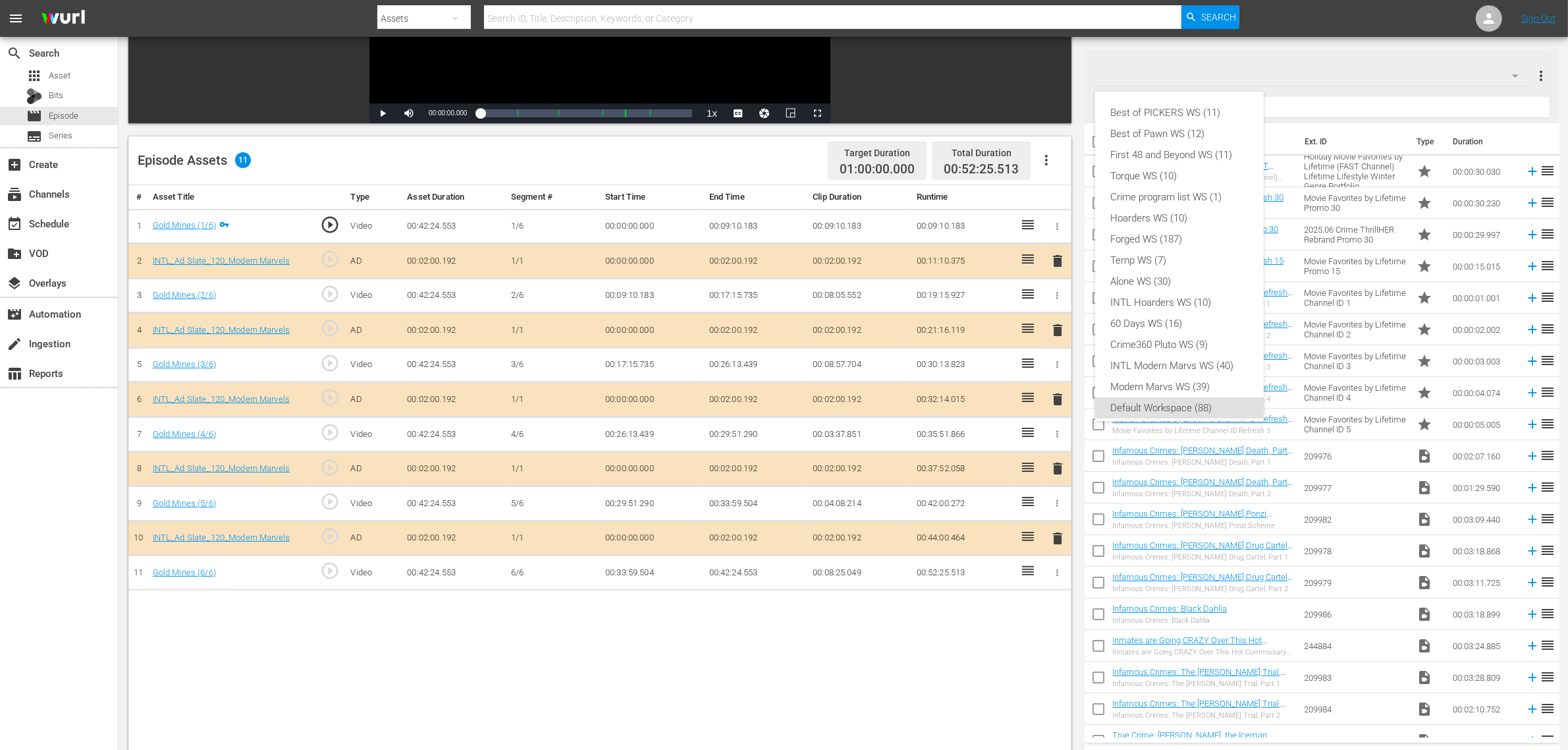
scroll to position [8, 0]
click at [1189, 354] on div "INTL Modern Marvs WS (40)" at bounding box center [1179, 358] width 137 height 21
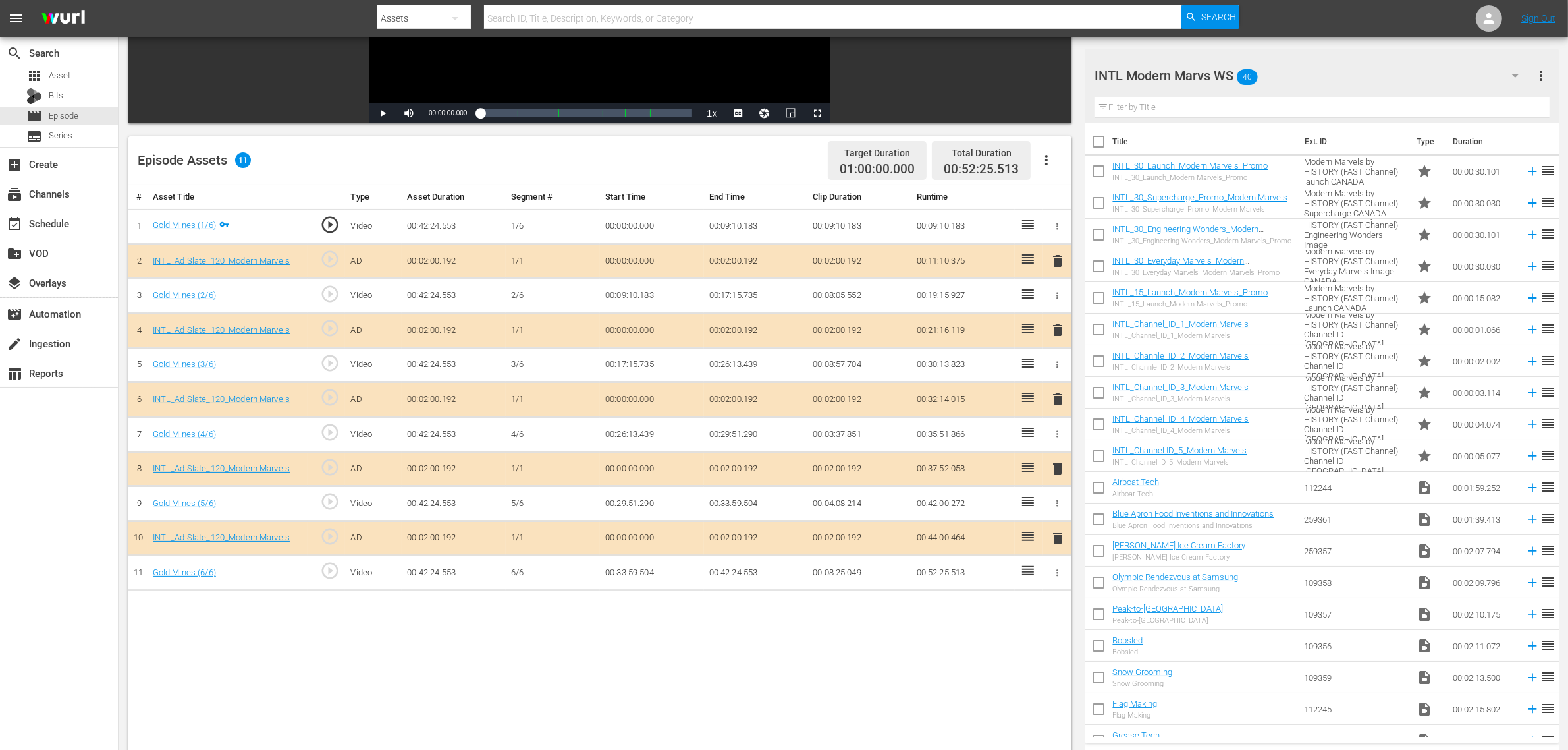
click at [1057, 470] on span "delete" at bounding box center [1058, 469] width 16 height 16
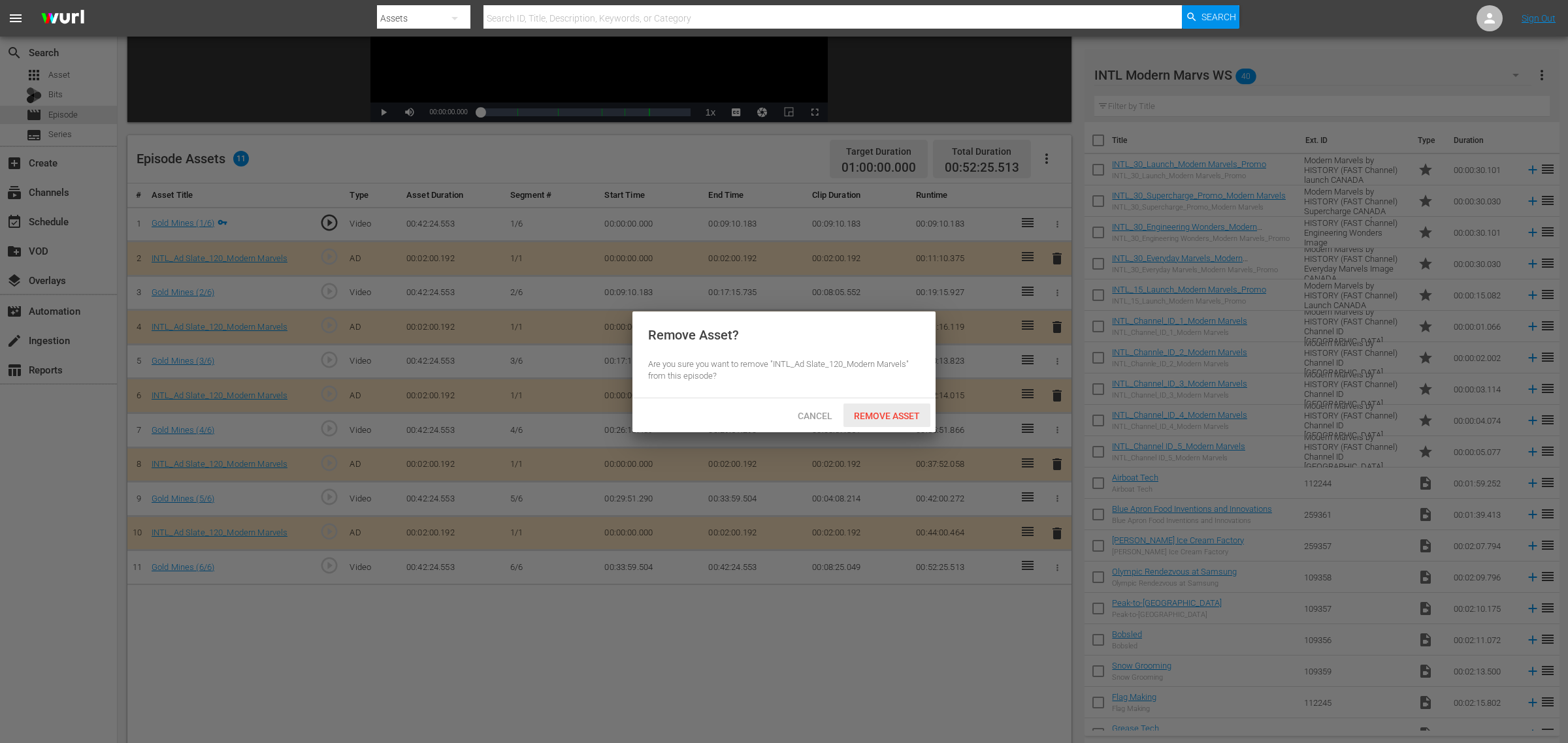
click at [870, 421] on span "Remove Asset" at bounding box center [886, 416] width 87 height 10
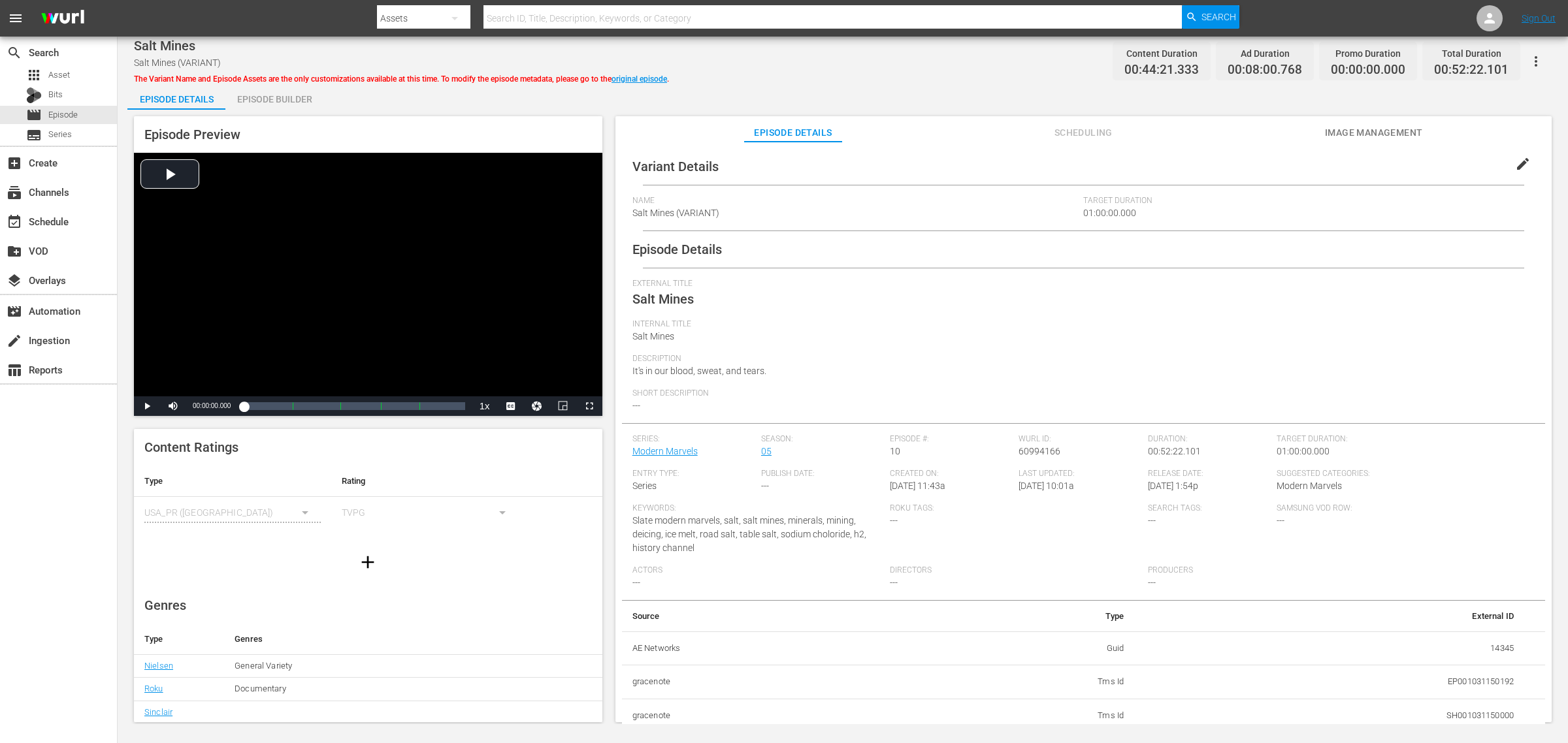
click at [275, 101] on div "Episode Builder" at bounding box center [275, 99] width 98 height 31
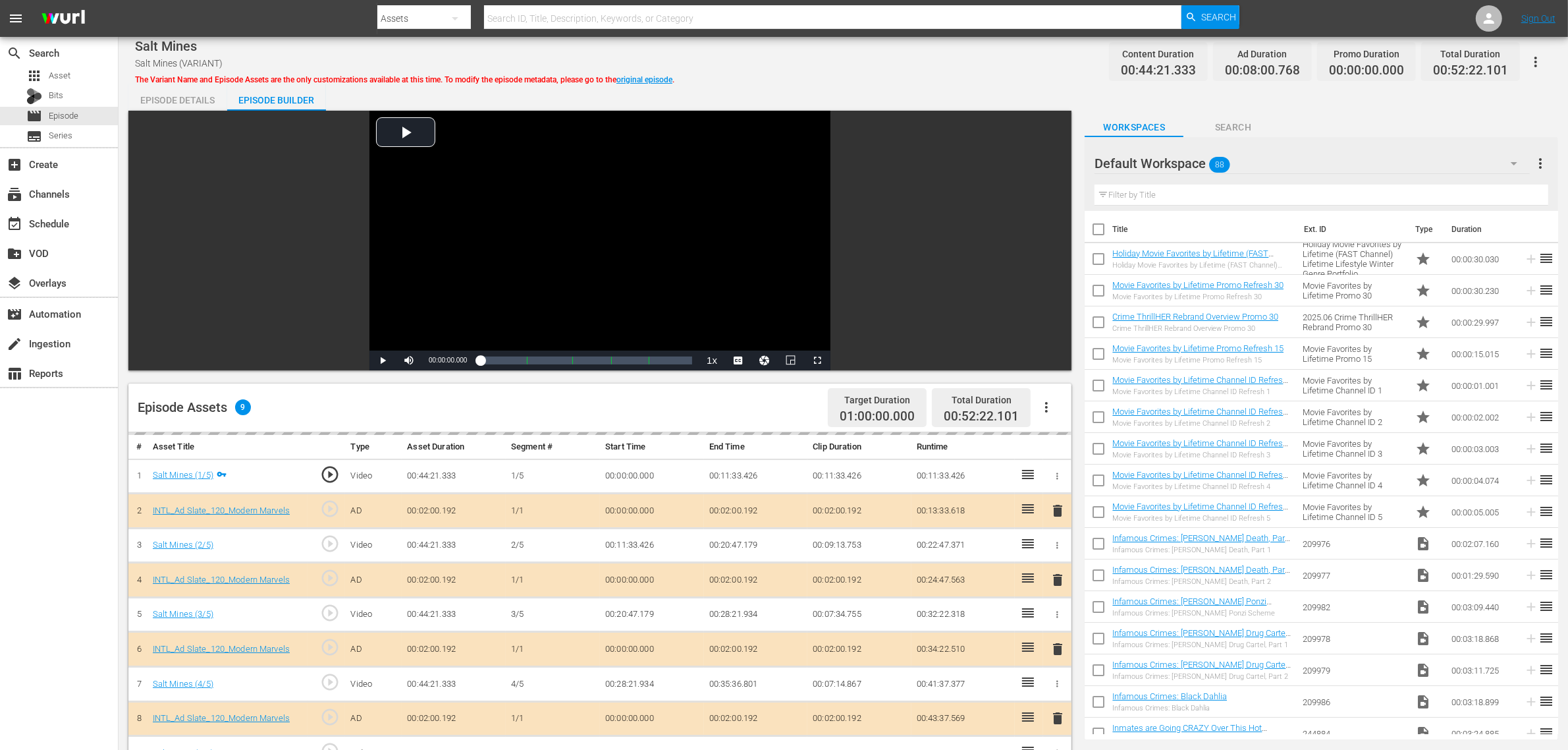
click at [1264, 161] on div "Default Workspace 88" at bounding box center [1312, 164] width 436 height 37
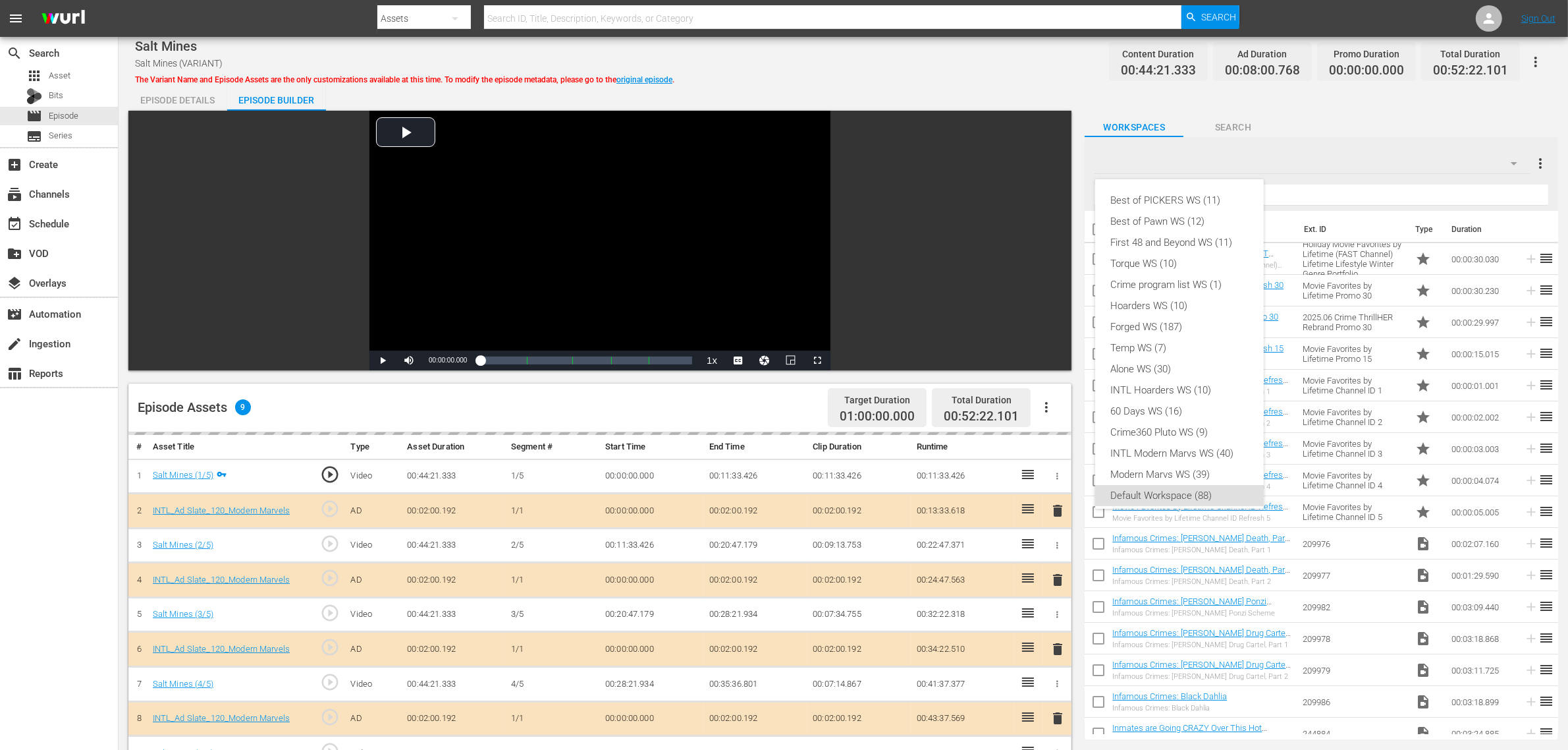
scroll to position [8, 0]
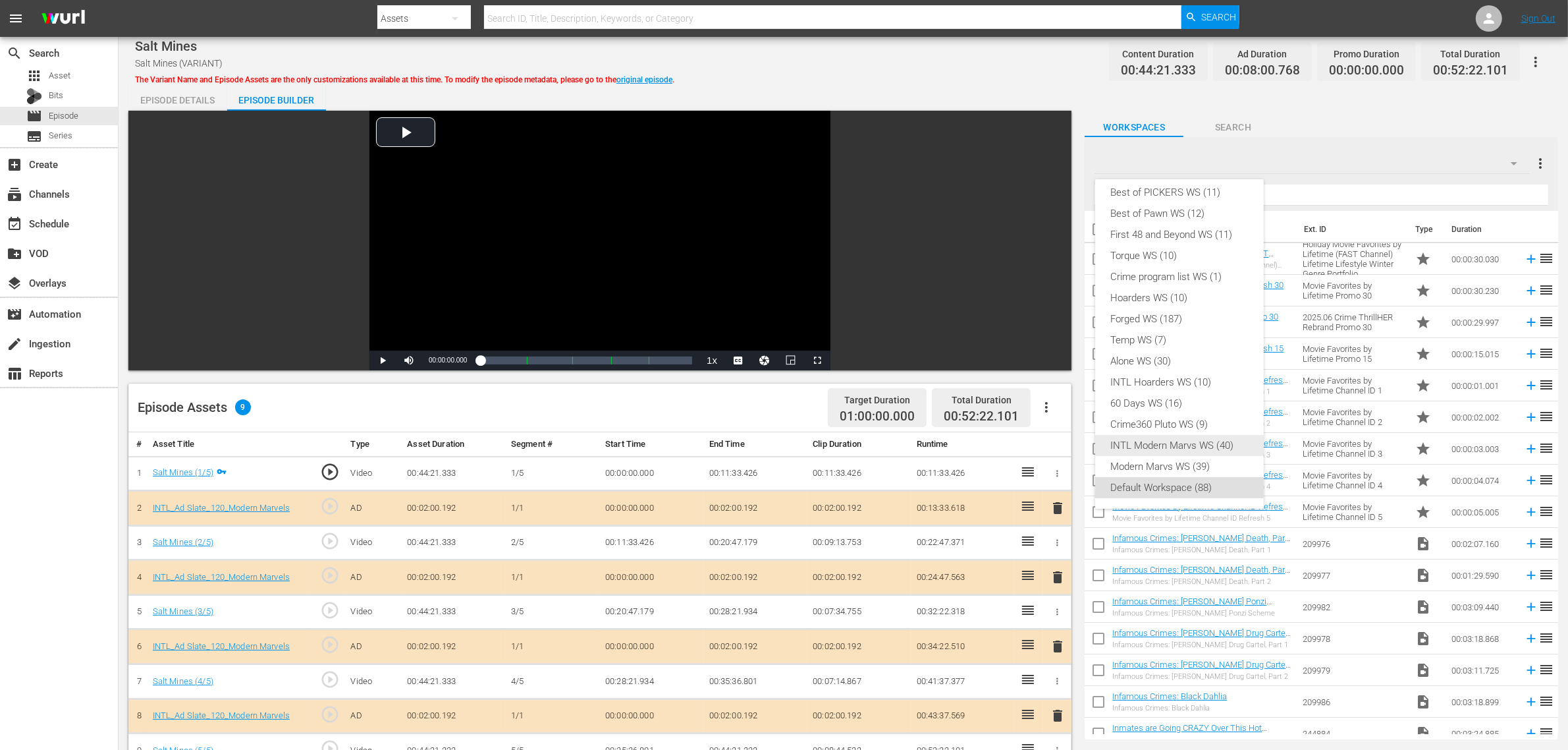
click at [1163, 437] on div "INTL Modern Marvs WS (40)" at bounding box center [1179, 445] width 137 height 21
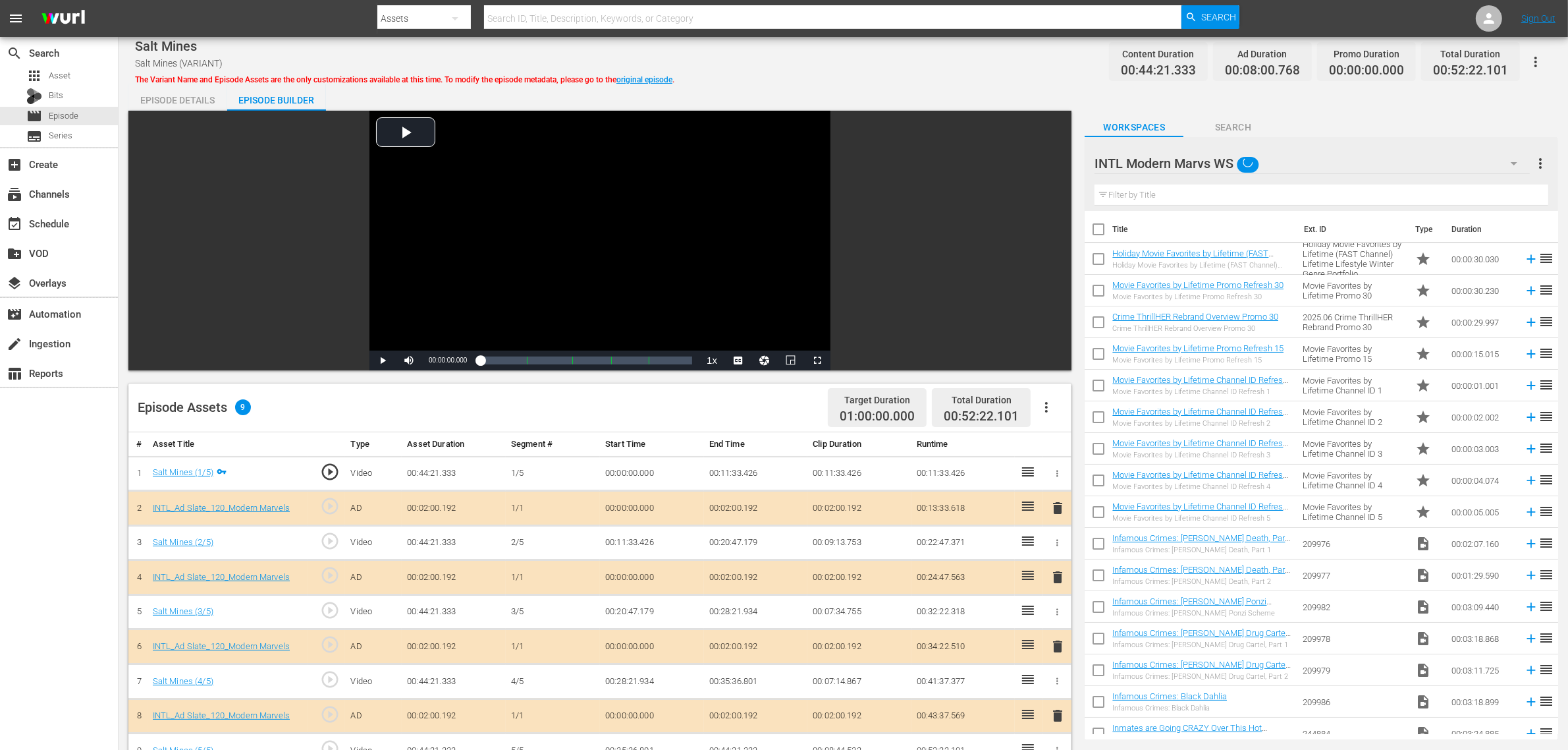
click at [601, 408] on div "Episode Assets 9 Target Duration 01:00:00.000 Total Duration 00:52:22.101" at bounding box center [600, 408] width 943 height 49
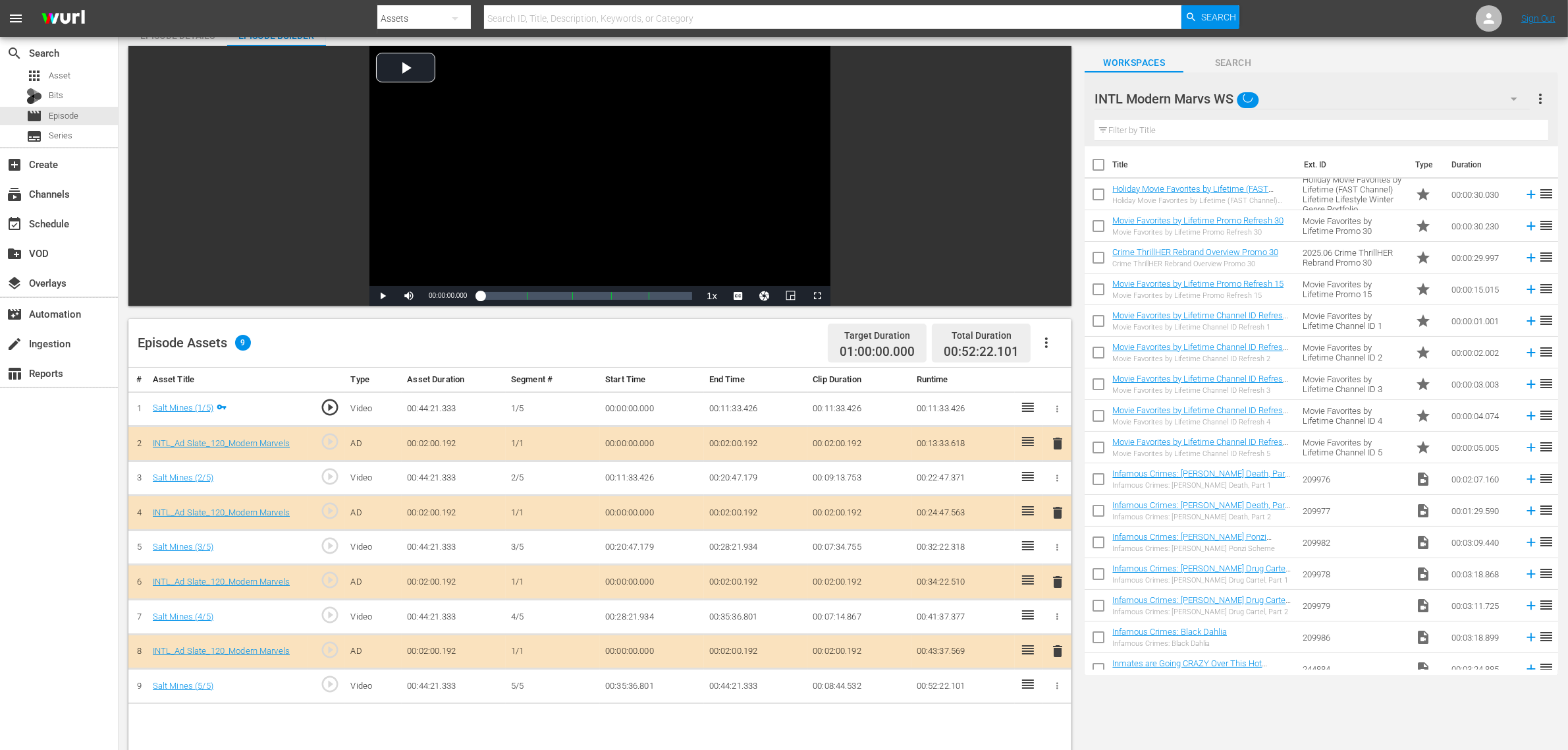
scroll to position [164, 0]
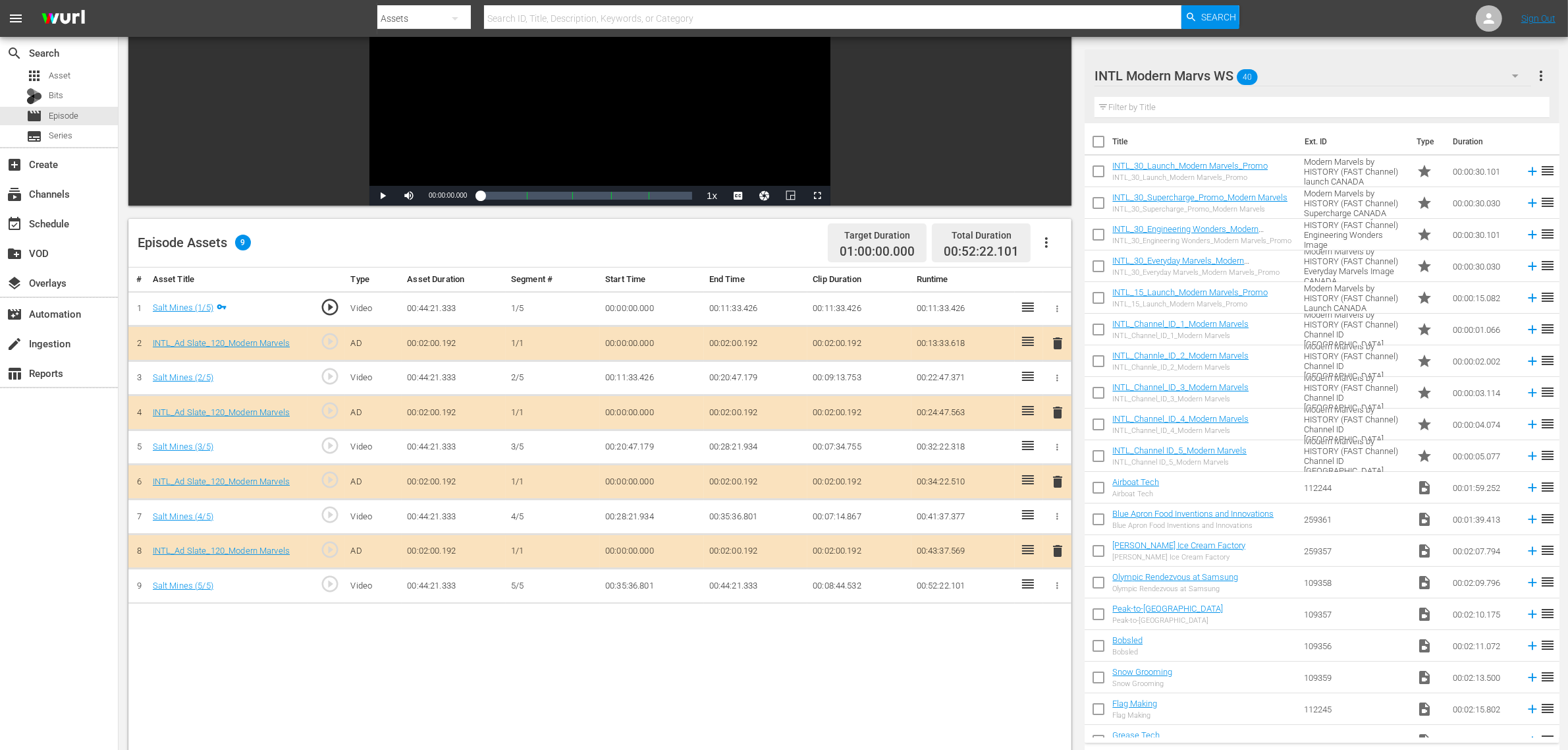
click at [981, 599] on div "# Asset Title Type Asset Duration Segment # Start Time End Time Clip Duration R…" at bounding box center [600, 593] width 943 height 651
click at [1058, 482] on span "delete" at bounding box center [1058, 482] width 16 height 16
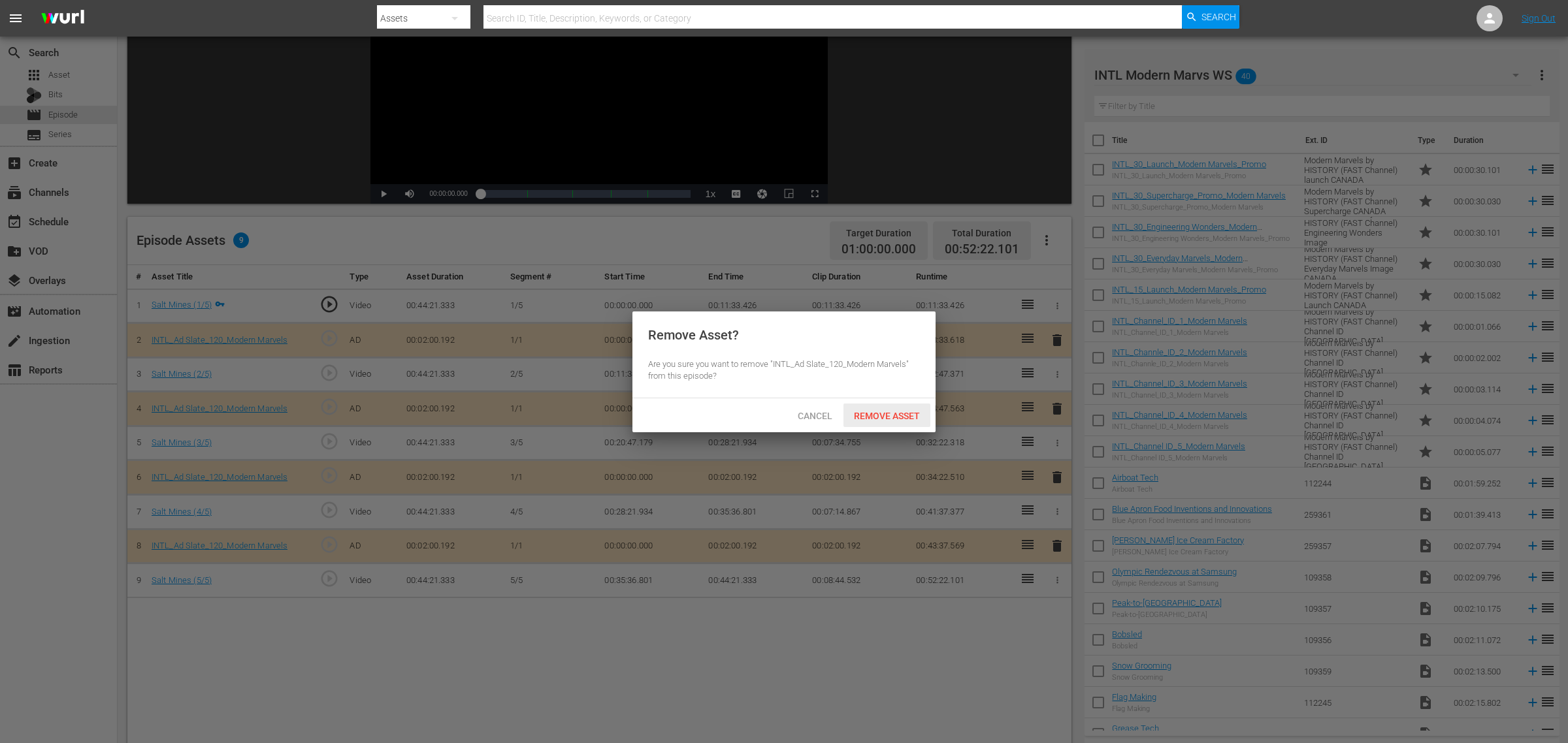
drag, startPoint x: 902, startPoint y: 413, endPoint x: 1064, endPoint y: 611, distance: 255.8
click at [902, 413] on span "Remove Asset" at bounding box center [886, 416] width 87 height 10
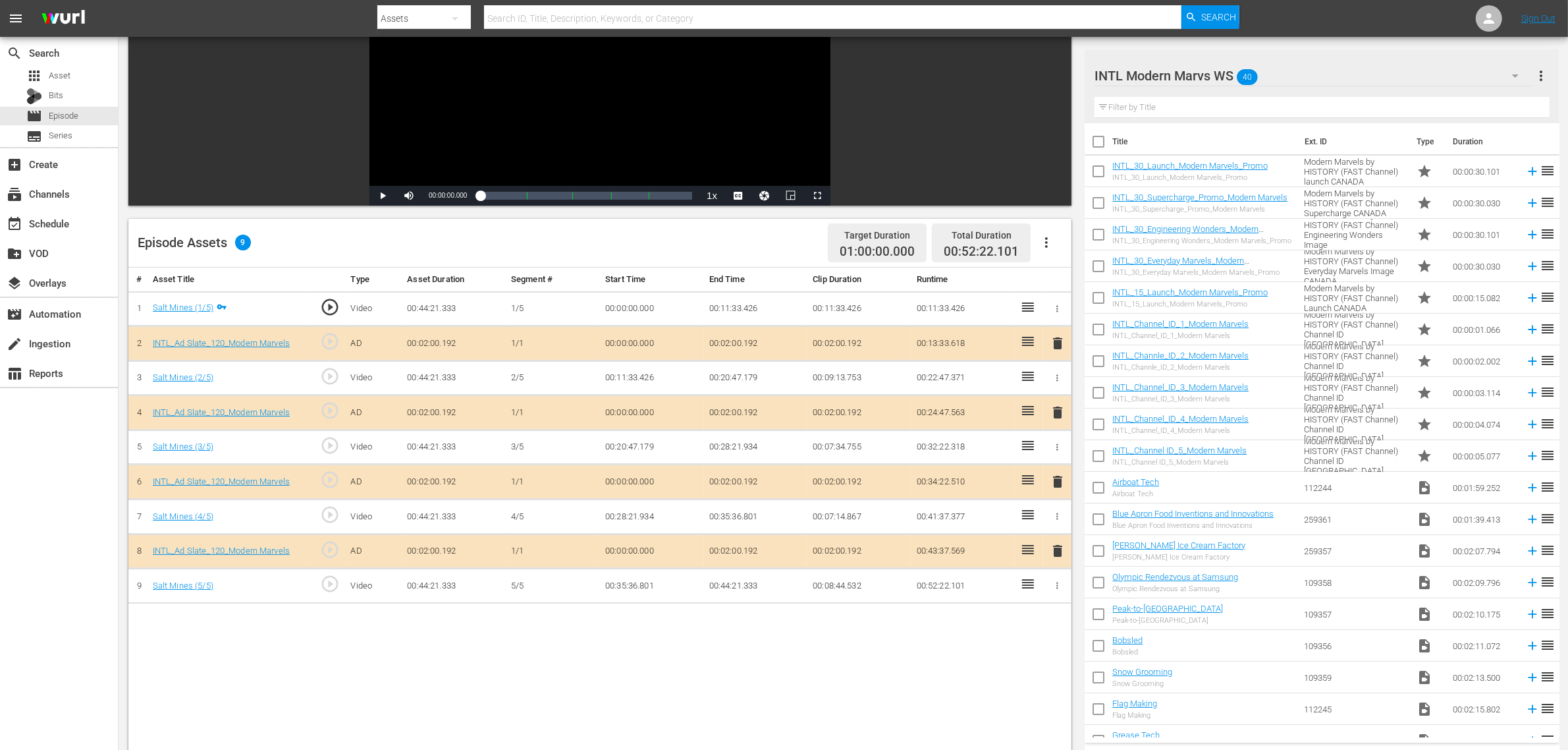
click at [627, 599] on div "# Asset Title Type Asset Duration Segment # Start Time End Time Clip Duration R…" at bounding box center [600, 593] width 943 height 651
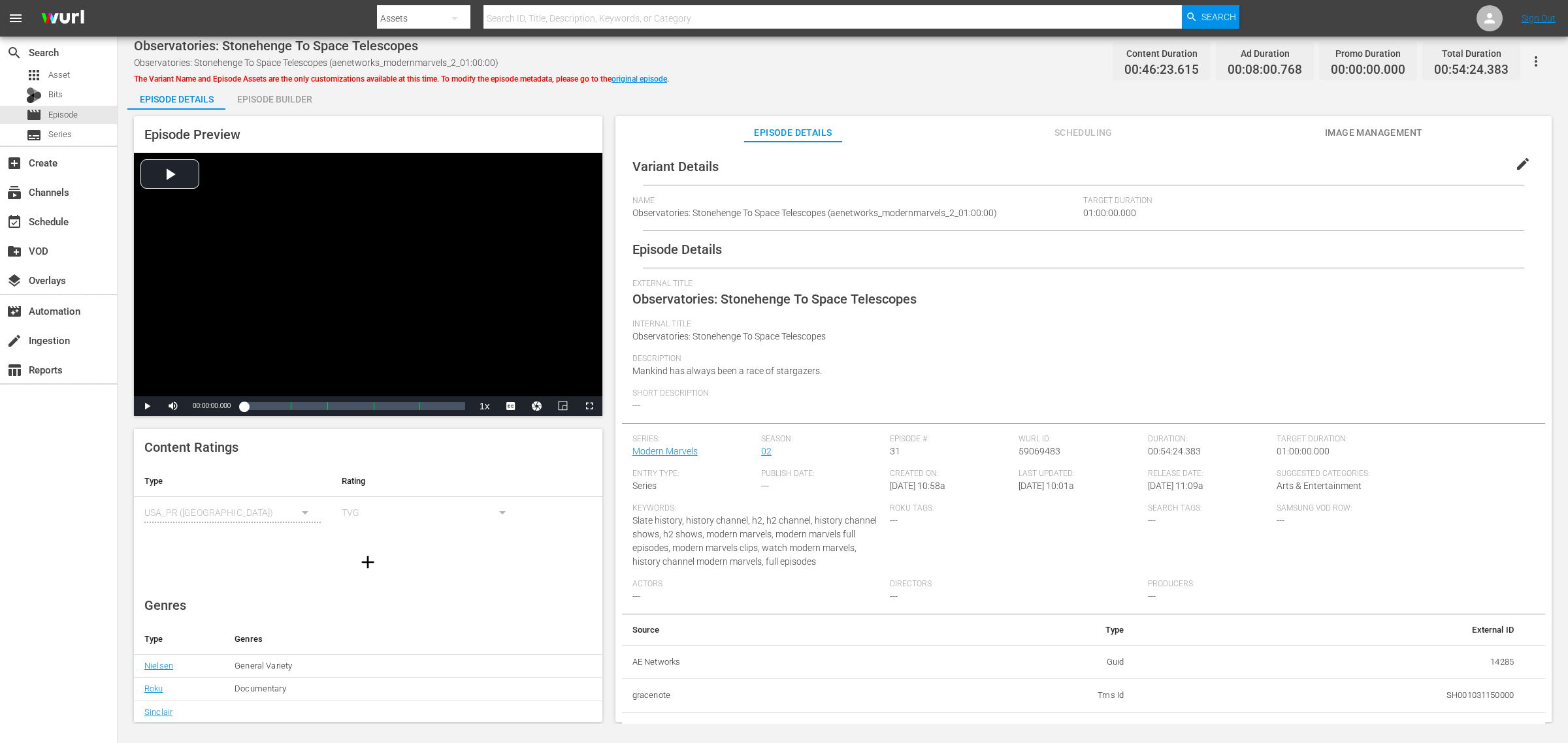
click at [295, 95] on div "Episode Builder" at bounding box center [275, 99] width 98 height 31
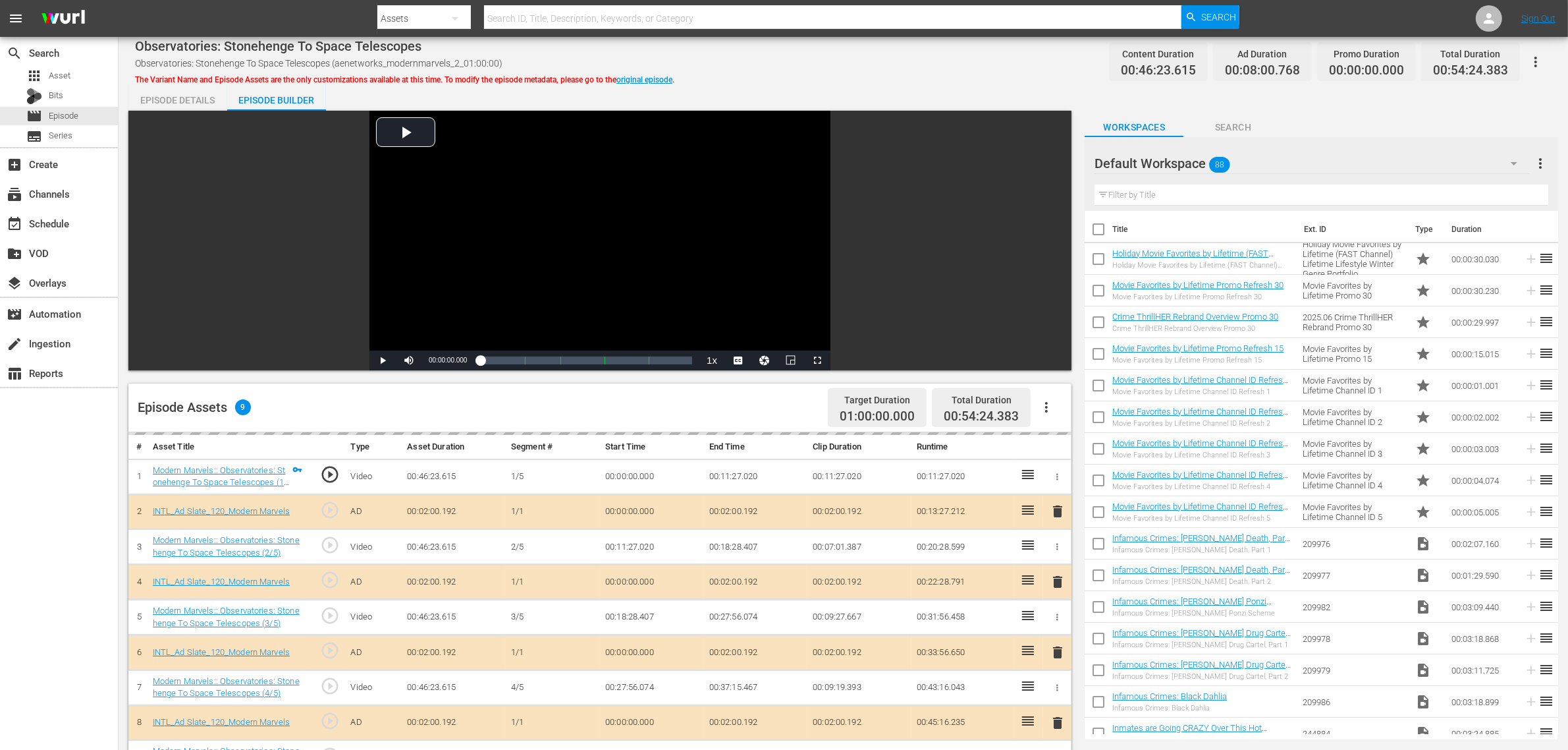
click at [1035, 50] on div "Observatories: Stonehenge To Space Telescopes Observatories: Stonehenge To Spac…" at bounding box center [843, 62] width 1417 height 30
click at [1264, 149] on div "Default Workspace 88" at bounding box center [1312, 164] width 436 height 37
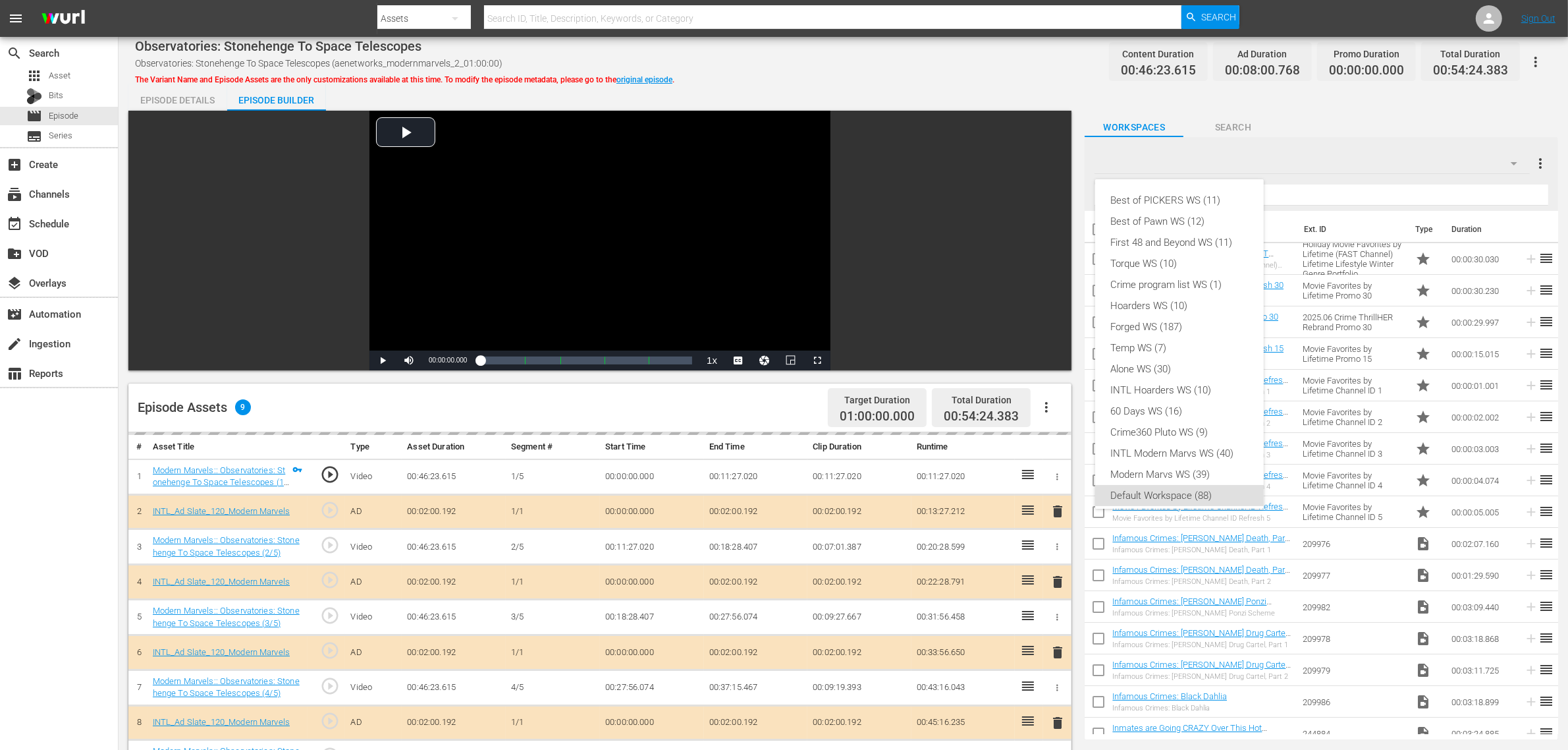
scroll to position [8, 0]
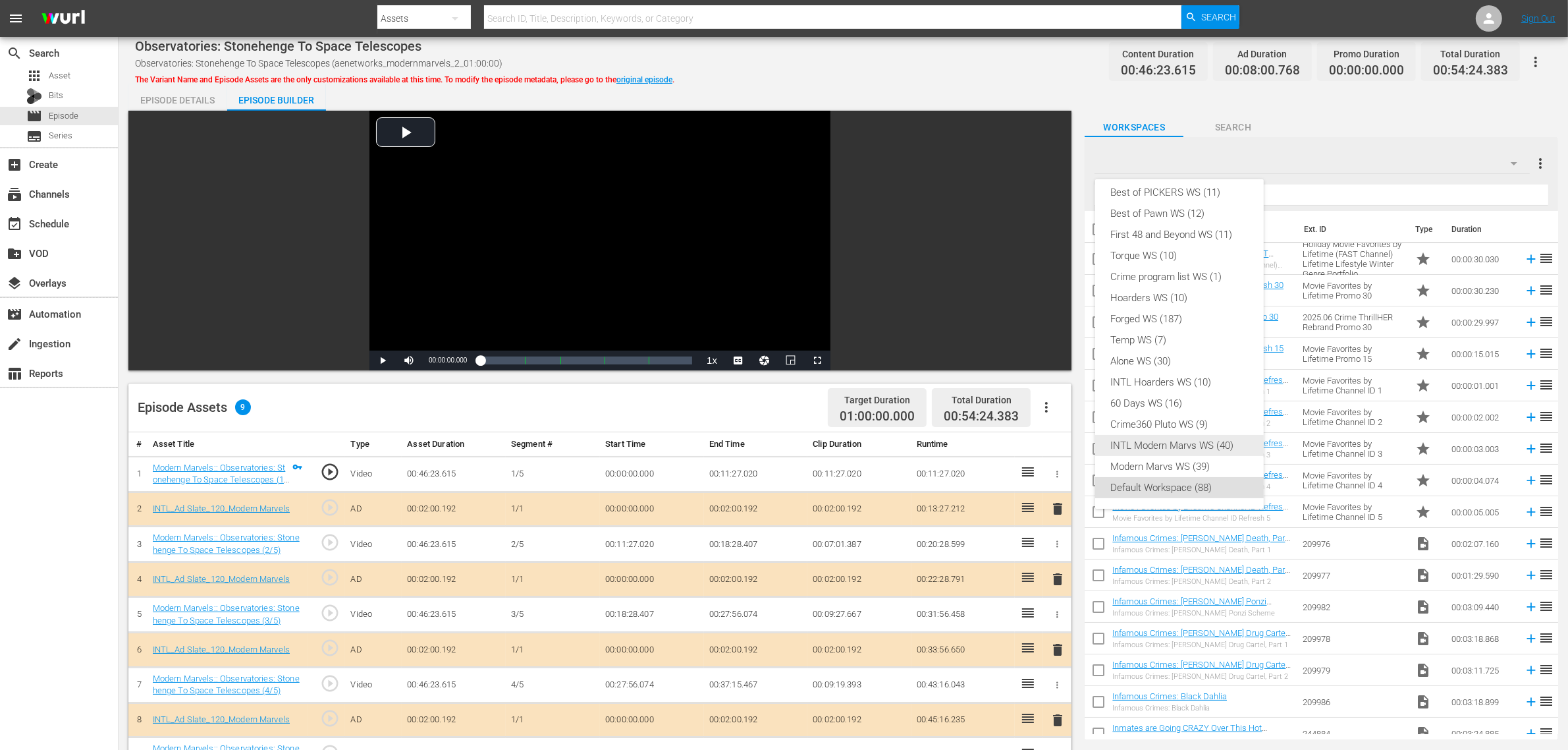
click at [1189, 447] on div "INTL Modern Marvs WS (40)" at bounding box center [1179, 445] width 137 height 21
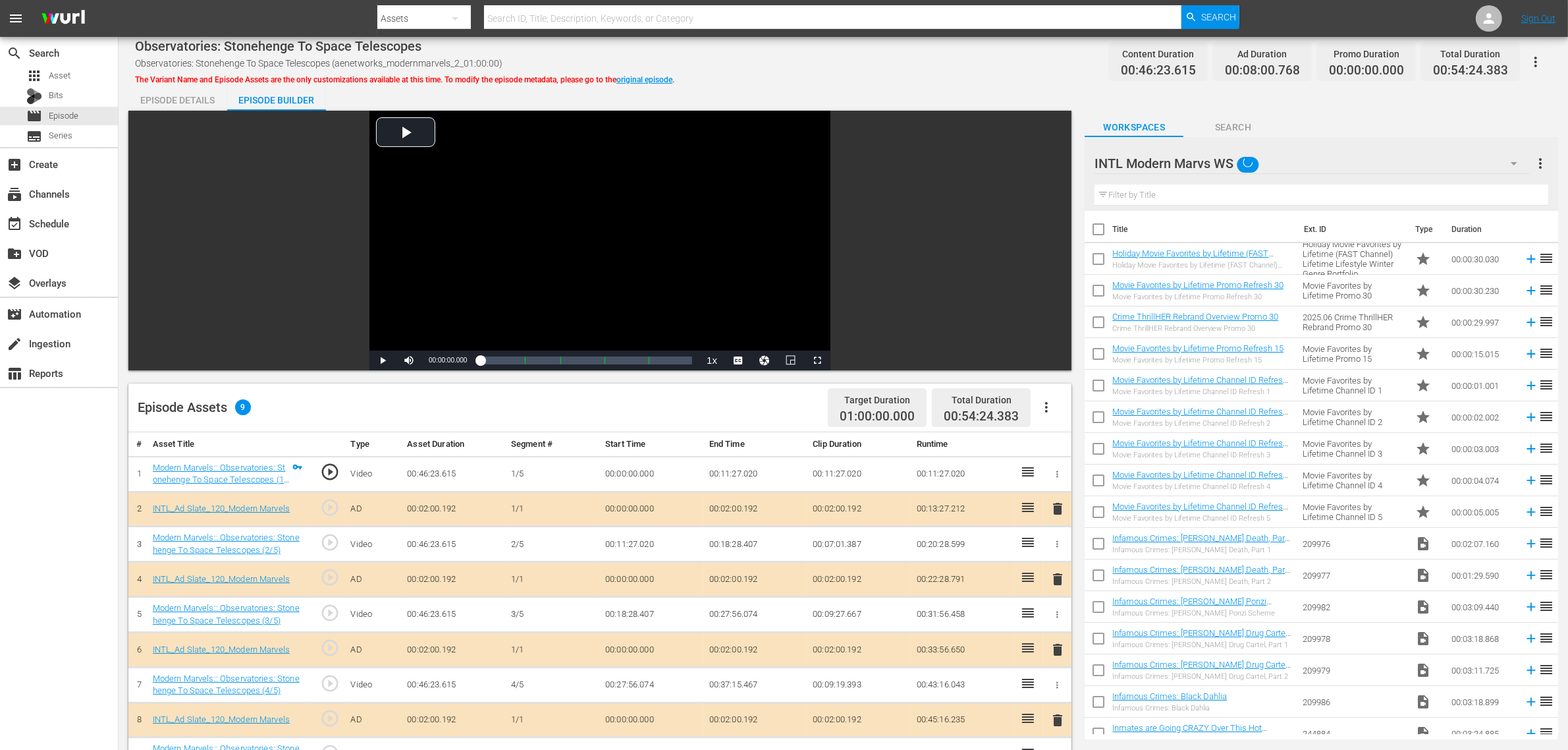
click at [904, 66] on div "Observatories: Stonehenge To Space Telescopes Observatories: Stonehenge To Spac…" at bounding box center [843, 62] width 1417 height 30
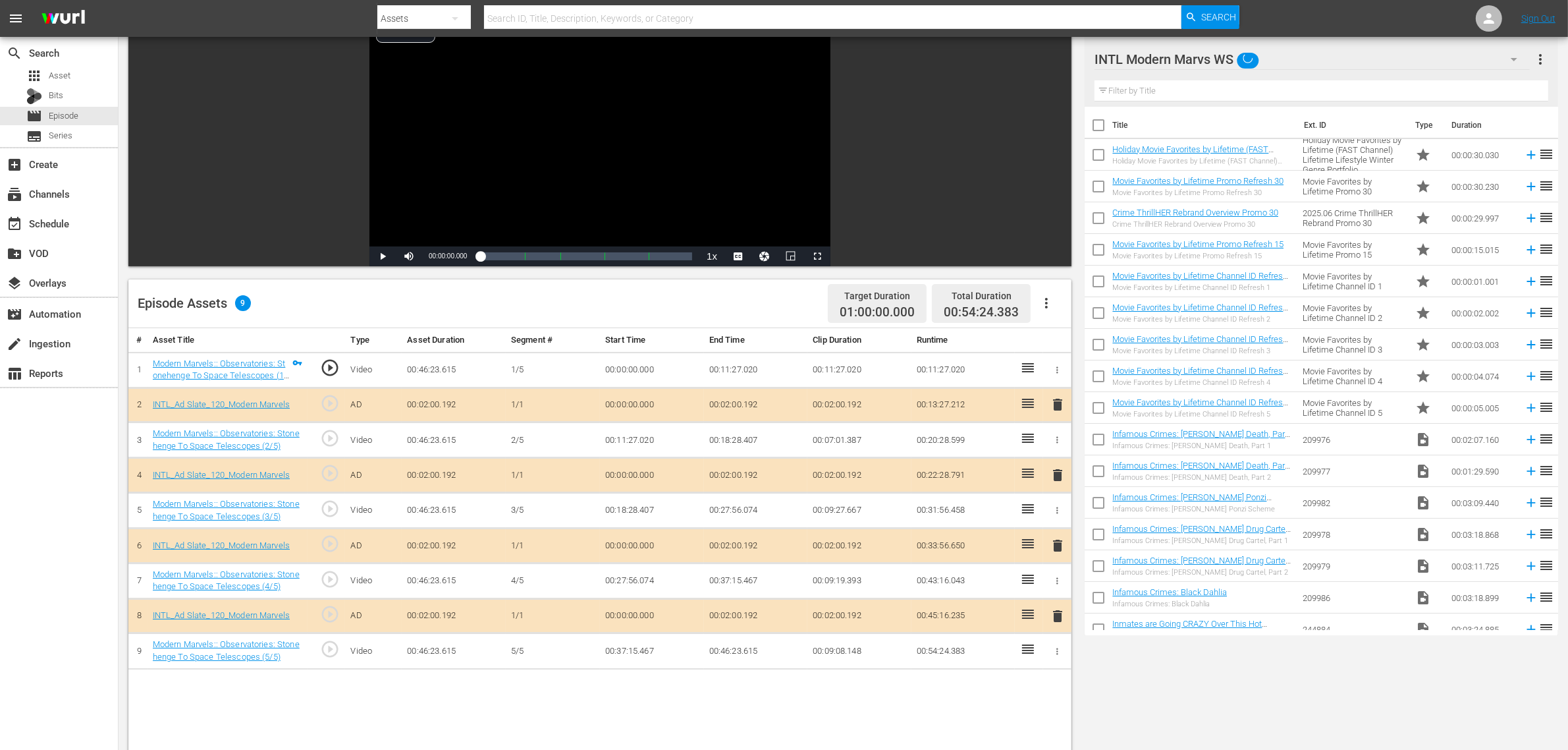
scroll to position [330, 0]
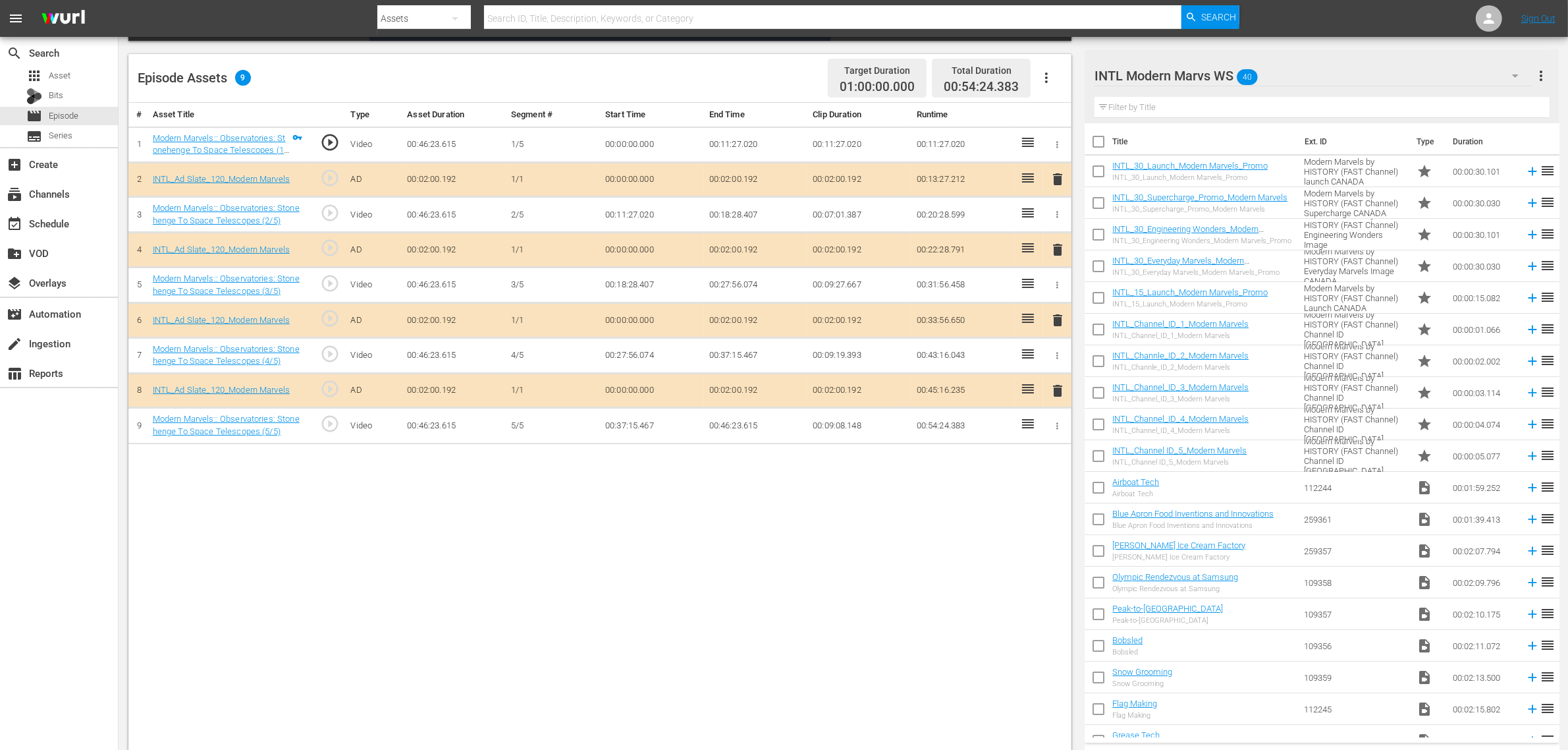
drag, startPoint x: 1068, startPoint y: 326, endPoint x: 1061, endPoint y: 324, distance: 7.3
click at [1067, 326] on td "delete" at bounding box center [1057, 320] width 28 height 35
click at [1059, 323] on span "delete" at bounding box center [1058, 321] width 16 height 16
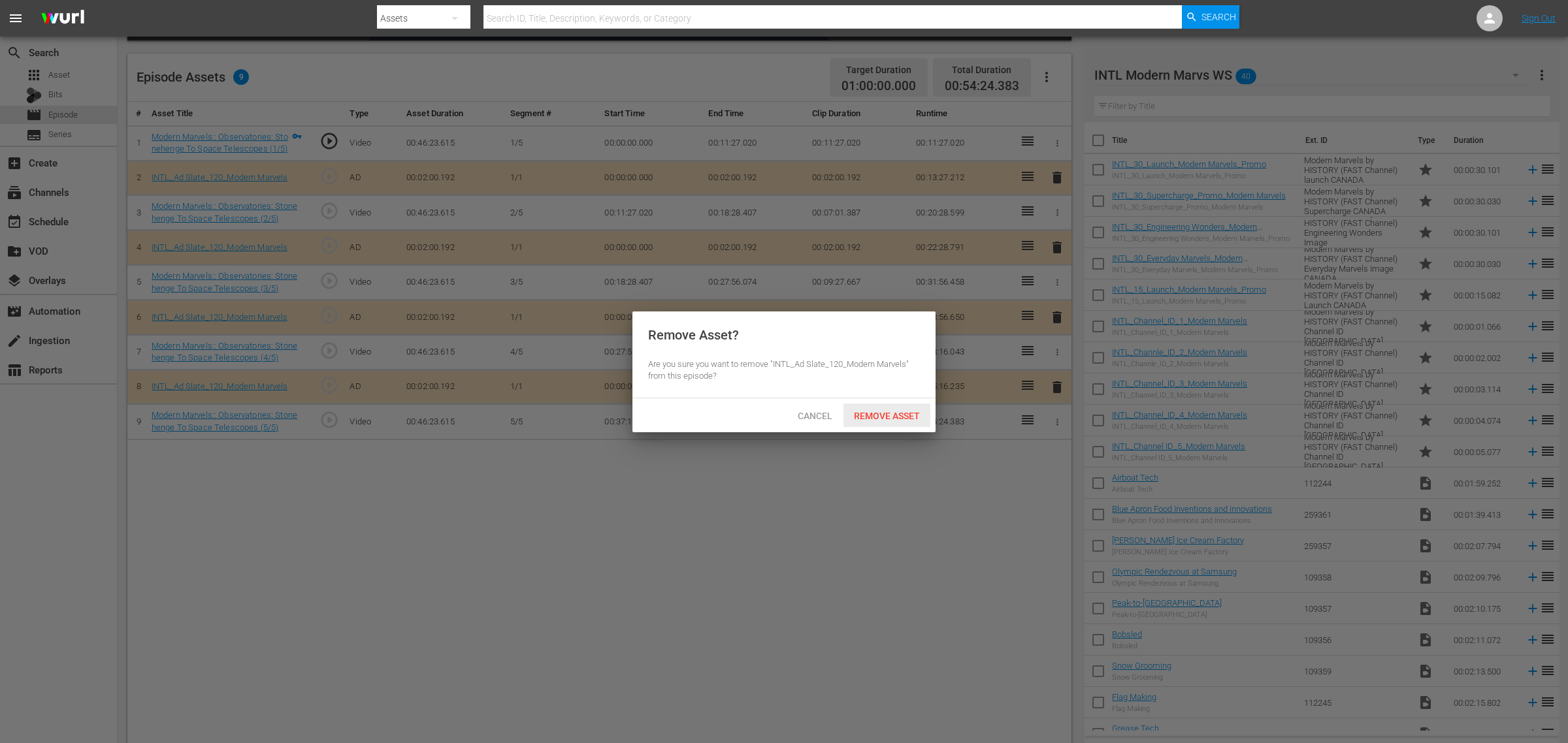
click at [902, 412] on span "Remove Asset" at bounding box center [886, 416] width 87 height 10
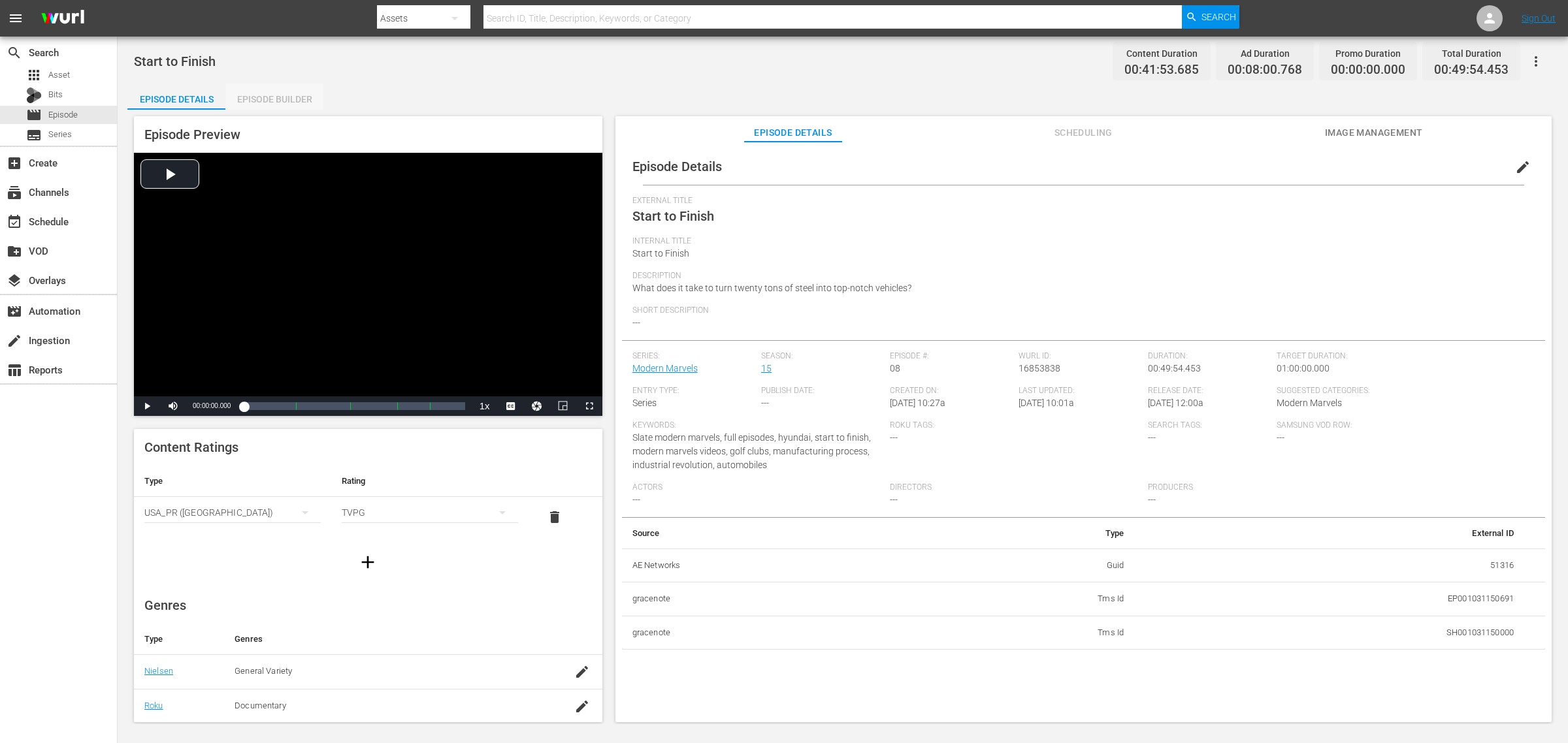
click at [295, 103] on div "Episode Builder" at bounding box center [275, 99] width 98 height 31
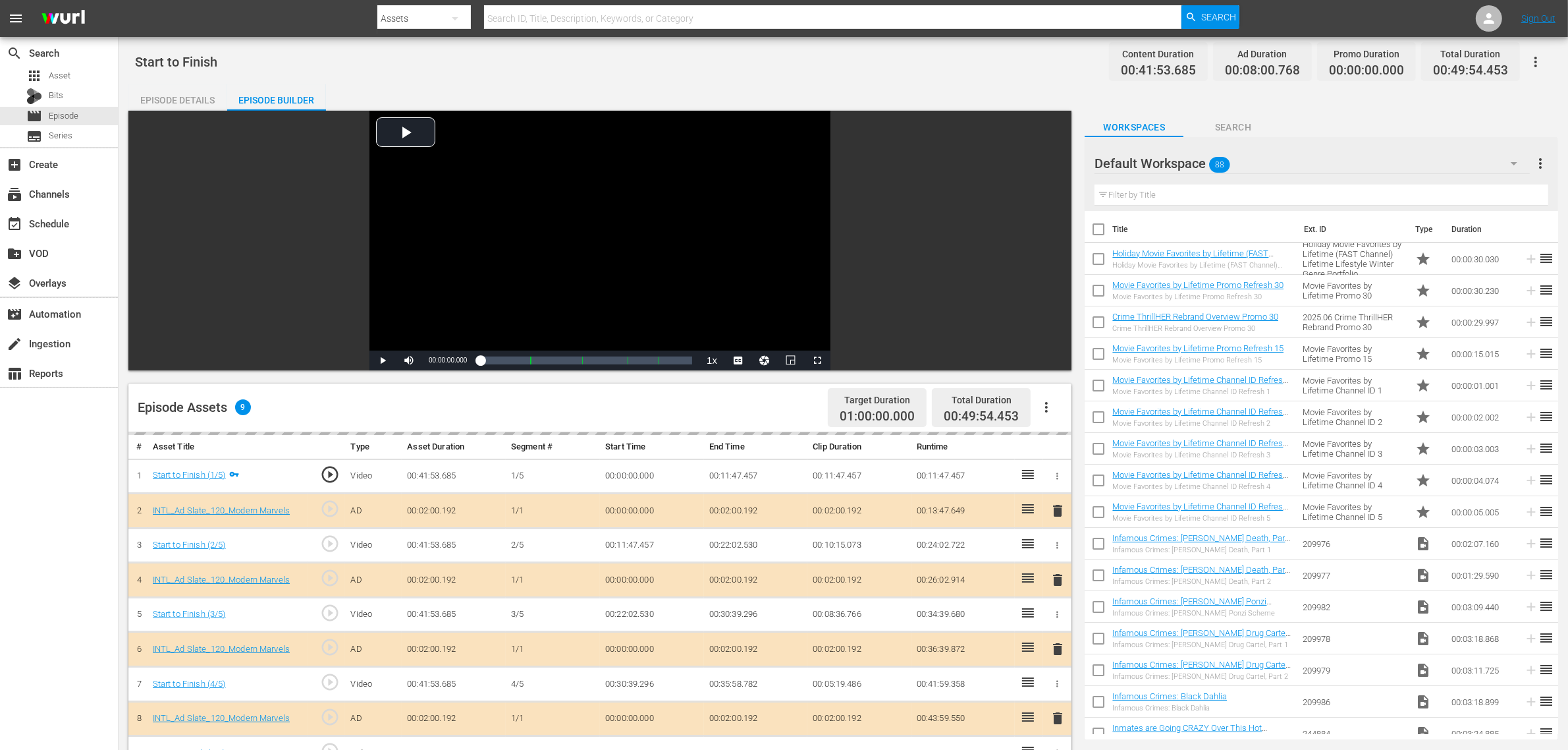
click at [884, 89] on div "Episode Details Episode Builder Episode Preview Video Player is loading. Play V…" at bounding box center [843, 583] width 1430 height 999
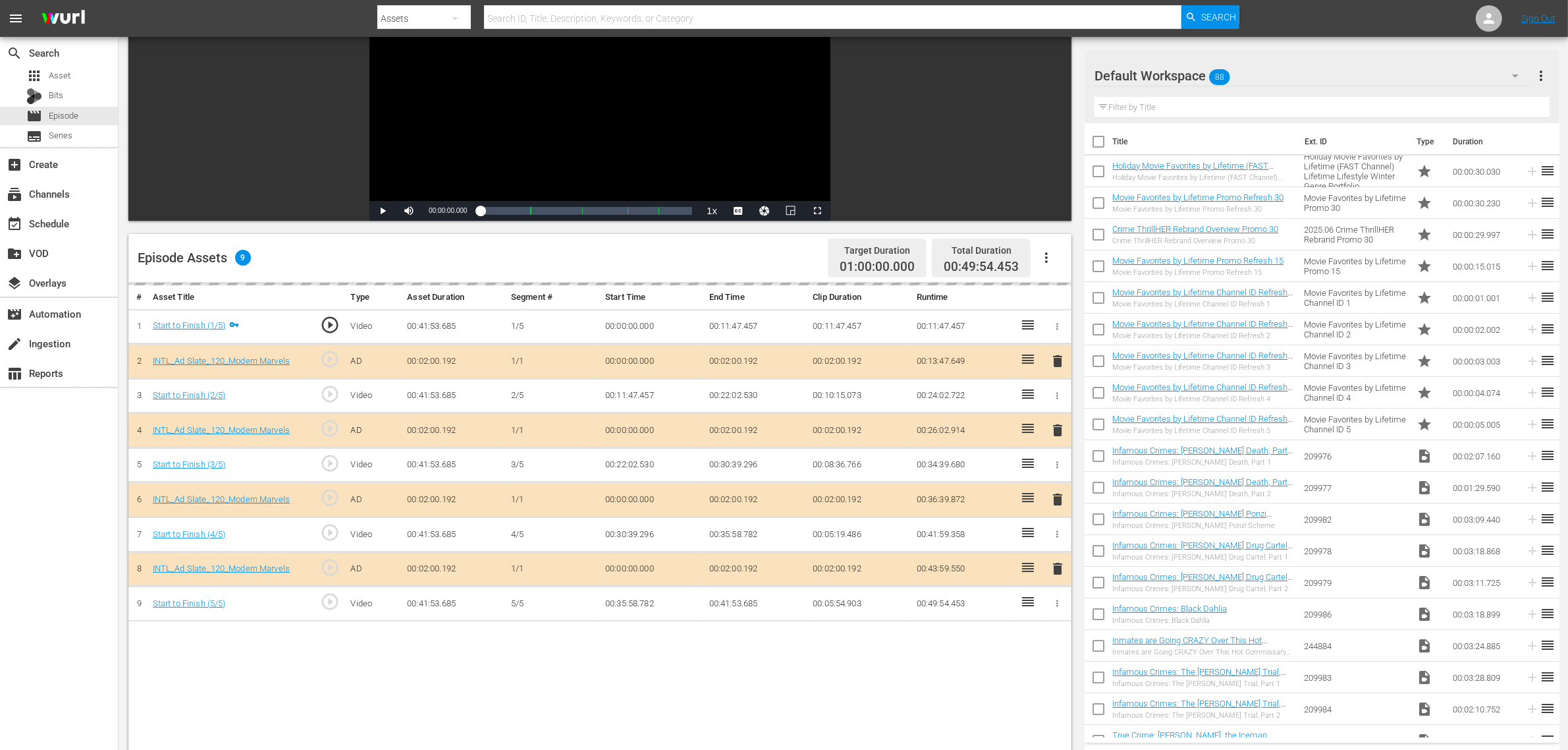
scroll to position [330, 0]
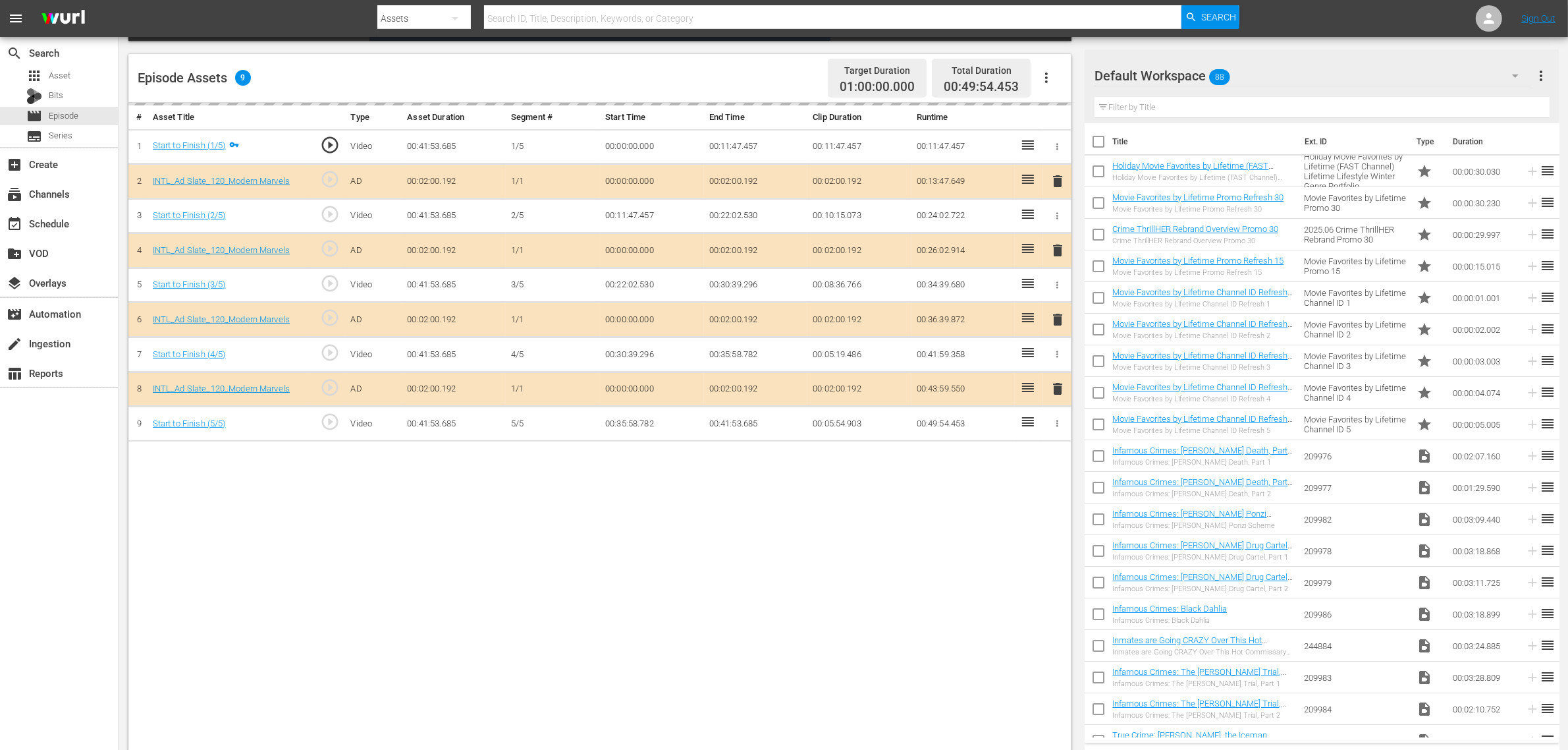
click at [1264, 87] on div "Default Workspace 88" at bounding box center [1312, 76] width 436 height 37
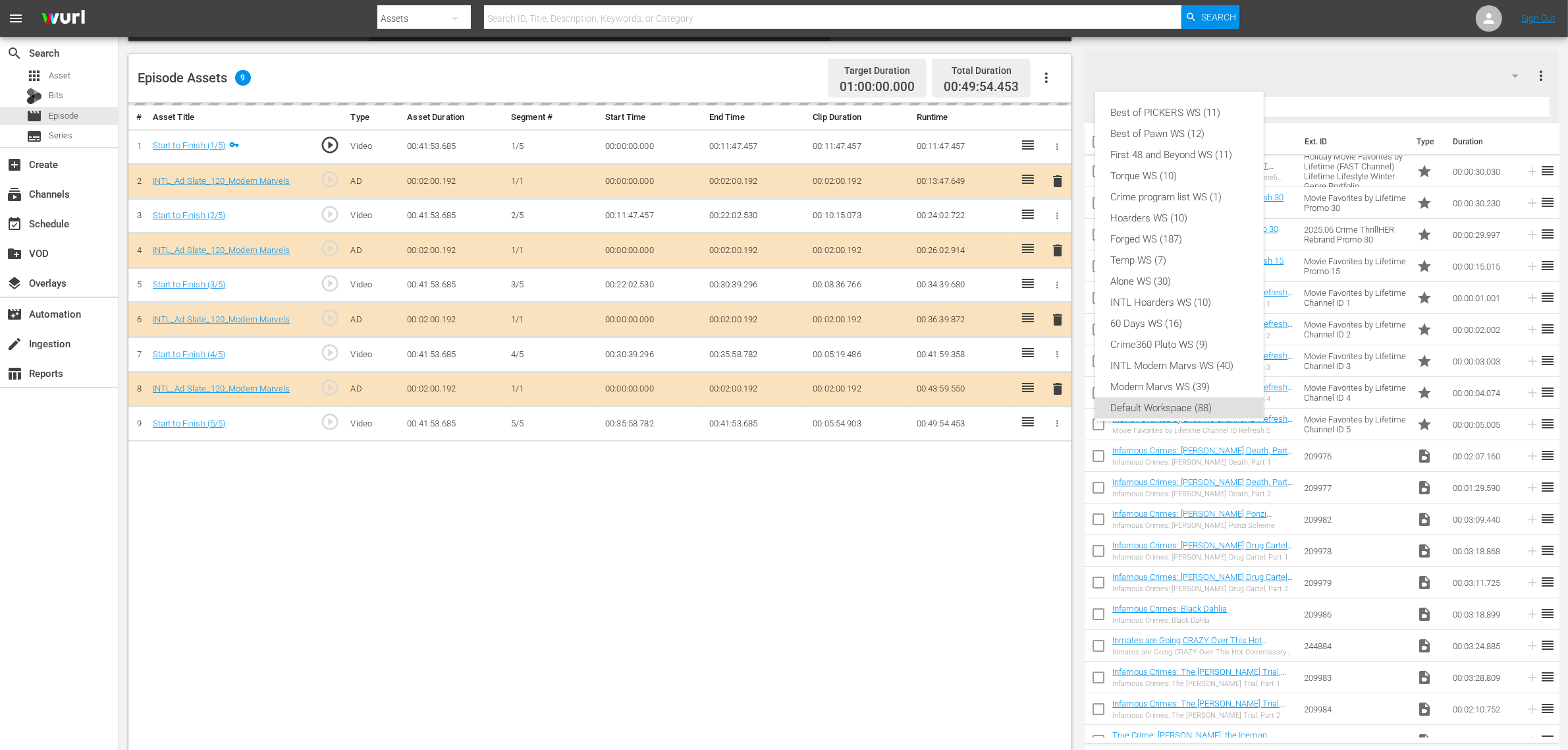
scroll to position [8, 0]
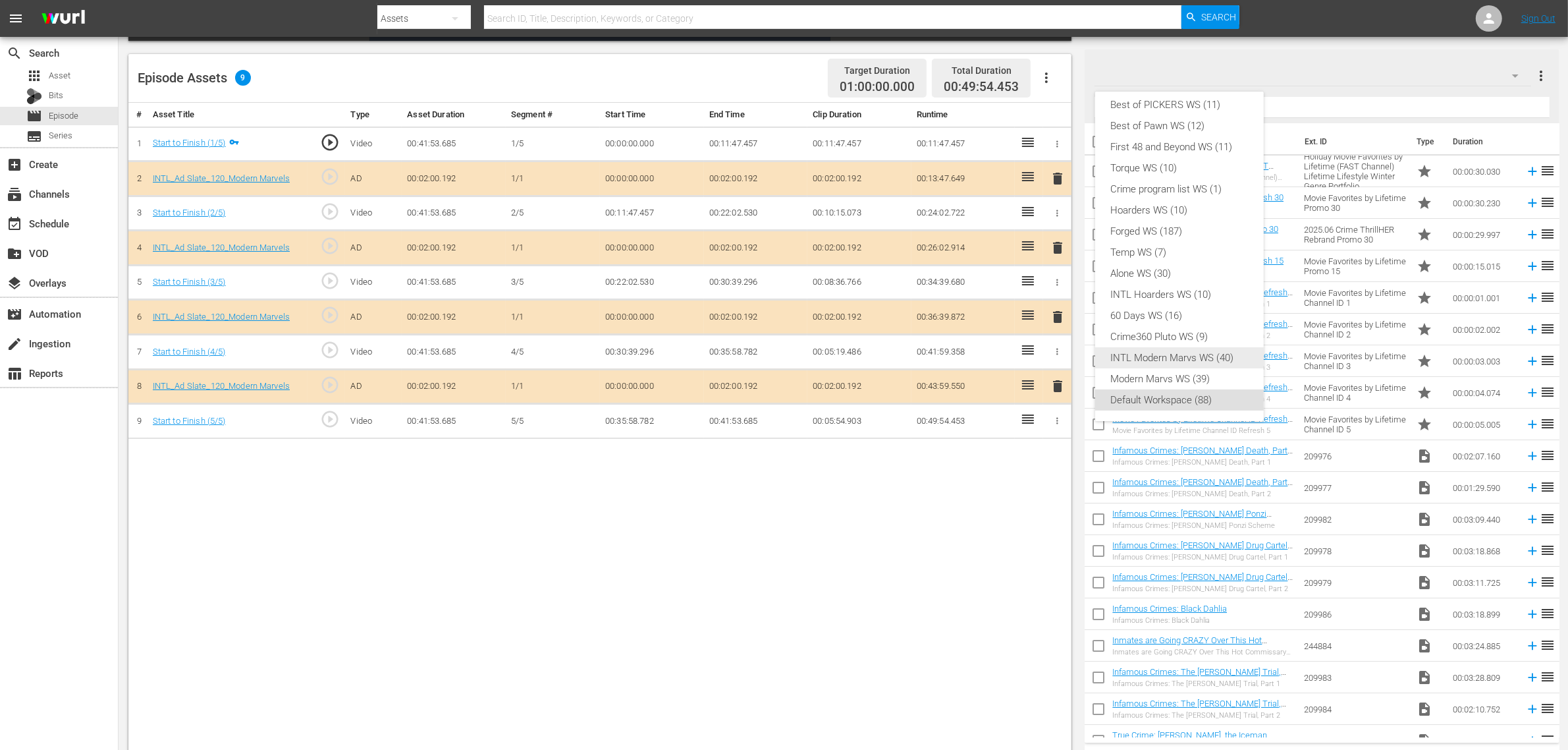
click at [1206, 351] on div "INTL Modern Marvs WS (40)" at bounding box center [1179, 358] width 137 height 21
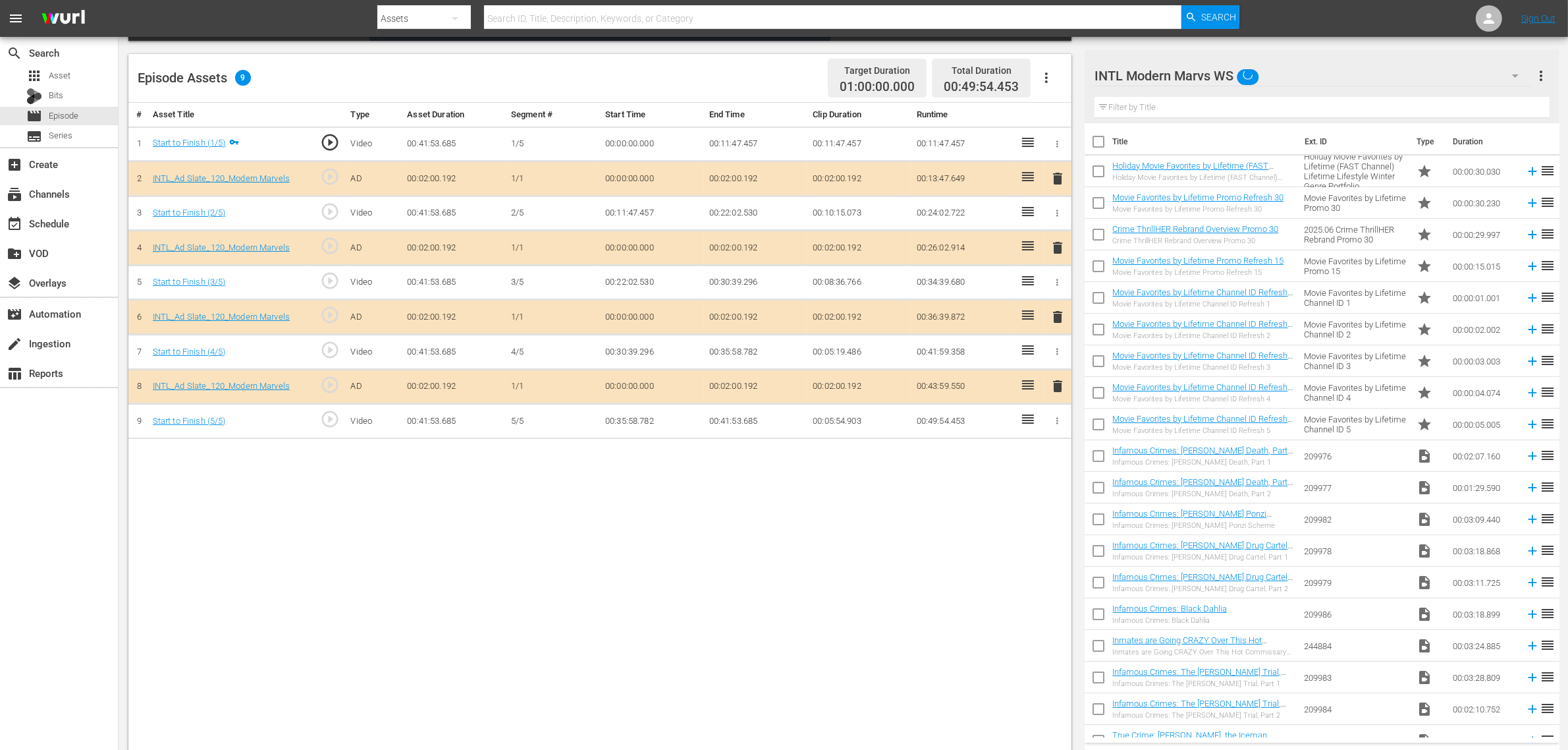
click at [804, 583] on div "Best of PICKERS WS (11) Best of Pawn WS (12) First 48 and Beyond WS (11) Torque…" at bounding box center [784, 375] width 1568 height 750
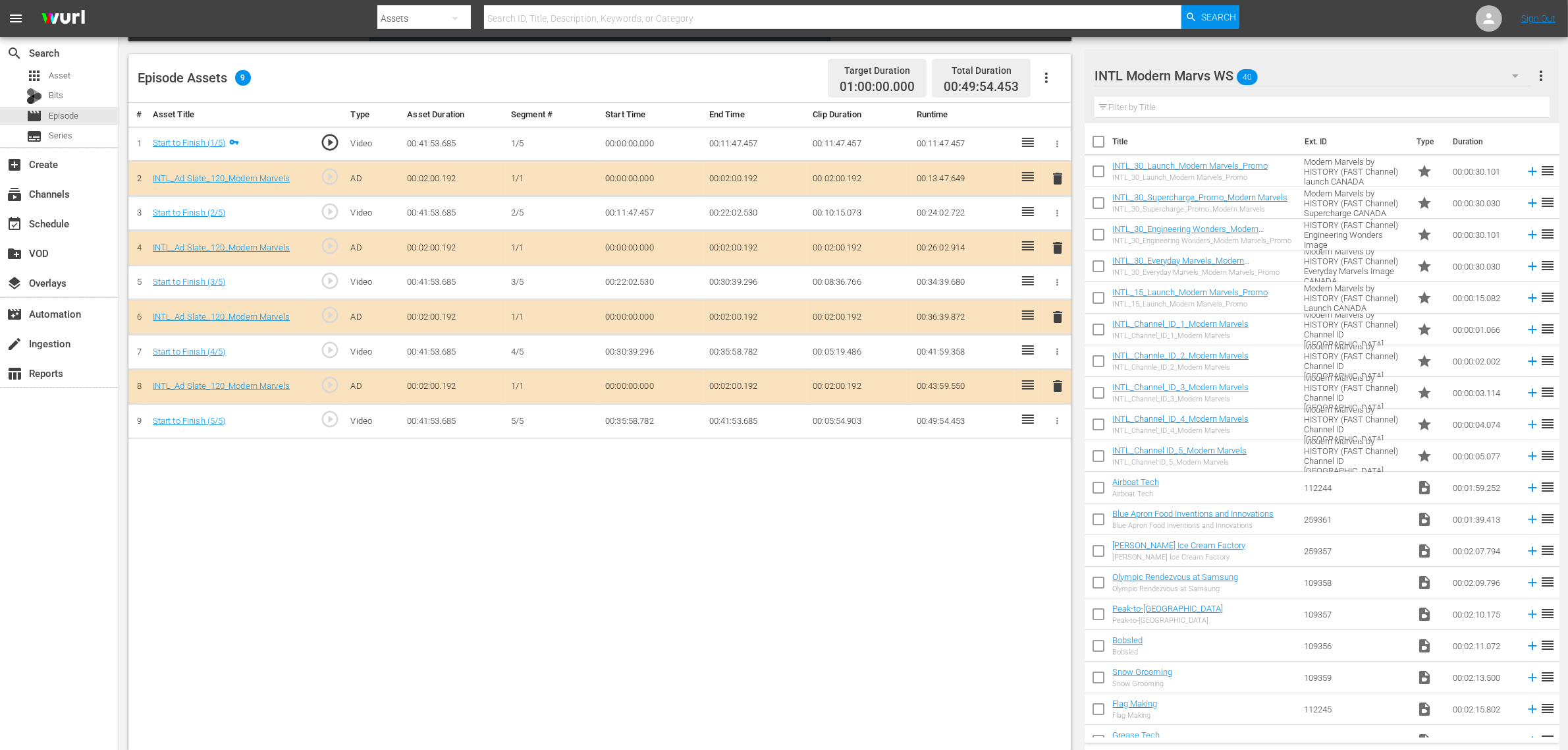
click at [866, 599] on div "# Asset Title Type Asset Duration Segment # Start Time End Time Clip Duration R…" at bounding box center [600, 428] width 943 height 651
click at [1058, 317] on span "delete" at bounding box center [1058, 317] width 16 height 16
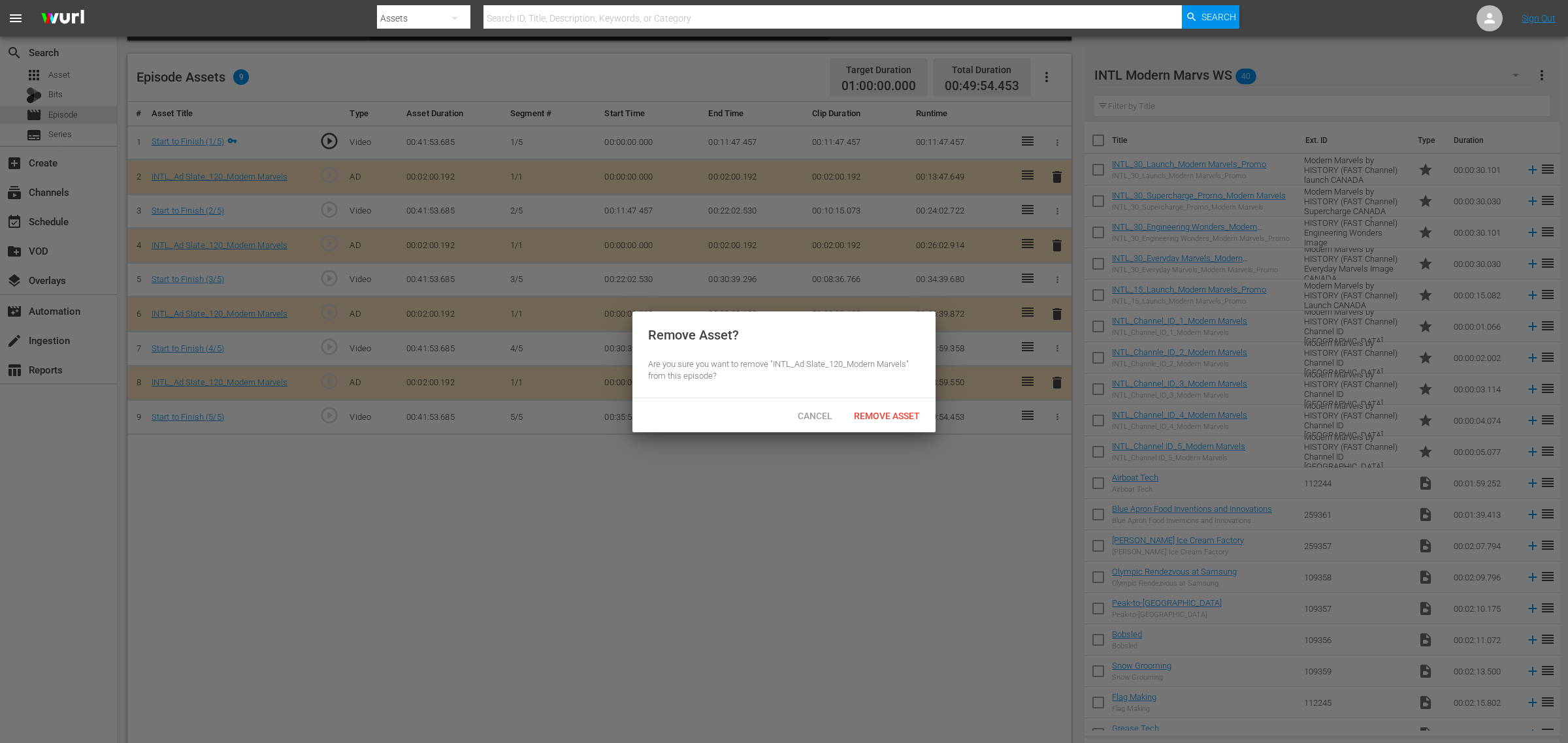
click at [879, 426] on div "Cancel Remove Asset" at bounding box center [784, 415] width 303 height 34
click at [885, 419] on span "Remove Asset" at bounding box center [886, 416] width 87 height 10
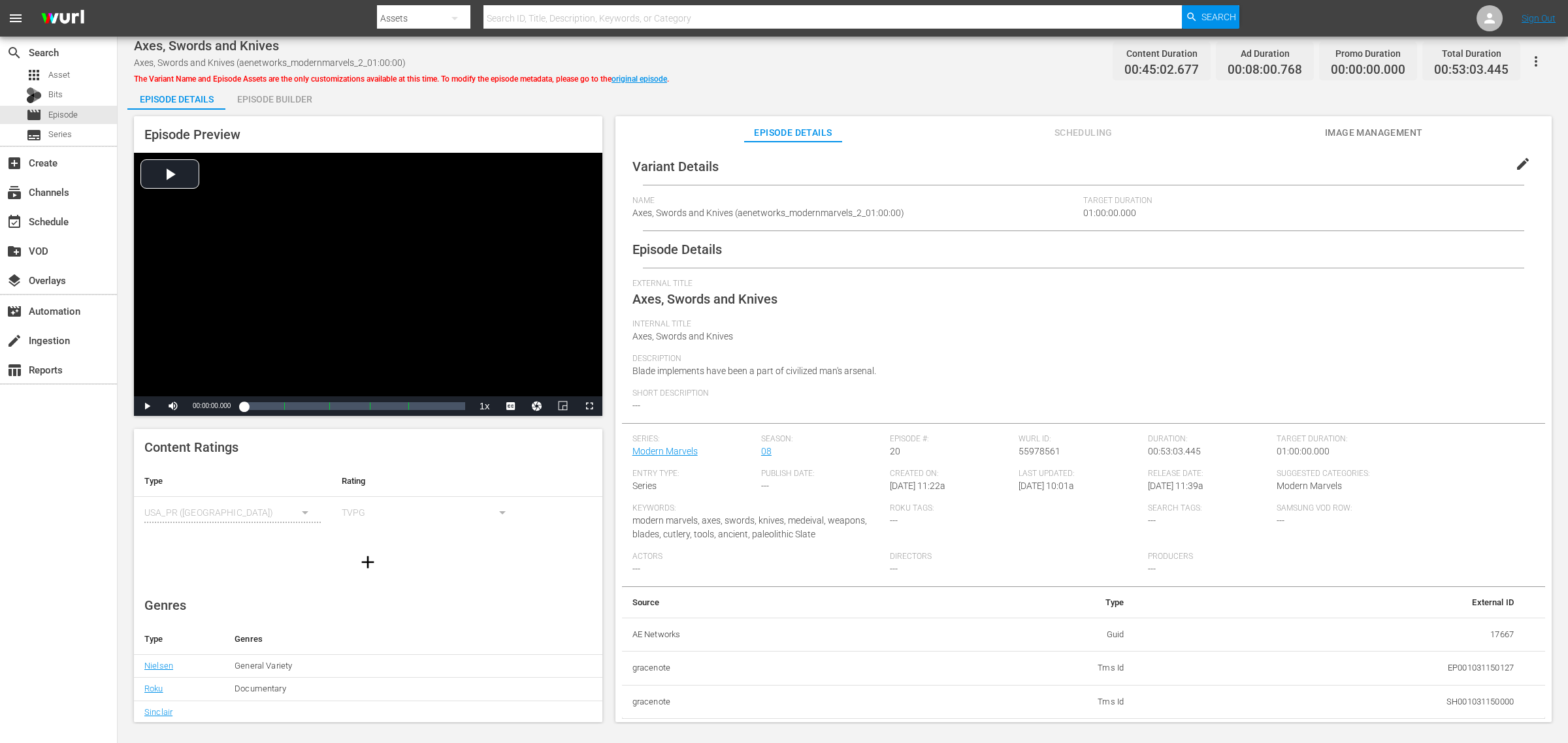
click at [268, 102] on div "Episode Builder" at bounding box center [275, 99] width 98 height 31
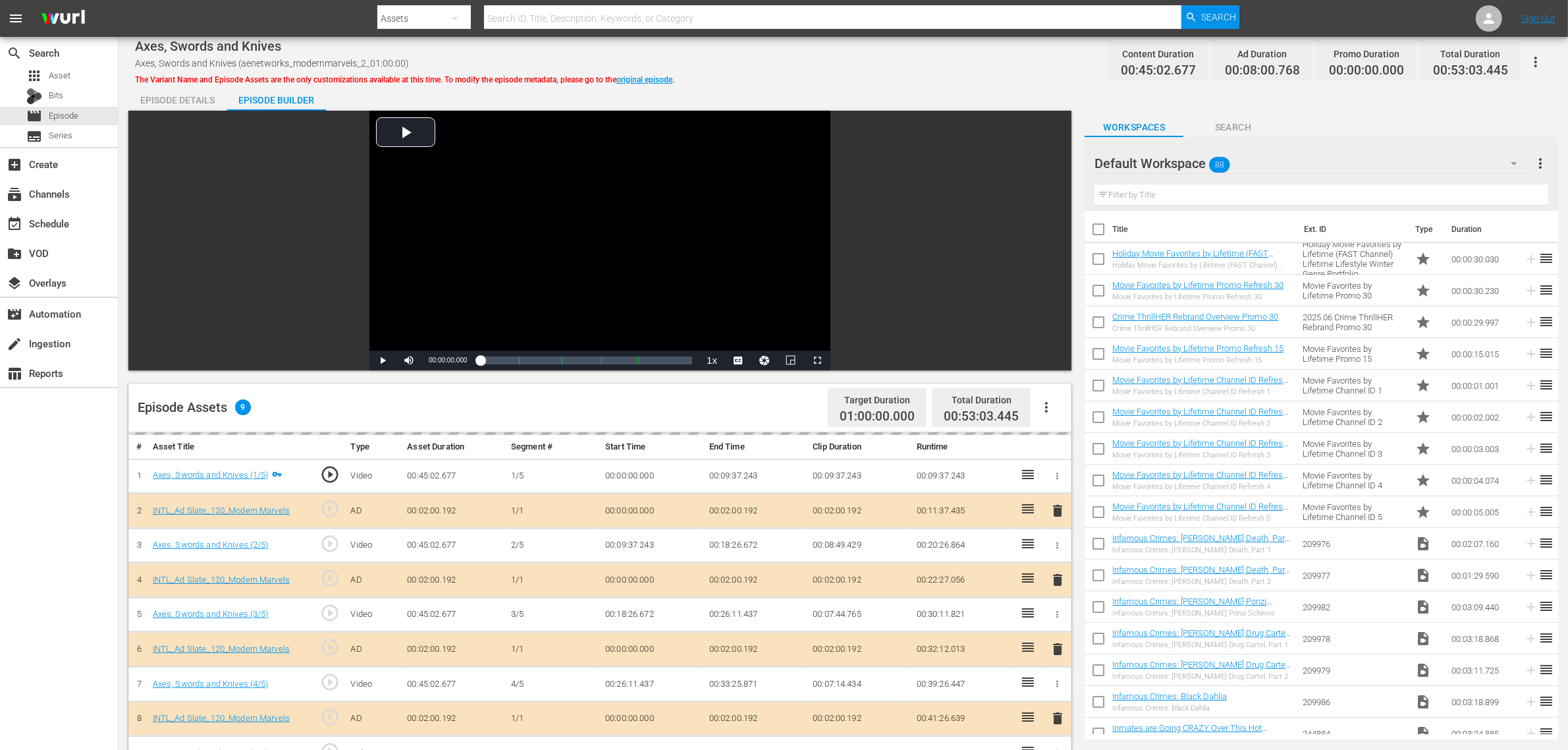
click at [1264, 168] on div "Default Workspace 88" at bounding box center [1312, 164] width 436 height 37
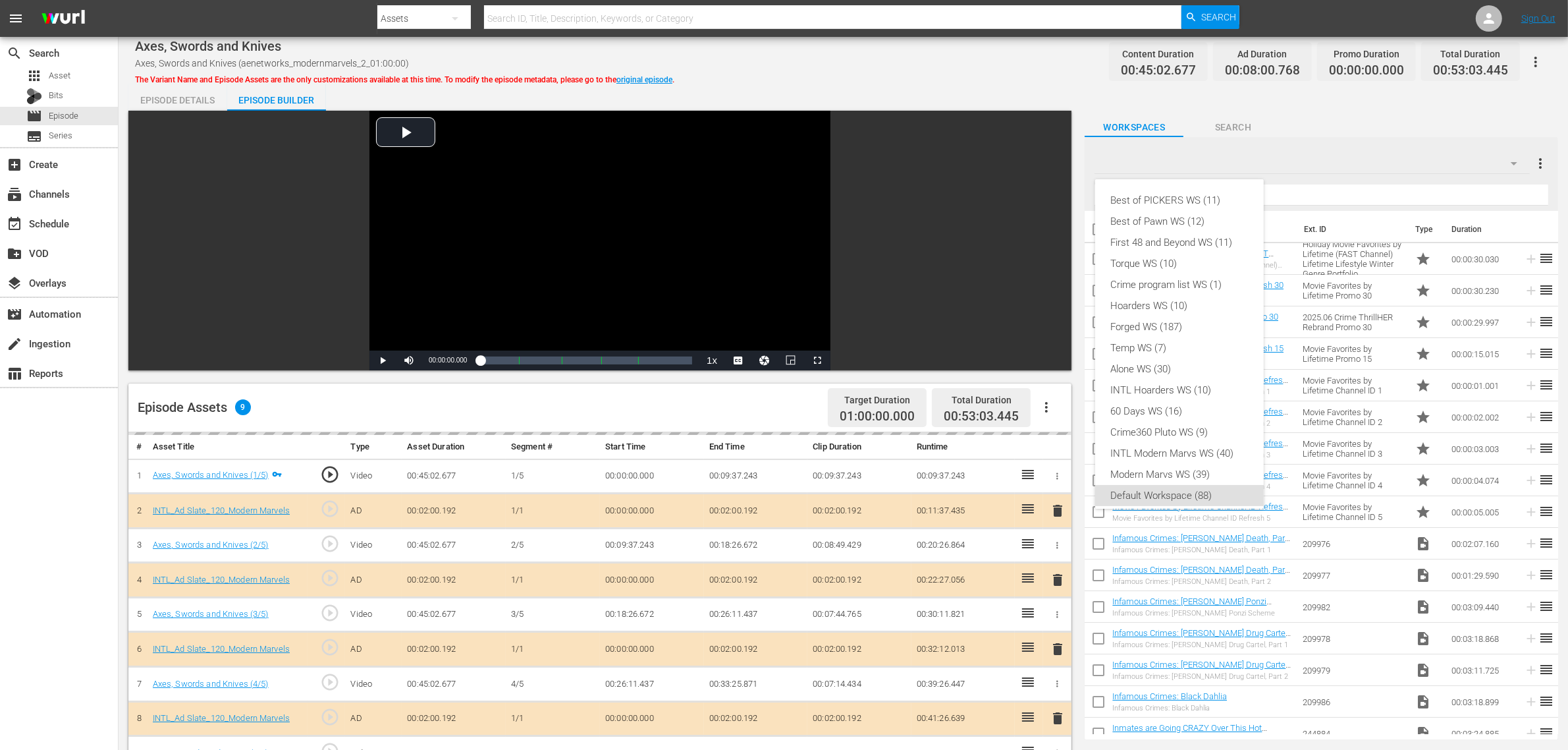
scroll to position [8, 0]
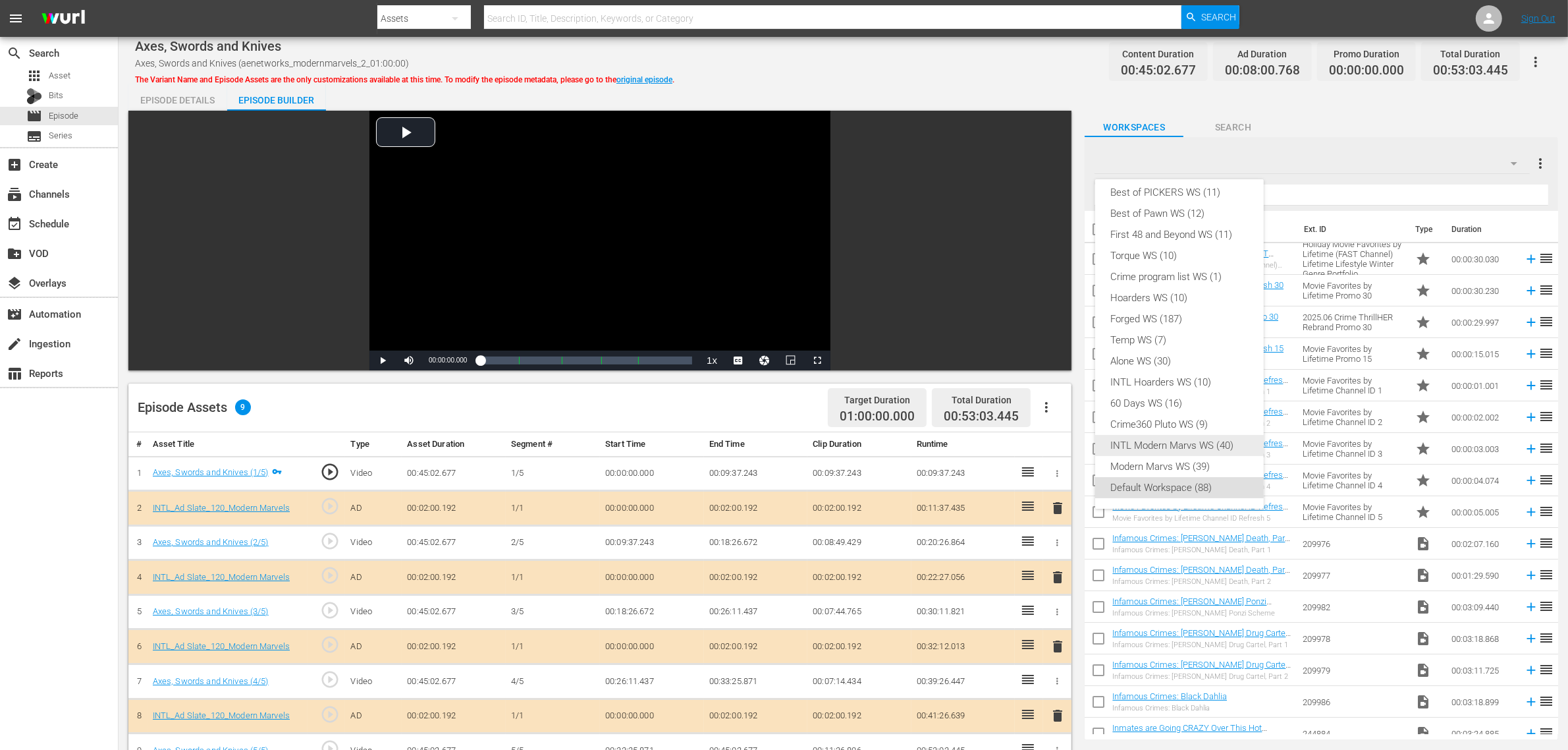
click at [1191, 445] on div "INTL Modern Marvs WS (40)" at bounding box center [1179, 445] width 137 height 21
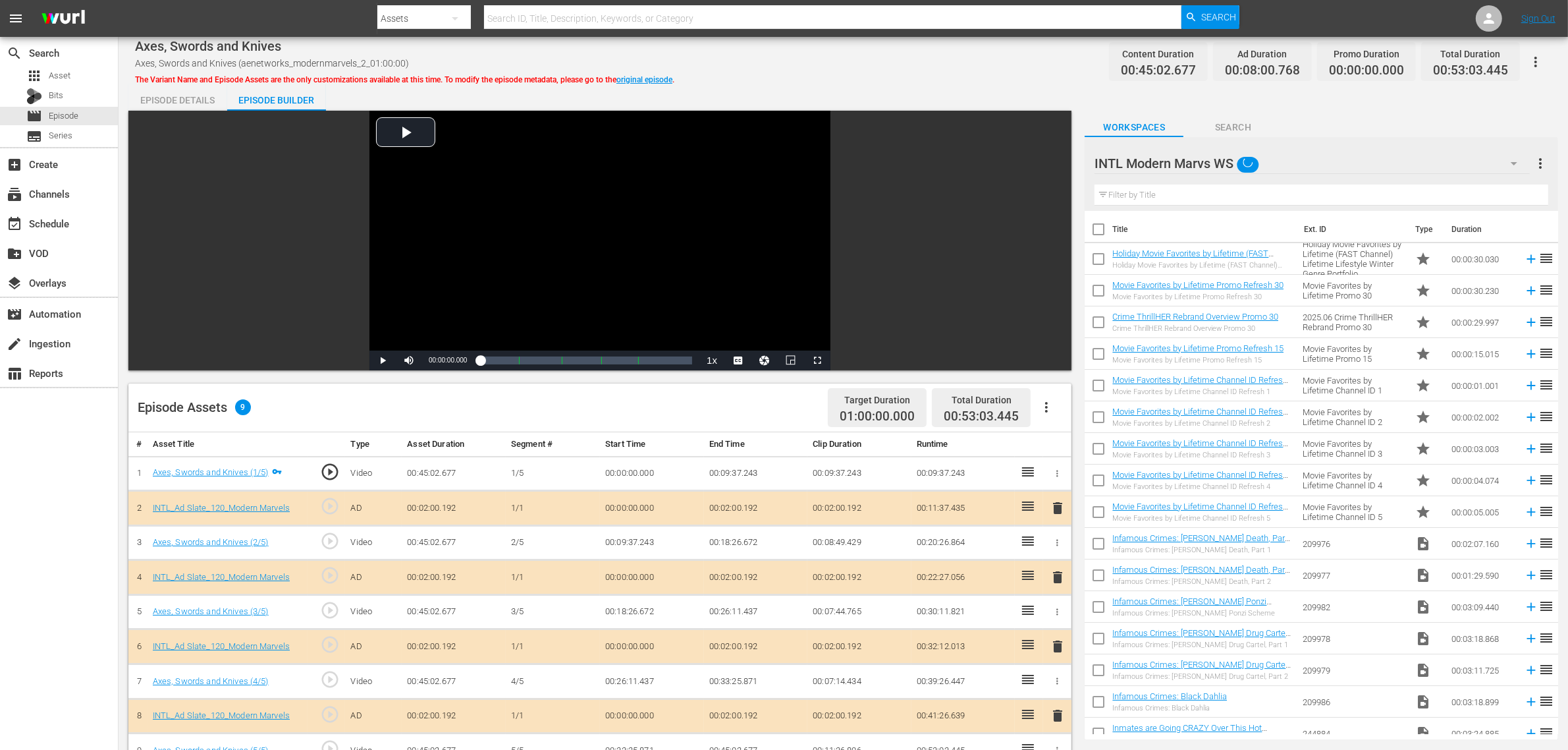
click at [868, 71] on div "Axes, Swords and Knives Axes, Swords and Knives (aenetworks_modernmarvels_2_01:…" at bounding box center [843, 62] width 1417 height 30
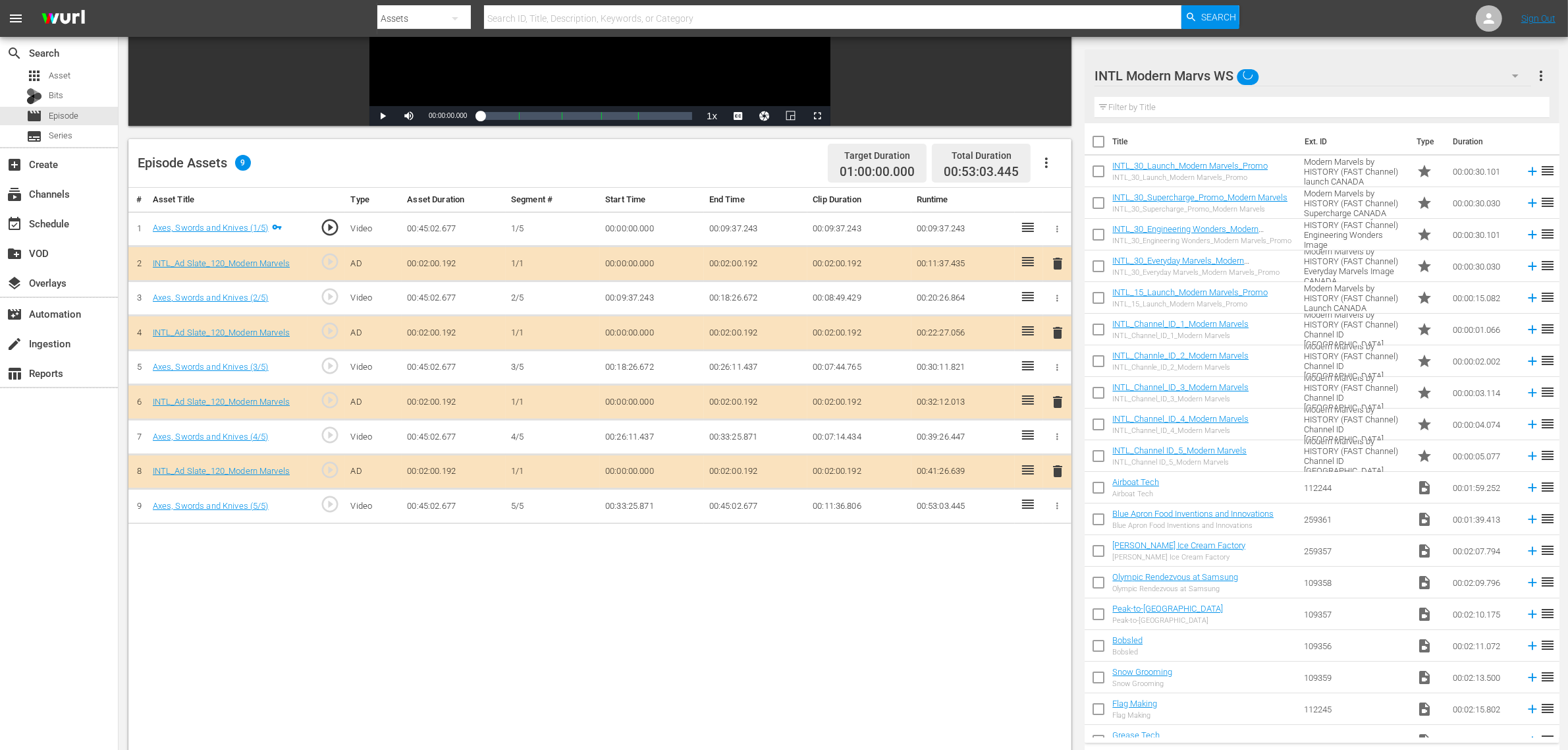
scroll to position [247, 0]
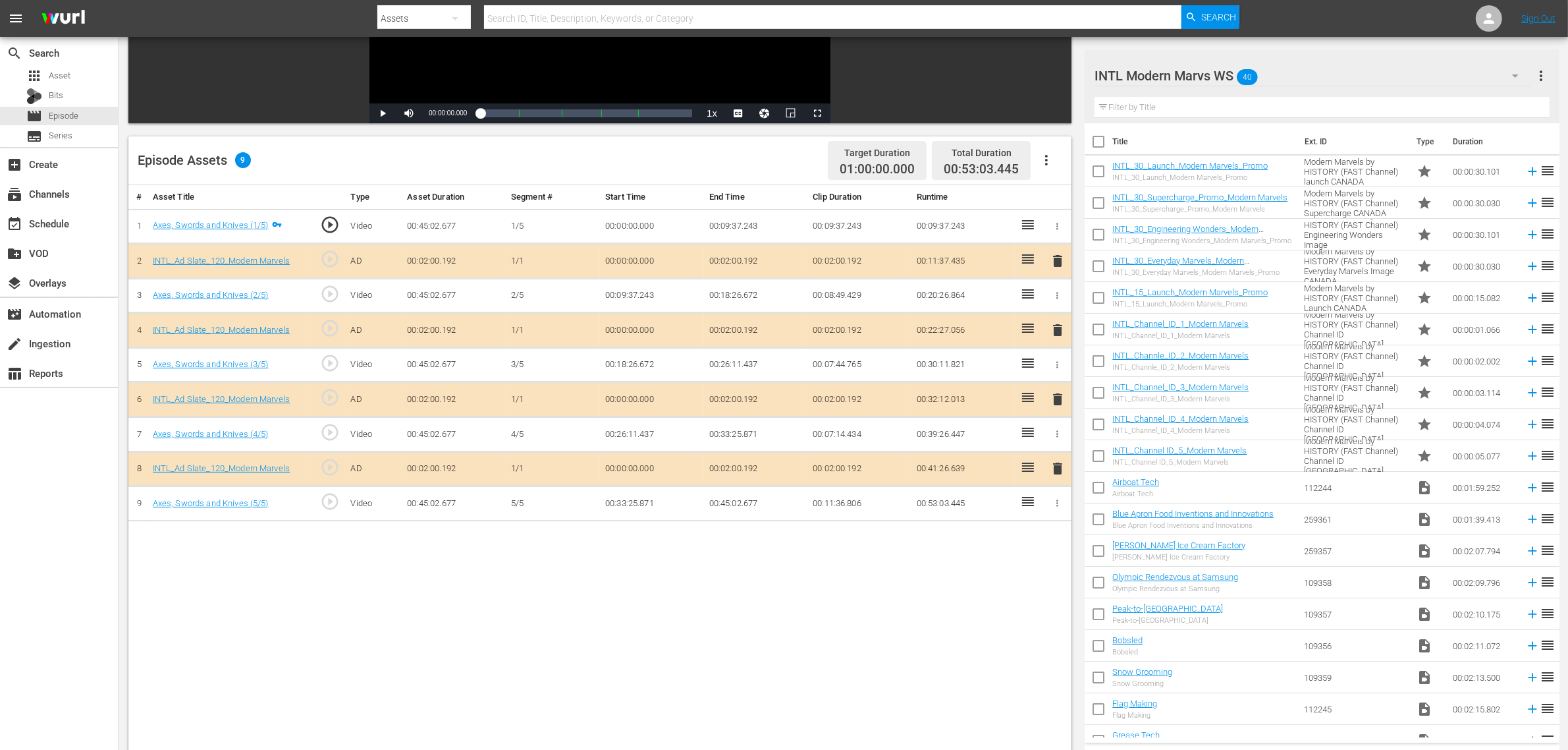
click at [1058, 404] on span "delete" at bounding box center [1058, 399] width 16 height 16
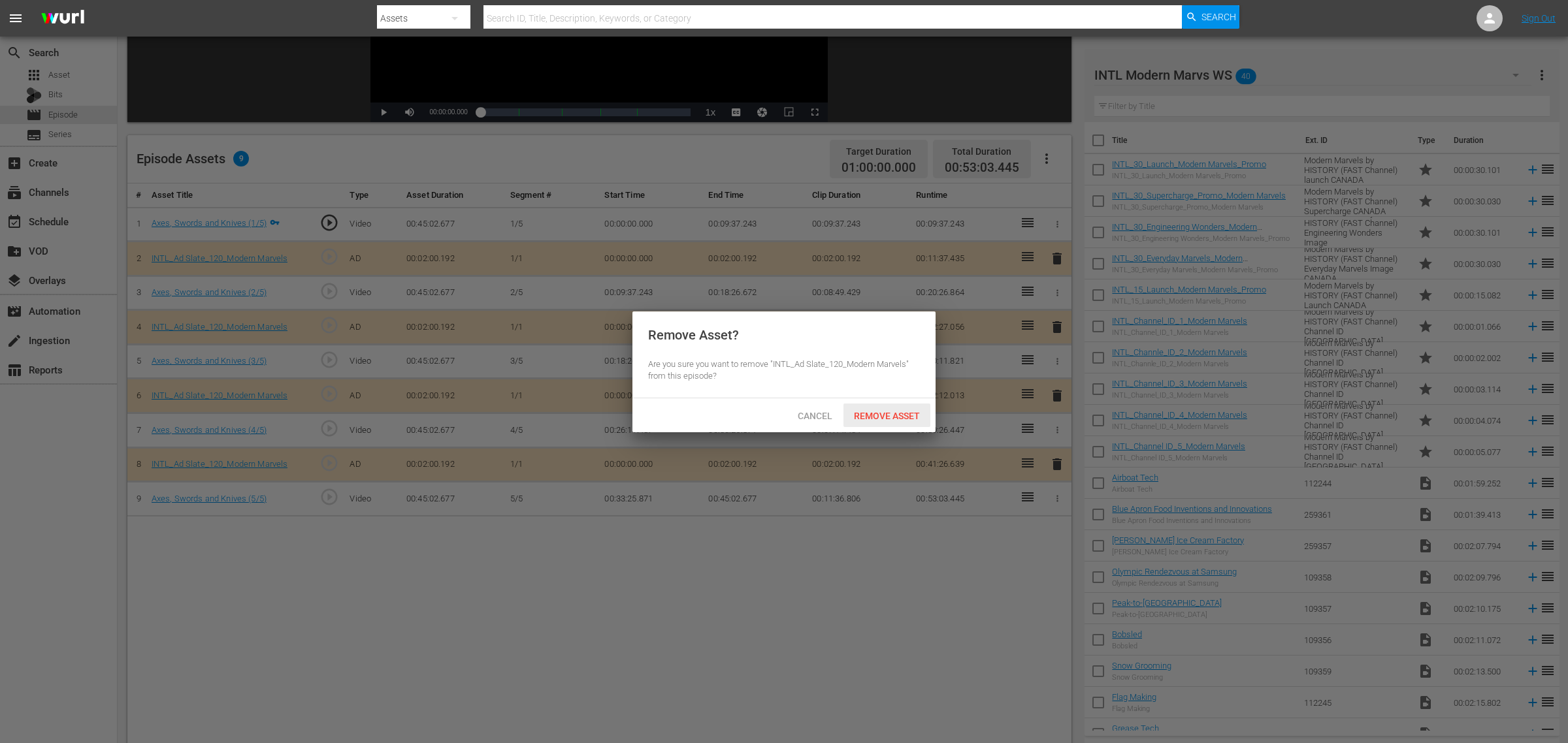
click at [894, 408] on div "Remove Asset" at bounding box center [886, 416] width 87 height 24
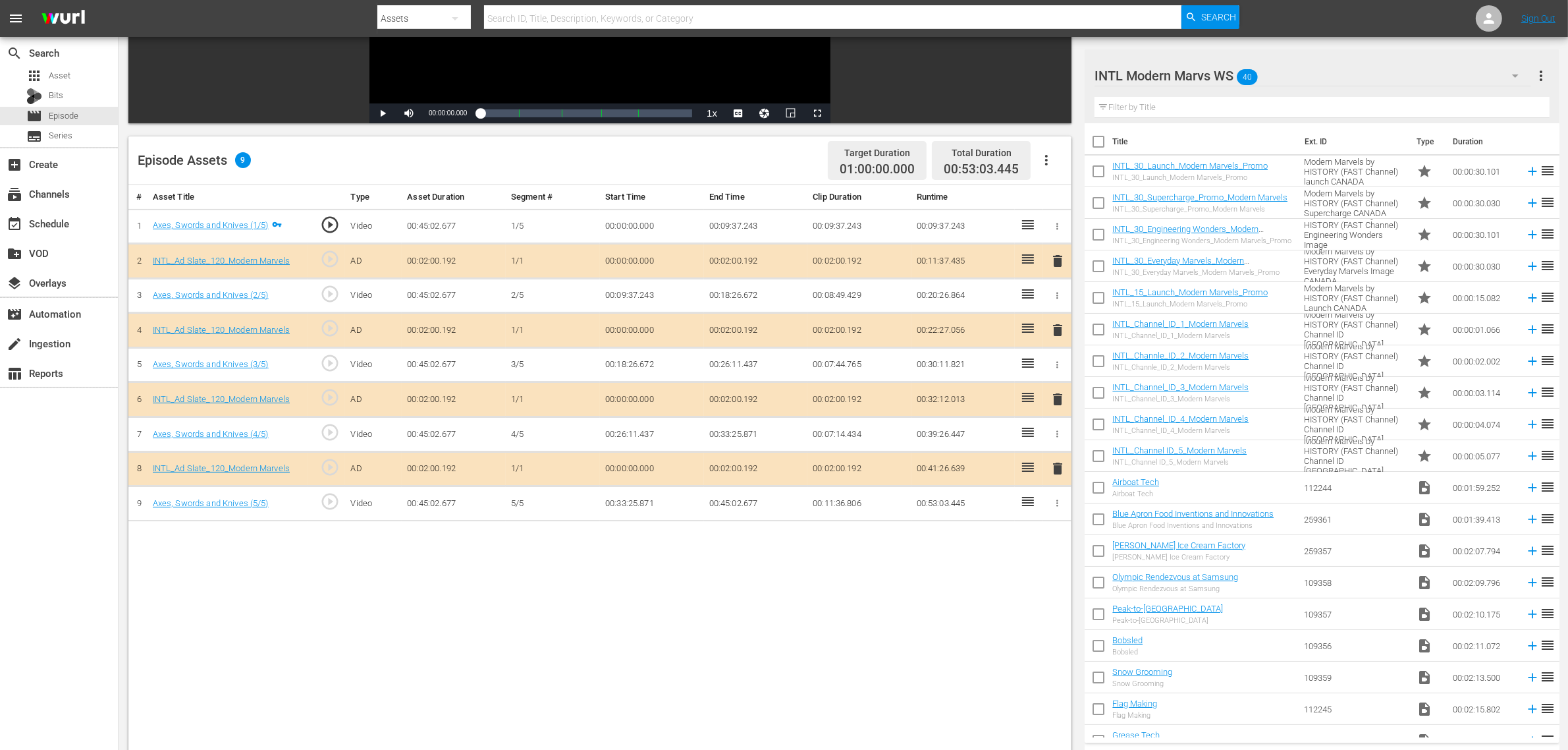
click at [563, 599] on div "# Asset Title Type Asset Duration Segment # Start Time End Time Clip Duration R…" at bounding box center [600, 511] width 943 height 651
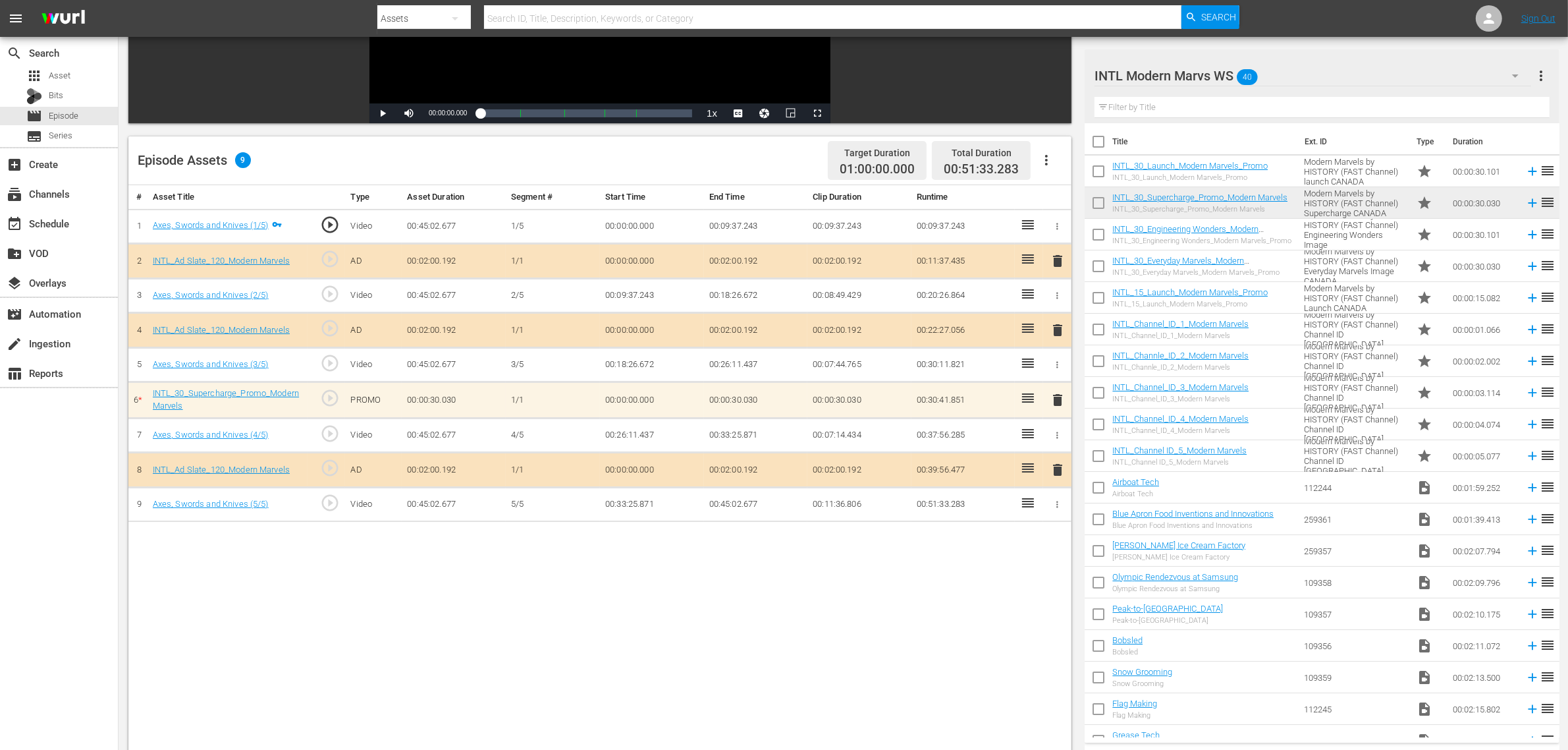
click at [746, 165] on div "Episode Assets 9 Target Duration 01:00:00.000 Total Duration 00:51:33.283" at bounding box center [600, 160] width 943 height 49
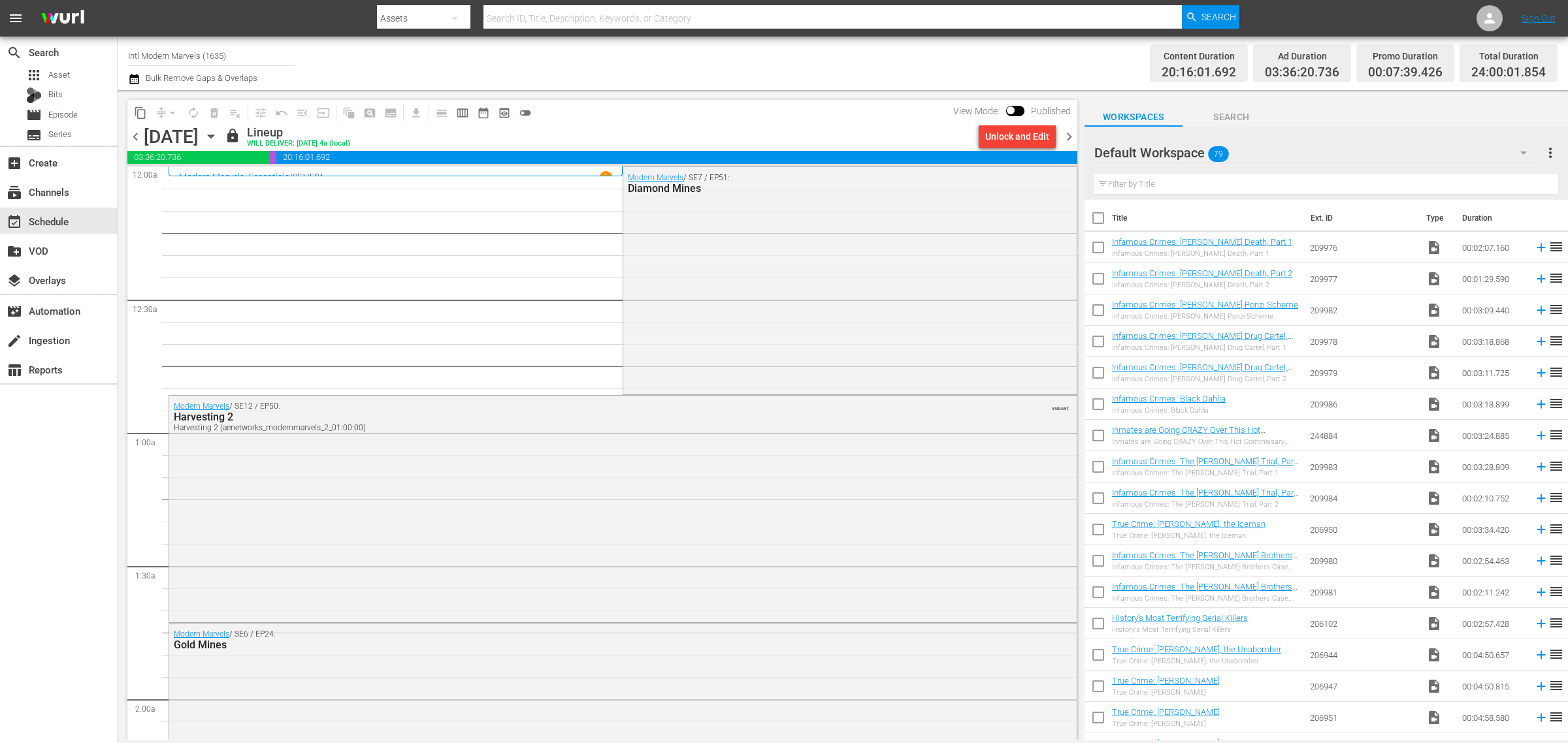
click at [857, 64] on div "Channel Title Intl Modern Marvels (1635) Bulk Remove Gaps & Overlaps" at bounding box center [517, 63] width 780 height 47
